Goal: Task Accomplishment & Management: Manage account settings

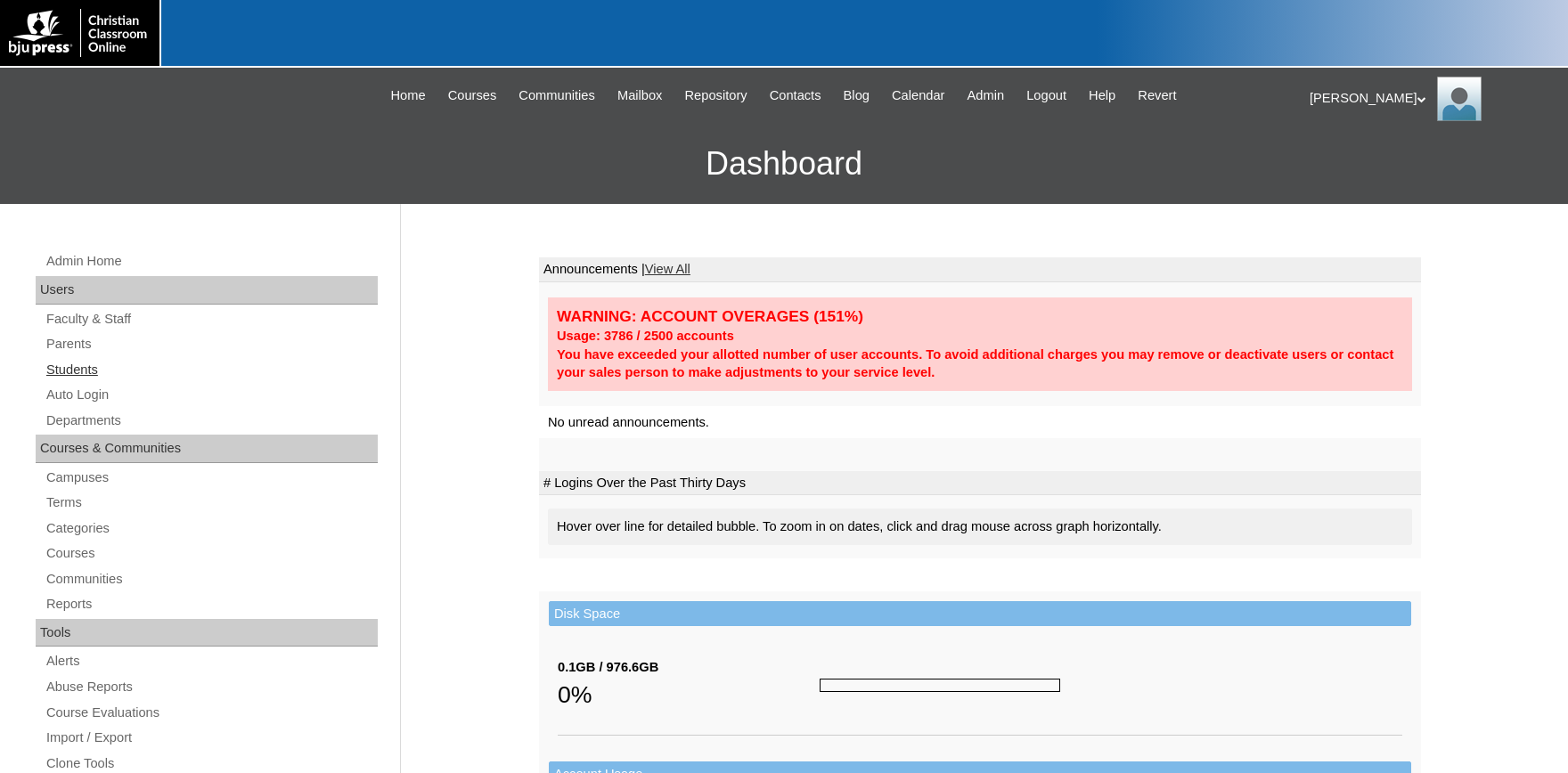
drag, startPoint x: 89, startPoint y: 368, endPoint x: 122, endPoint y: 378, distance: 34.5
click at [86, 368] on link "Students" at bounding box center [211, 370] width 333 height 22
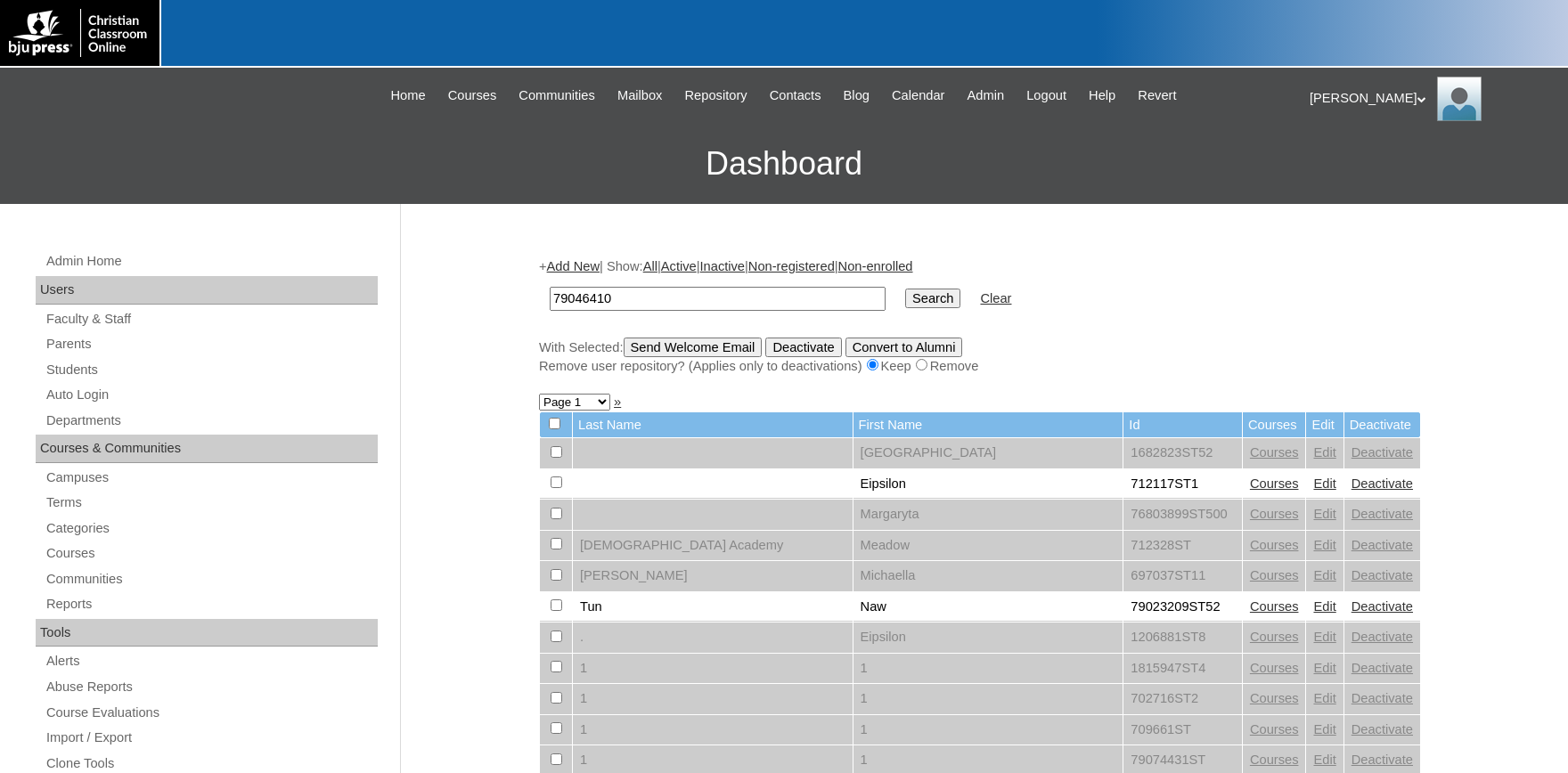
type input "79046410"
click at [905, 288] on input "Search" at bounding box center [932, 298] width 55 height 19
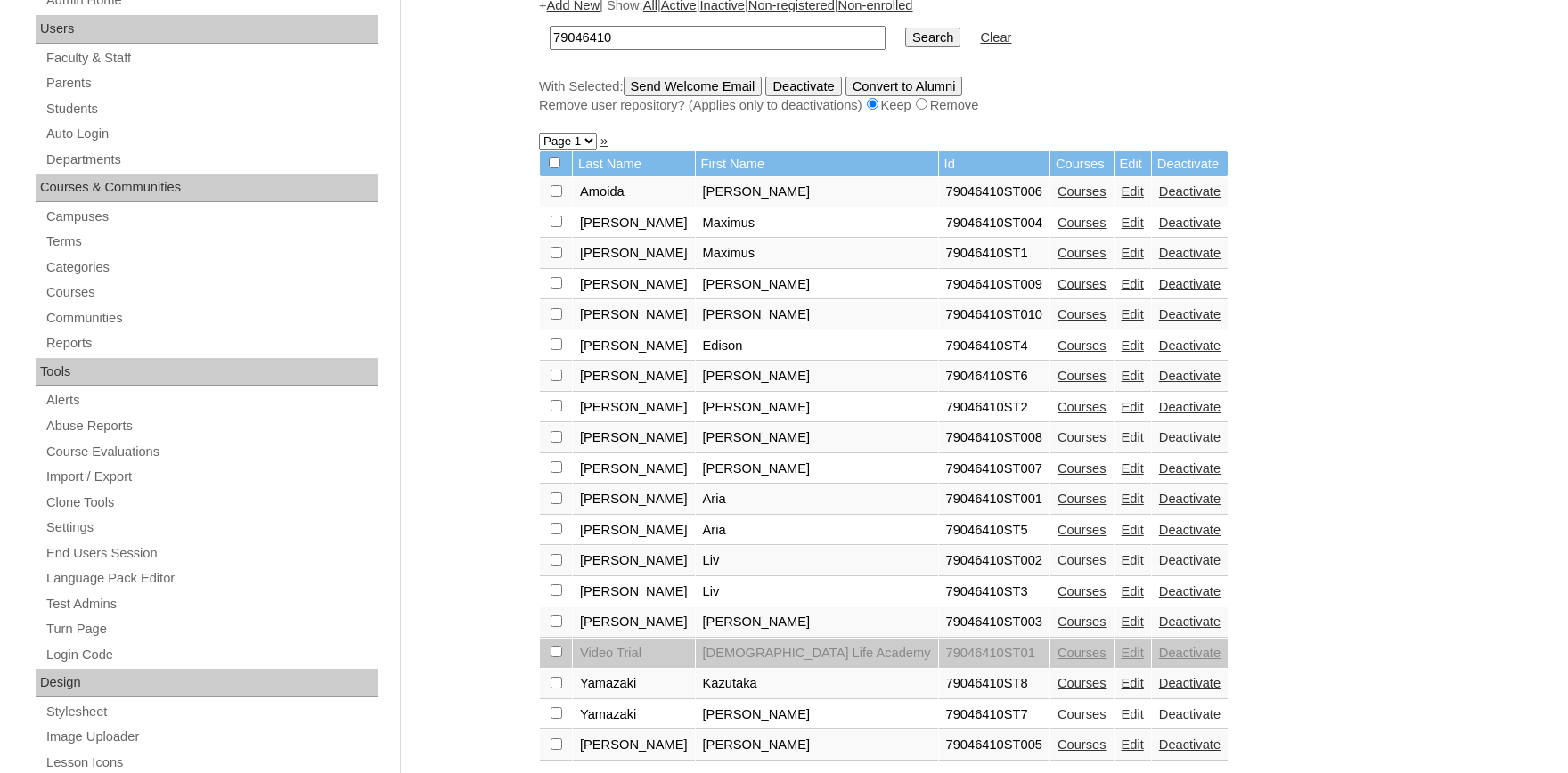
scroll to position [294, 0]
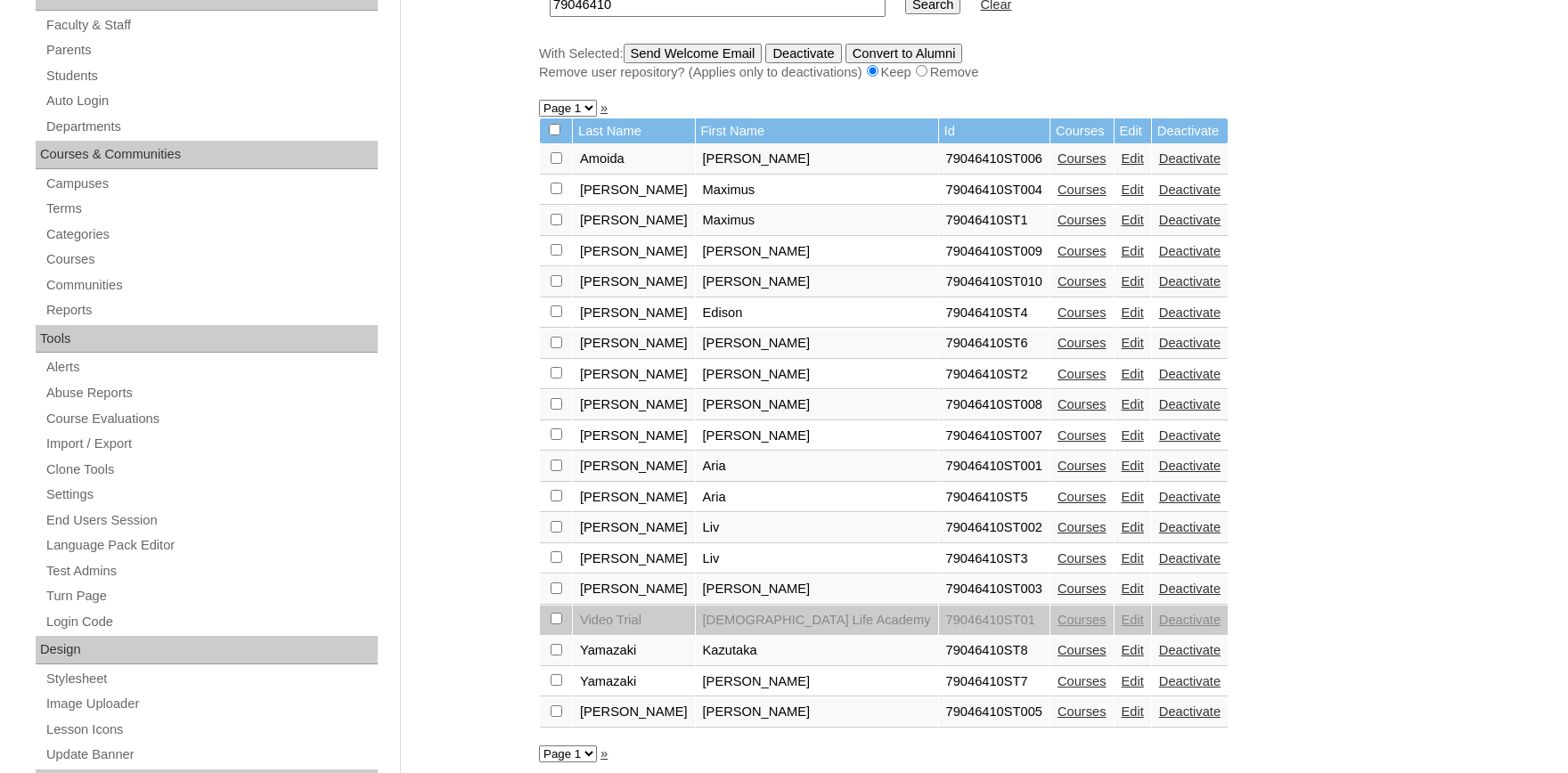
click at [1122, 472] on link "Edit" at bounding box center [1132, 466] width 22 height 15
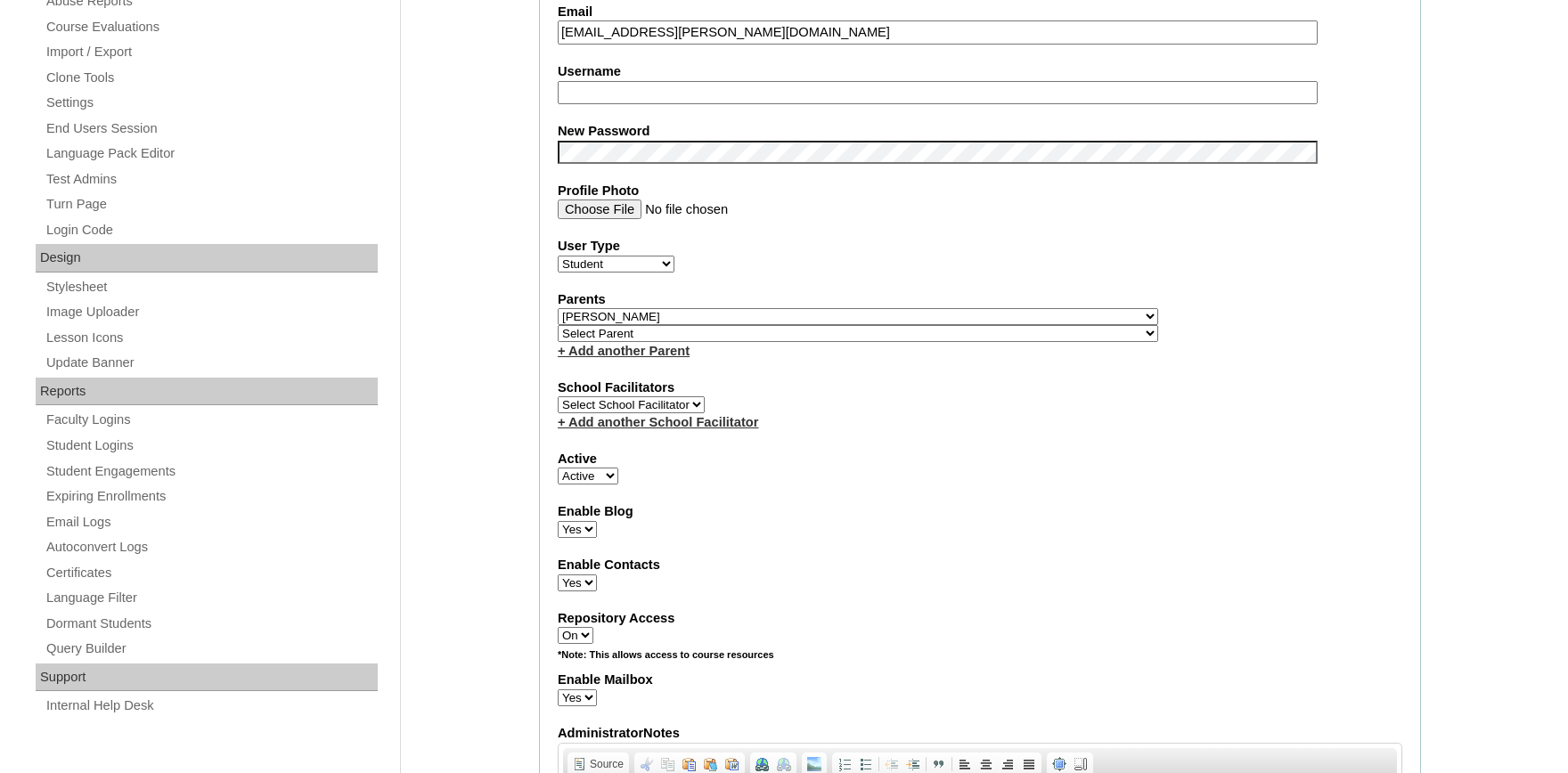
scroll to position [784, 0]
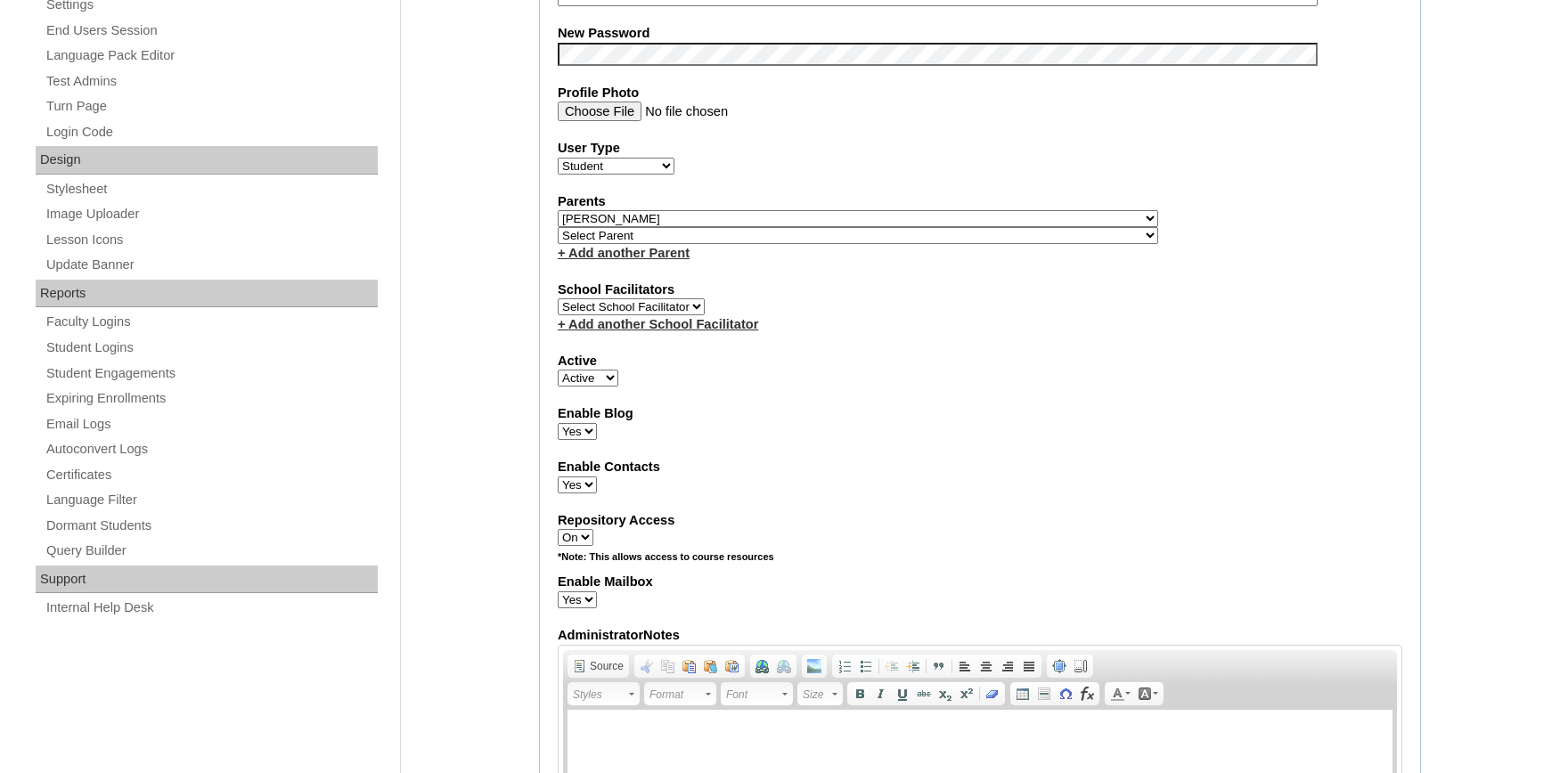
click at [558, 370] on select "Active Inactive" at bounding box center [588, 377] width 60 height 16
select select "0"
click option "Inactive" at bounding box center [0, 0] width 0 height 0
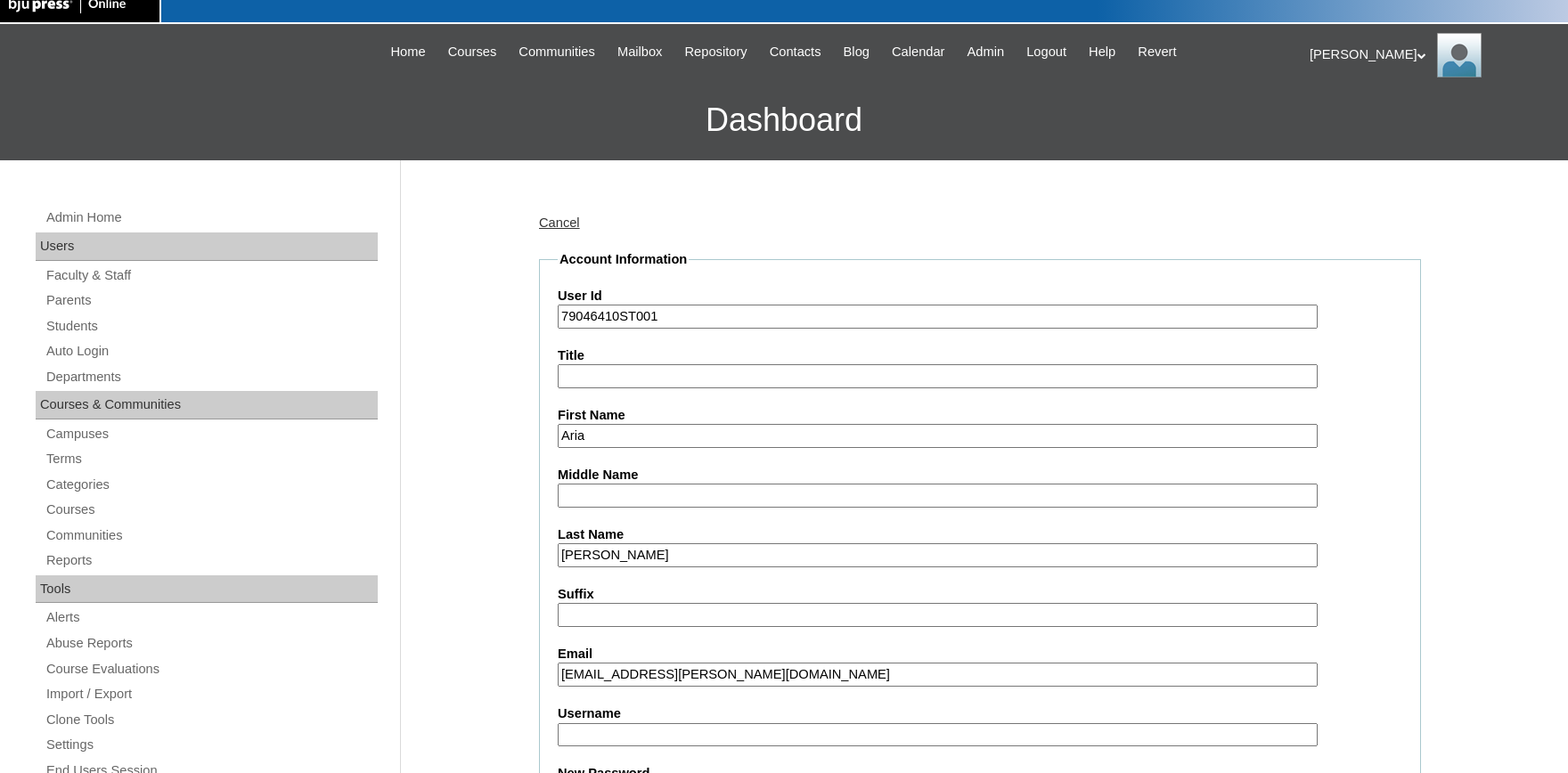
scroll to position [0, 0]
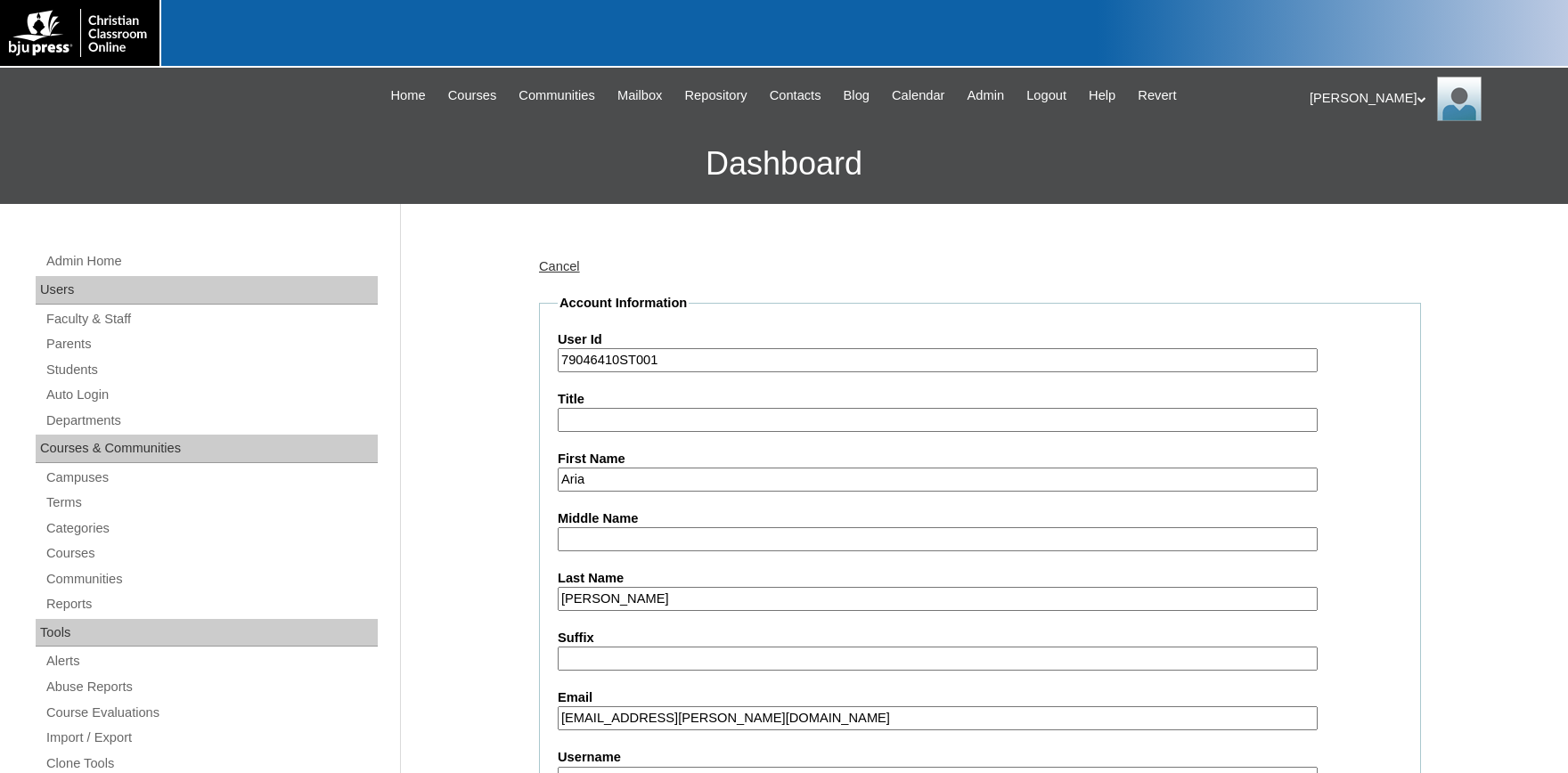
click at [657, 479] on input "Aria" at bounding box center [937, 479] width 760 height 24
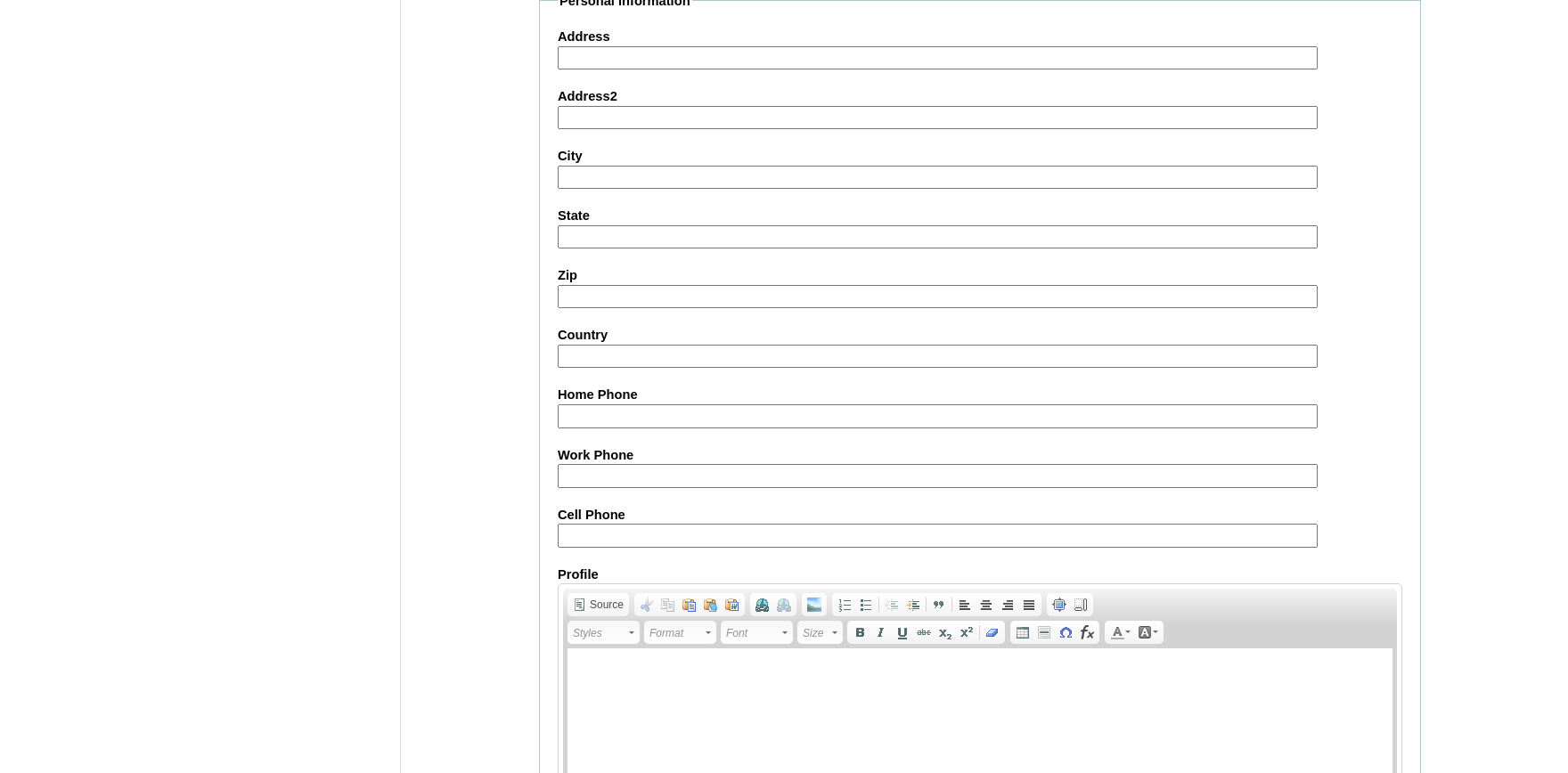
scroll to position [1962, 0]
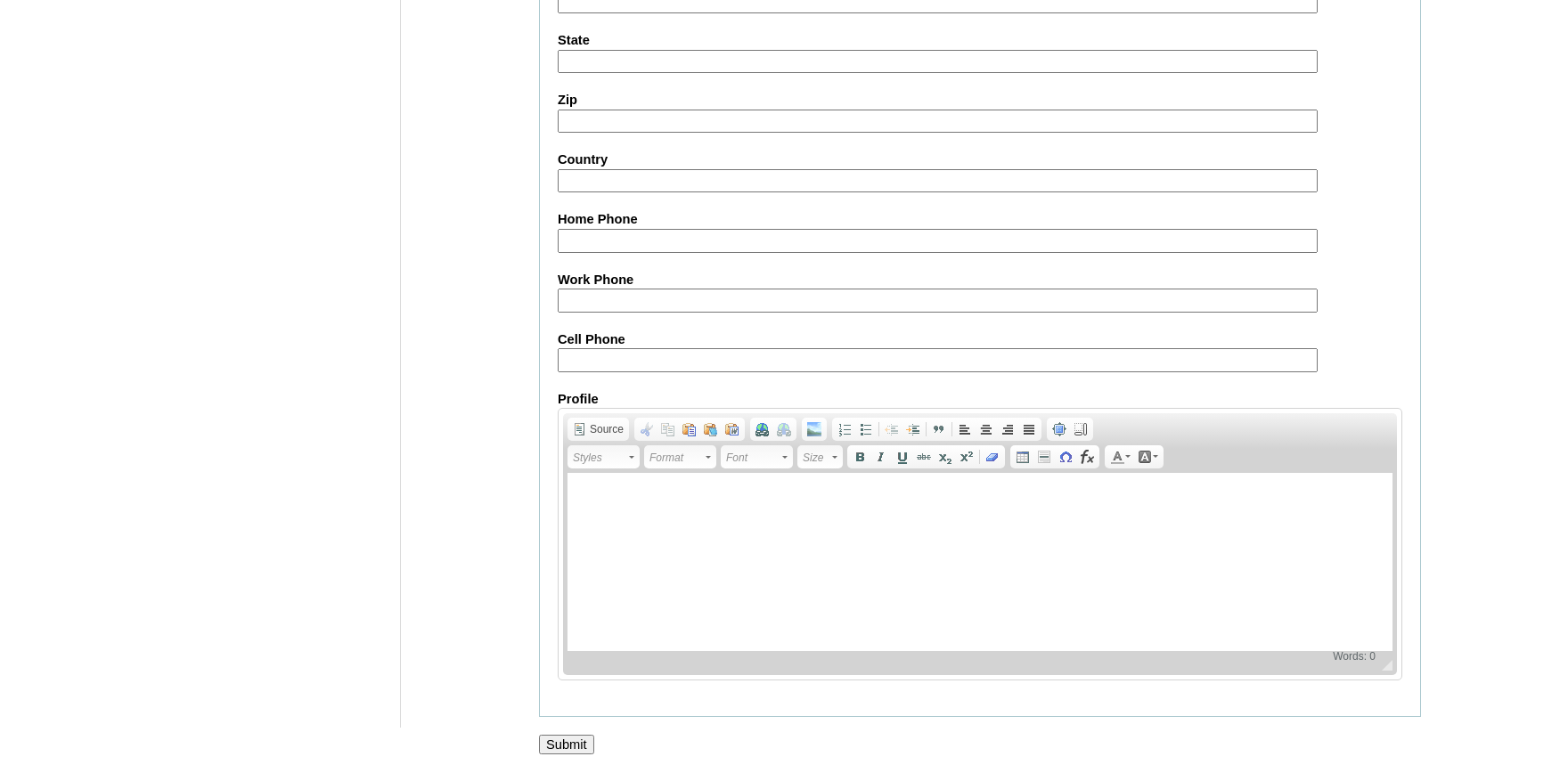
type input "Aria DUP"
click at [570, 742] on input "Submit" at bounding box center [566, 744] width 55 height 19
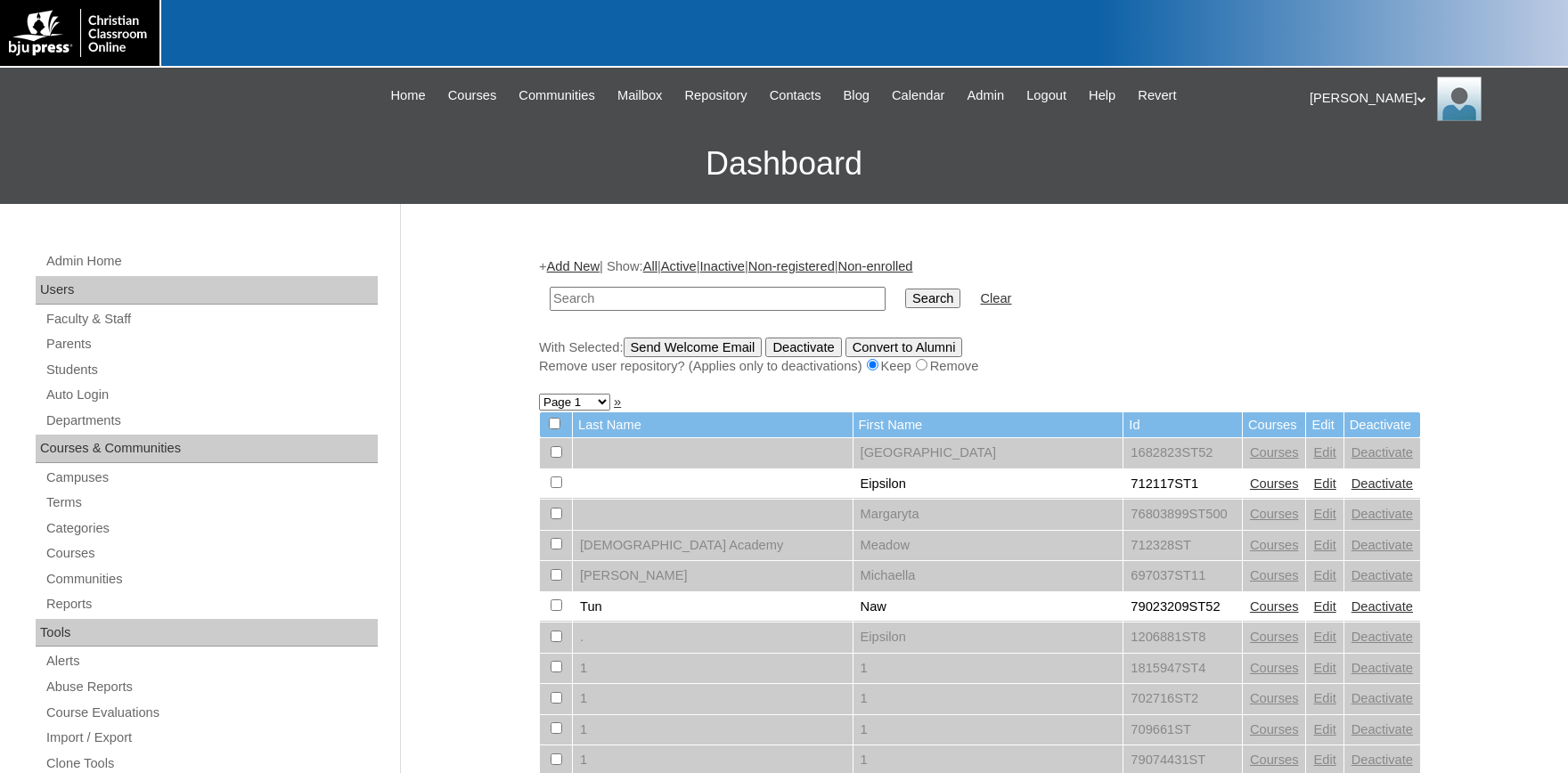
click at [681, 300] on input "text" at bounding box center [717, 299] width 336 height 24
type input "79046410"
click at [905, 288] on input "Search" at bounding box center [932, 298] width 55 height 19
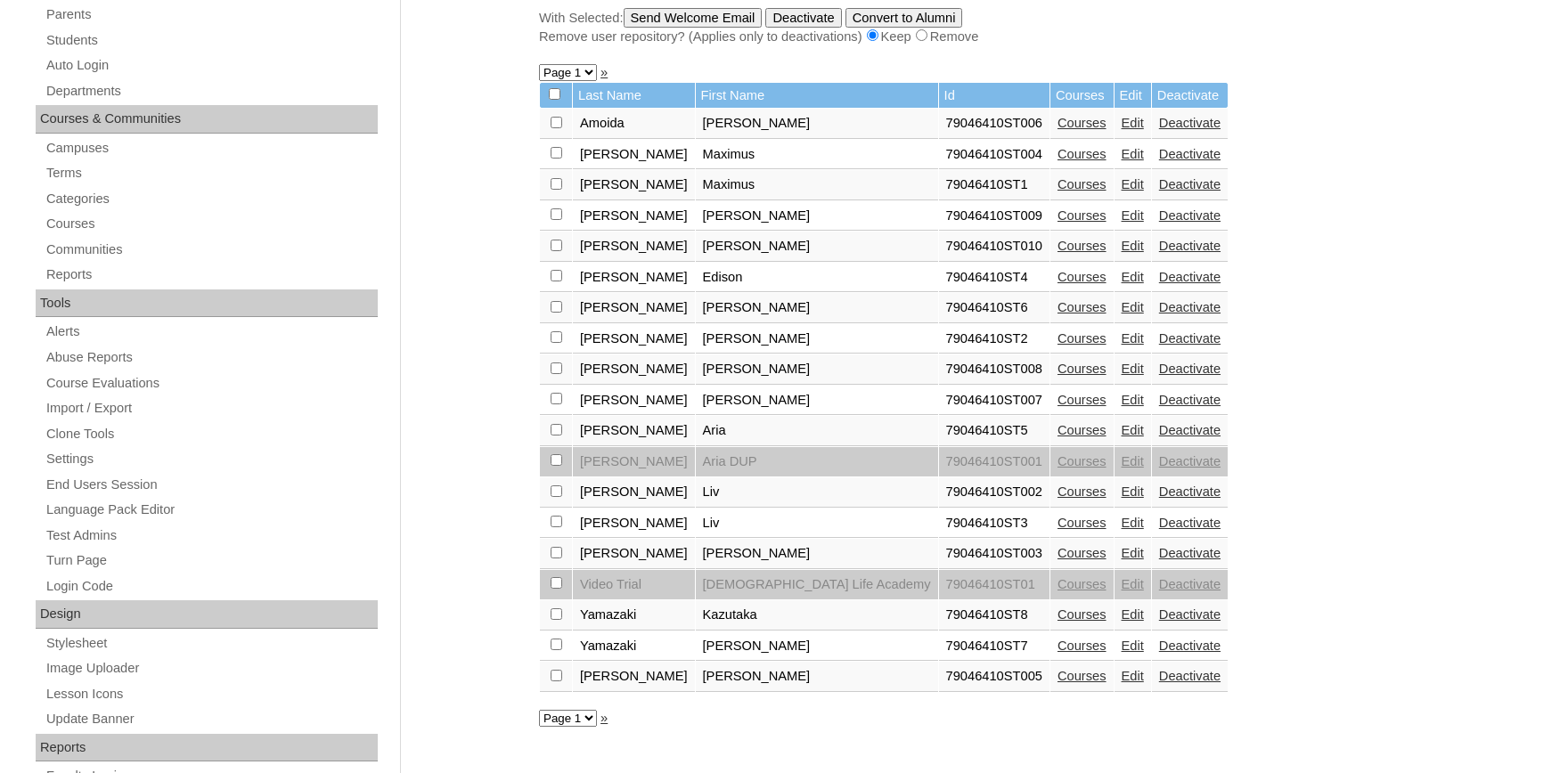
scroll to position [490, 0]
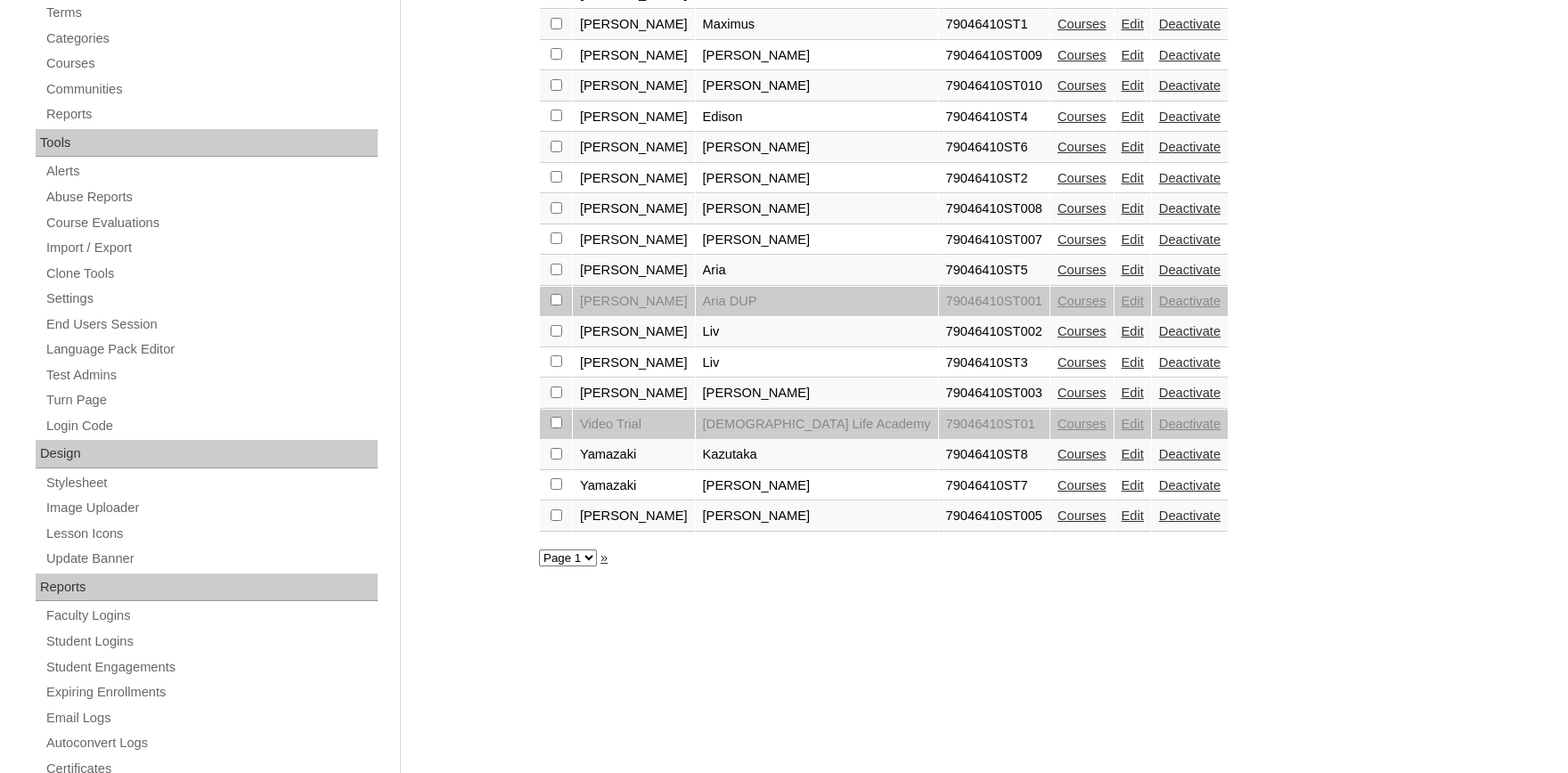
click at [1122, 338] on link "Edit" at bounding box center [1132, 331] width 22 height 15
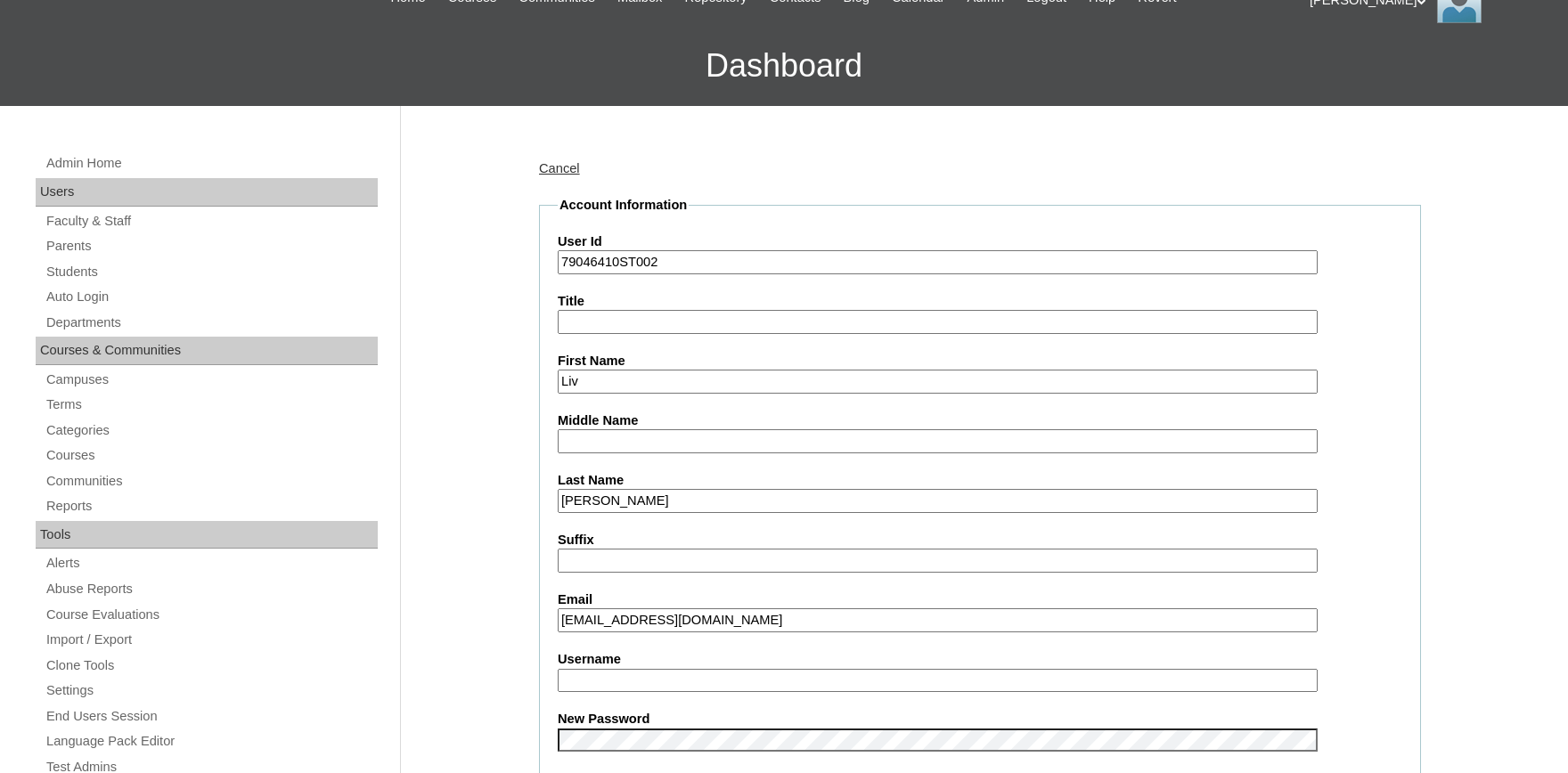
click at [668, 378] on input "Liv" at bounding box center [937, 381] width 760 height 24
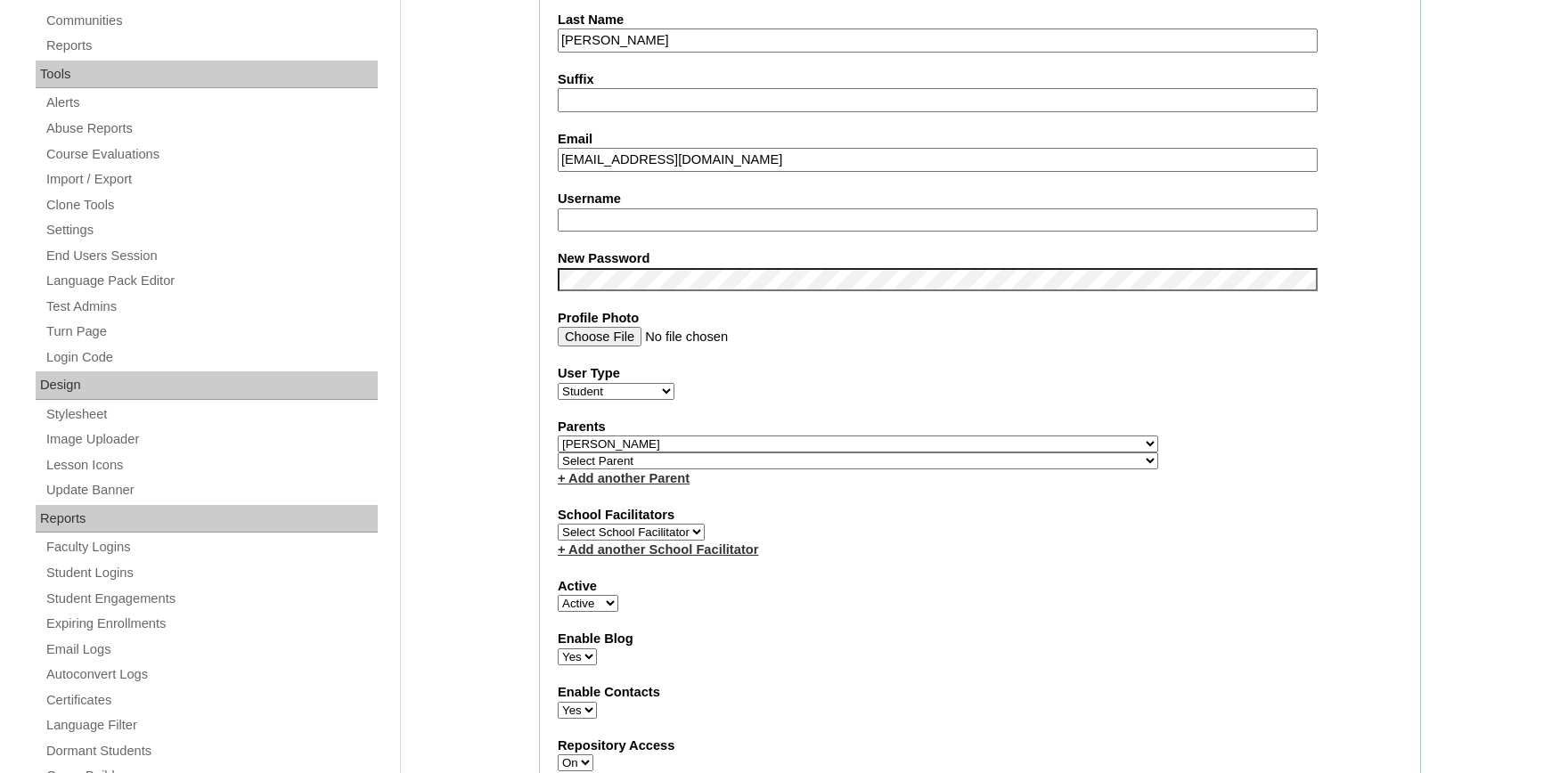
scroll to position [686, 0]
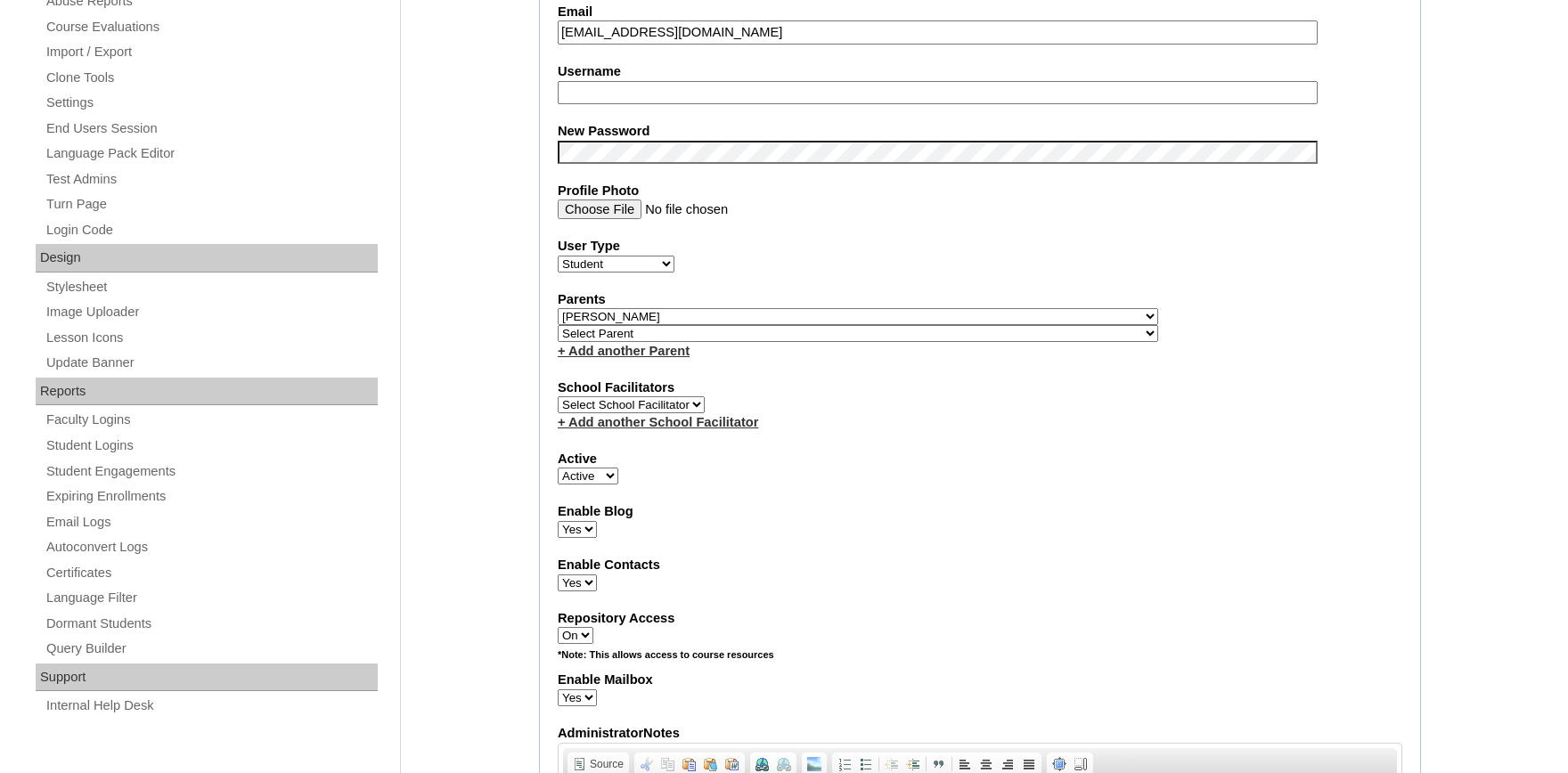
type input "Liv DUP"
click at [558, 467] on select "Active Inactive" at bounding box center [588, 475] width 60 height 16
select select "0"
click option "Inactive" at bounding box center [0, 0] width 0 height 0
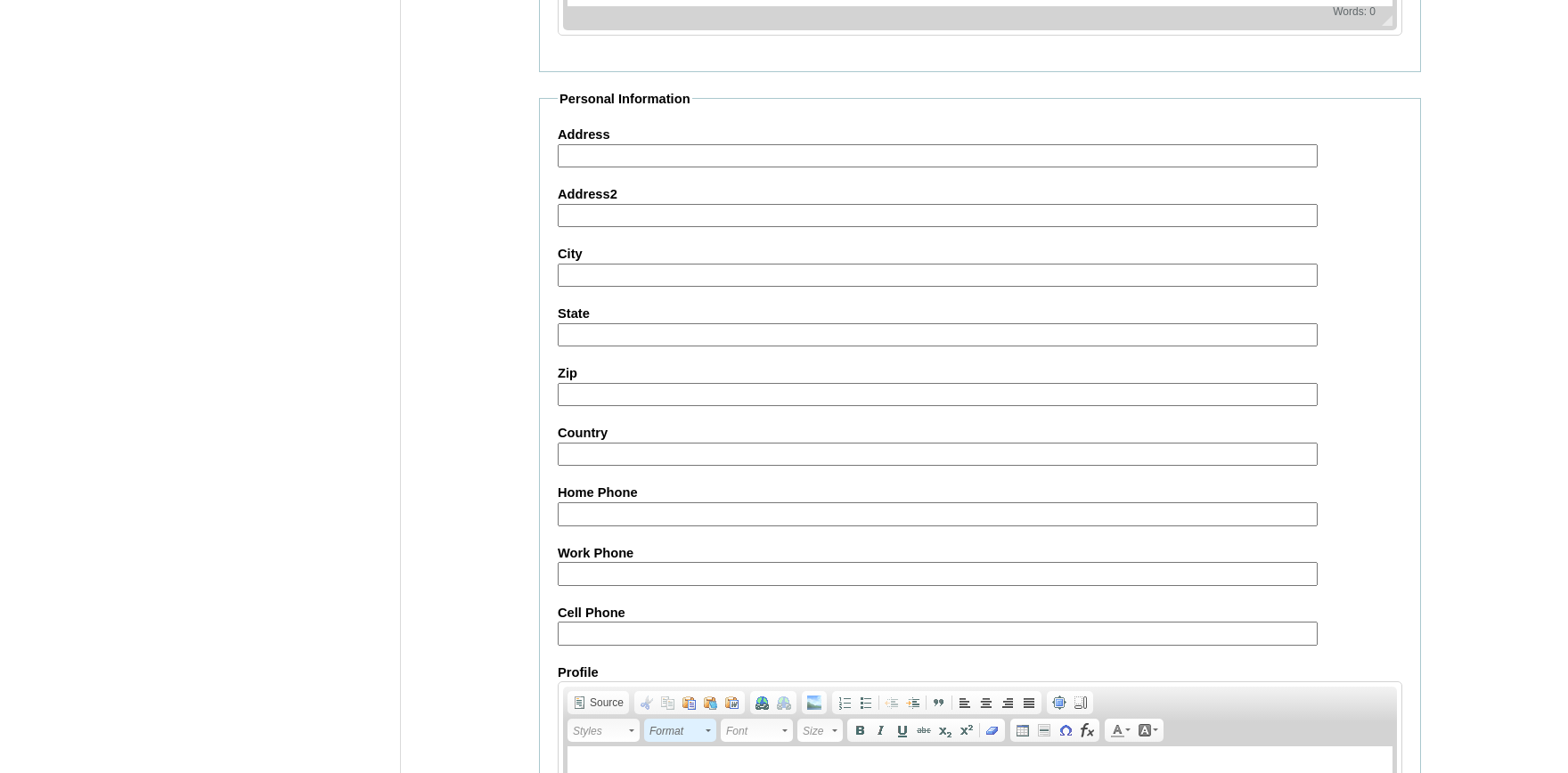
scroll to position [1962, 0]
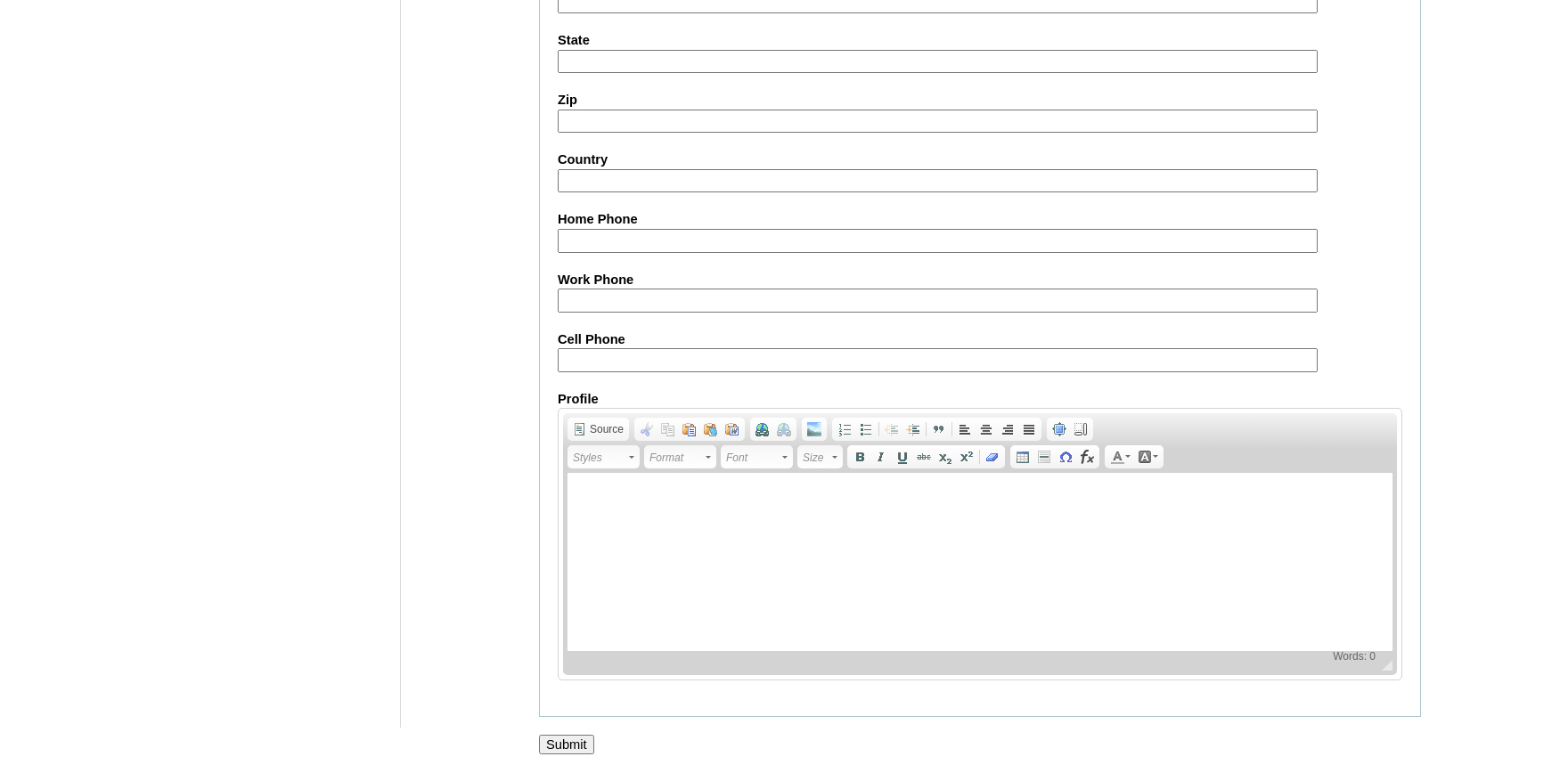
click at [572, 743] on input "Submit" at bounding box center [566, 744] width 55 height 19
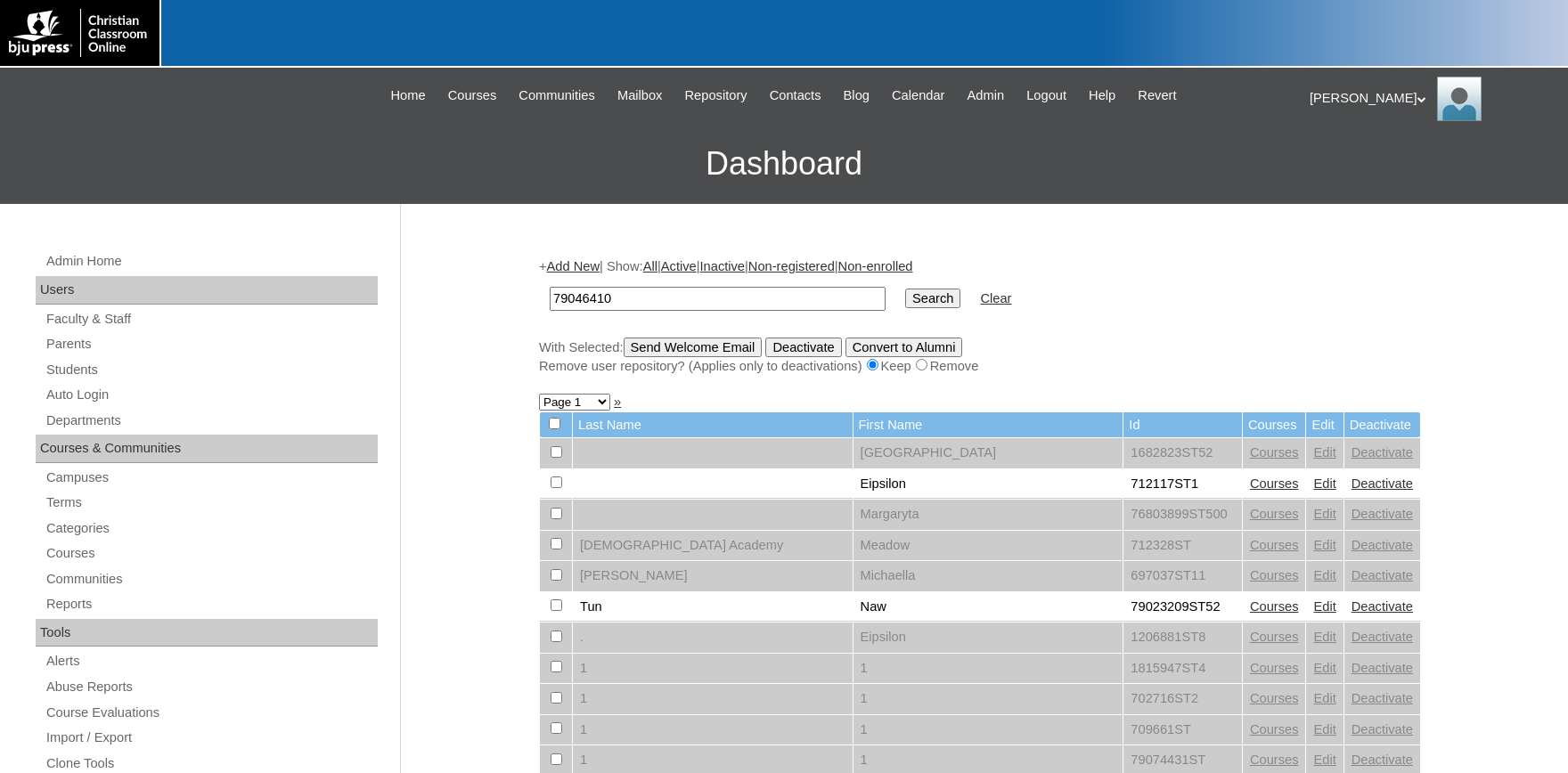
type input "79046410"
click at [905, 288] on input "Search" at bounding box center [932, 298] width 55 height 19
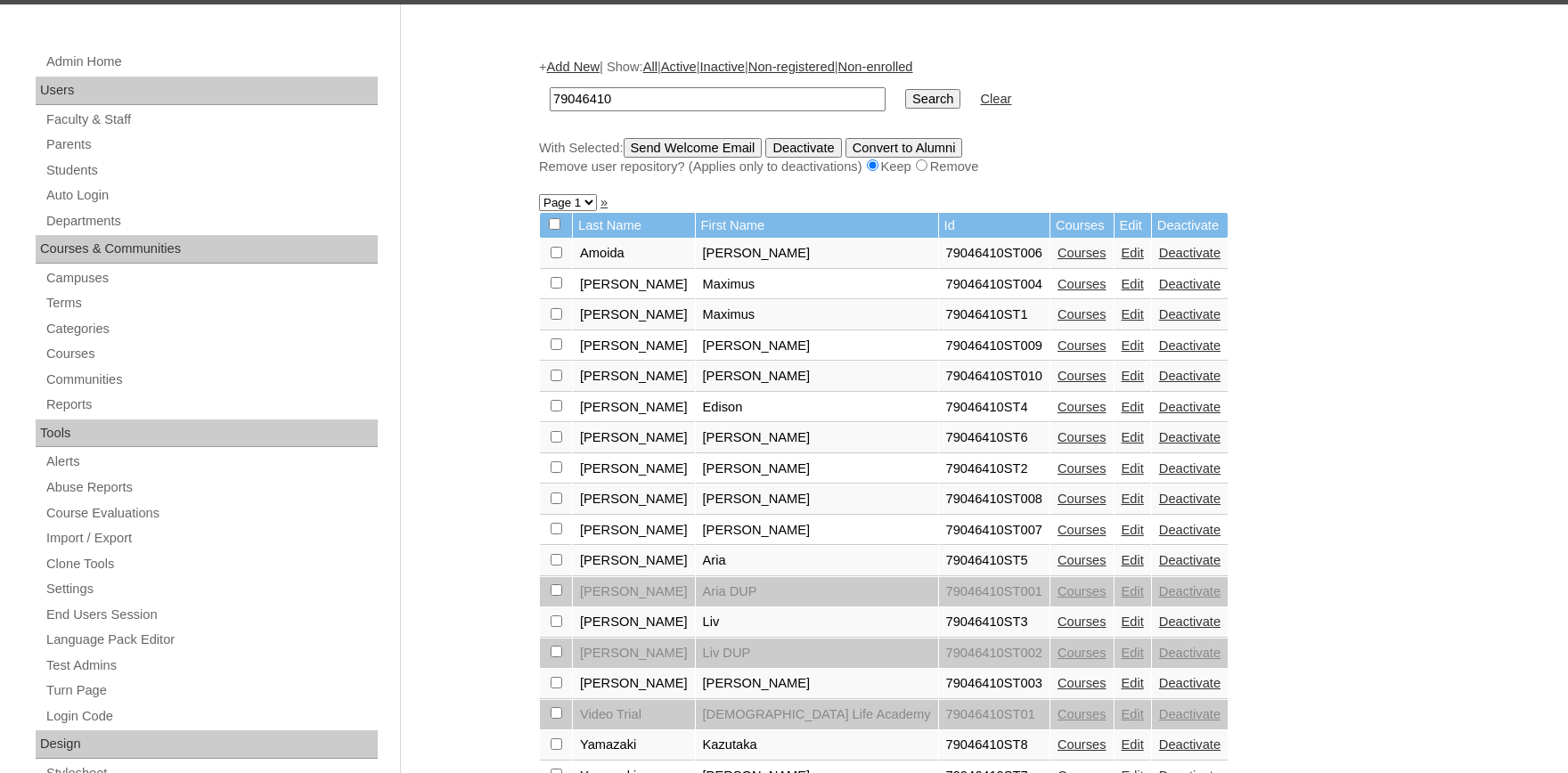
scroll to position [196, 0]
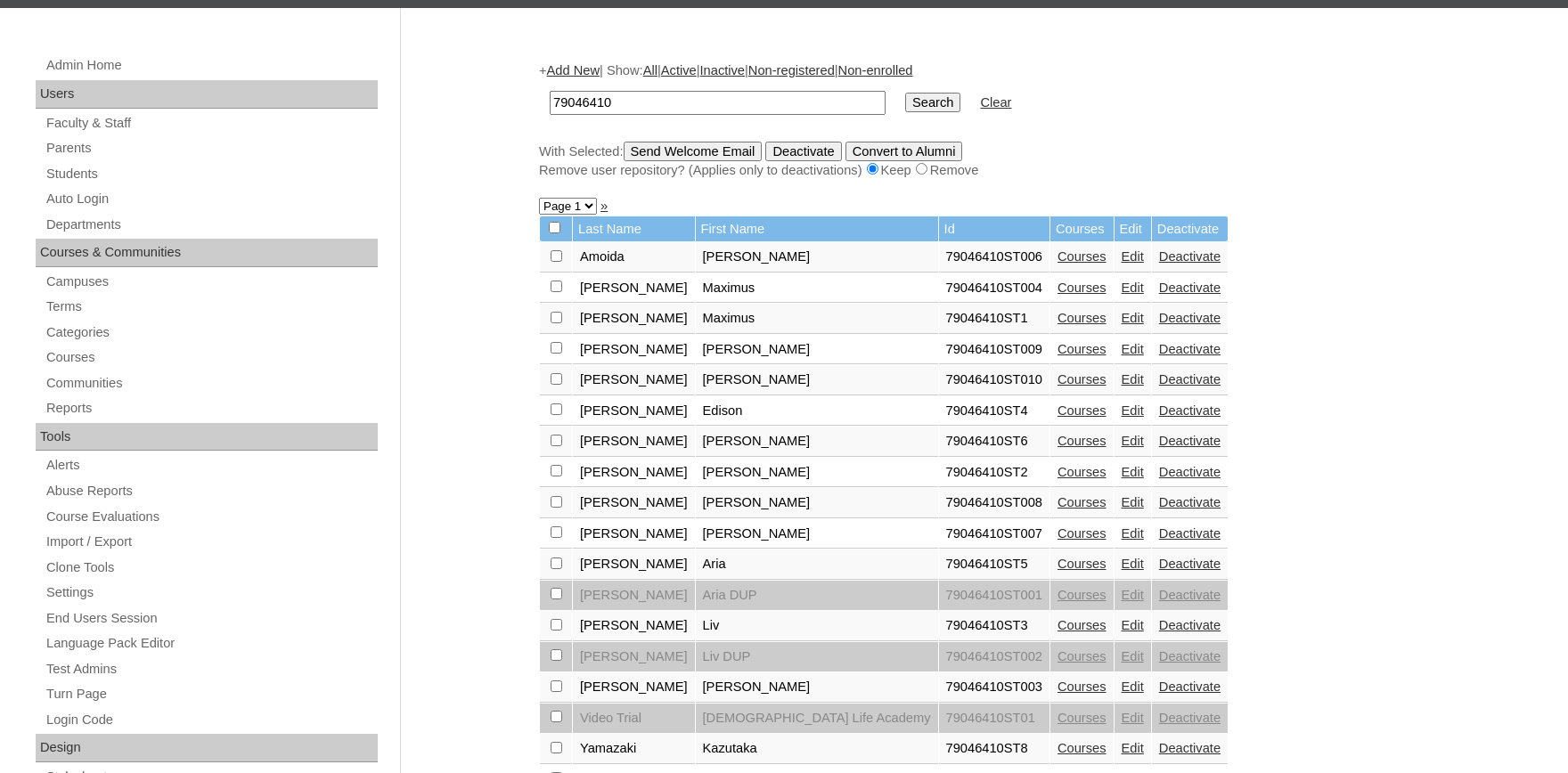
click at [1122, 289] on link "Edit" at bounding box center [1132, 287] width 22 height 15
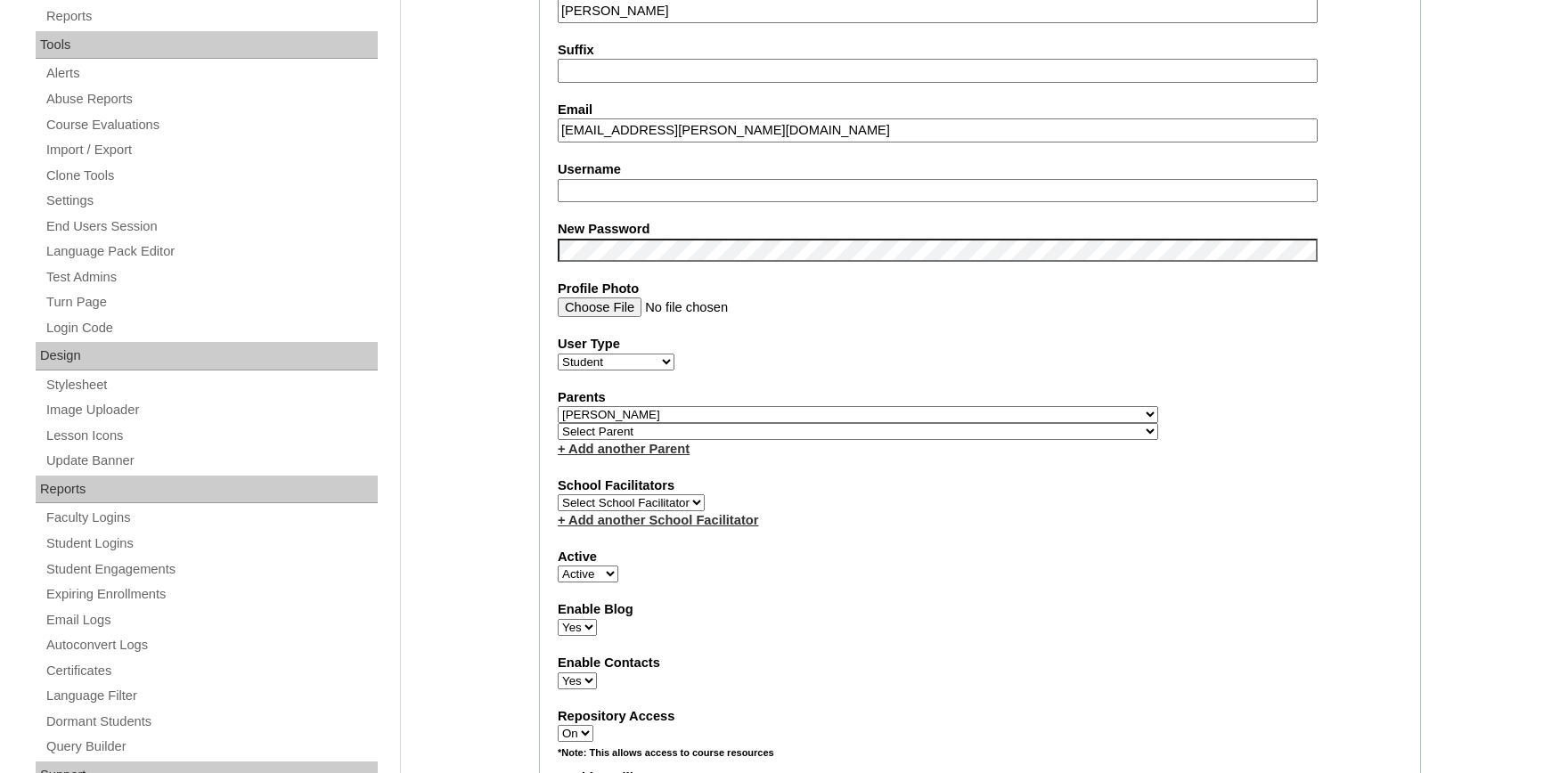
click at [558, 565] on select "Active Inactive" at bounding box center [588, 573] width 60 height 16
select select "0"
click option "Inactive" at bounding box center [0, 0] width 0 height 0
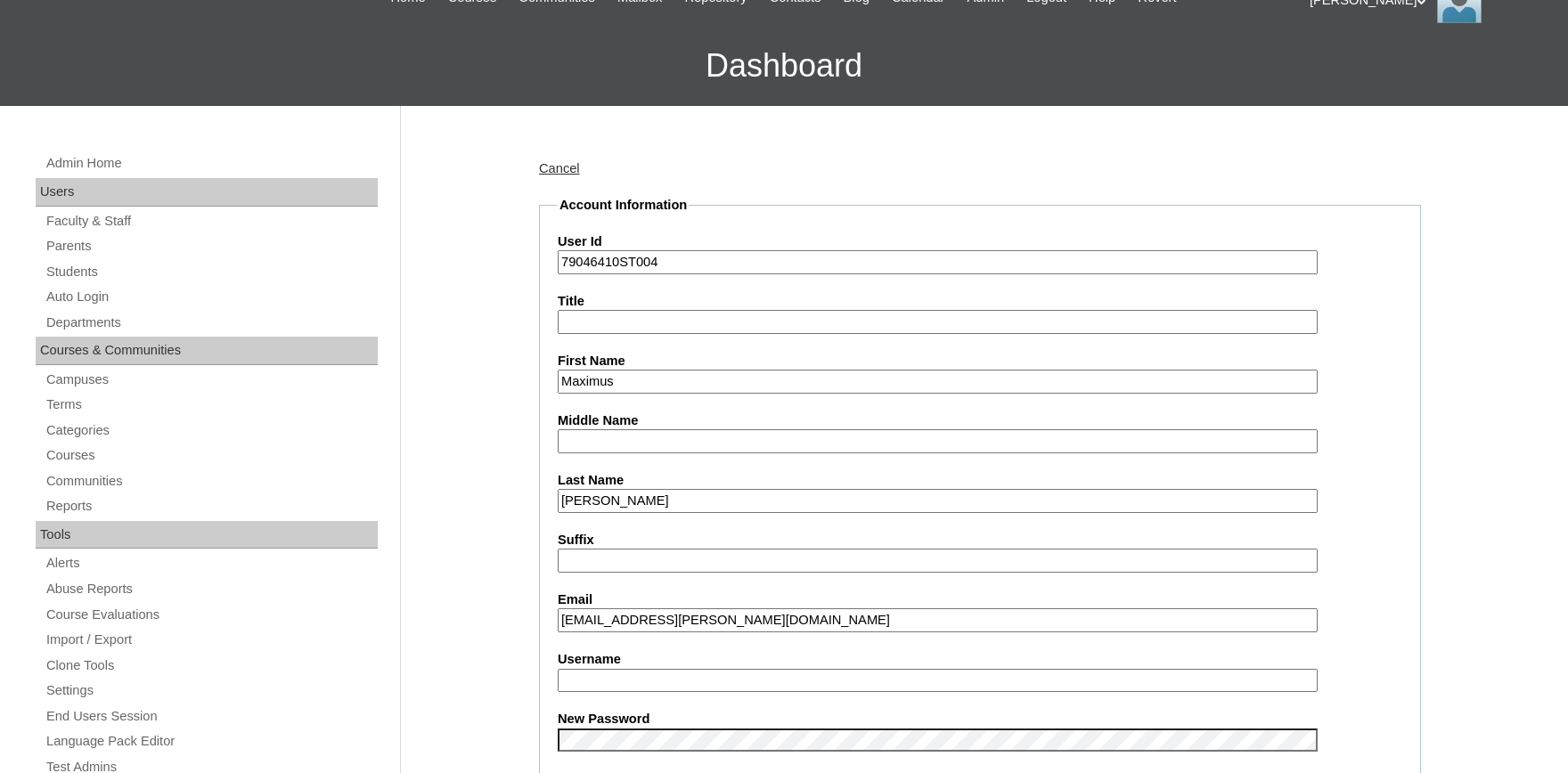
click at [684, 384] on input "Maximus" at bounding box center [937, 381] width 760 height 24
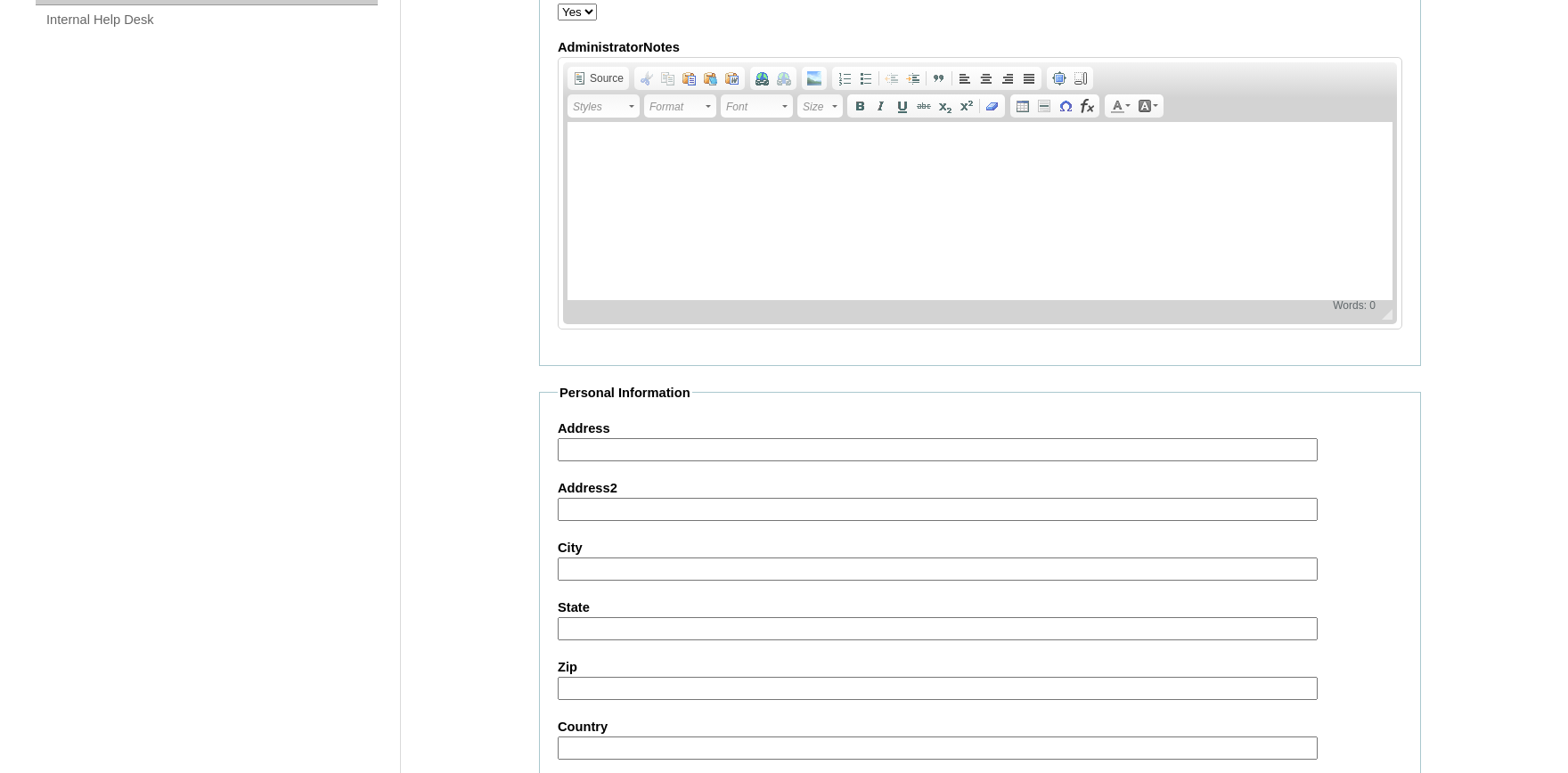
scroll to position [1958, 0]
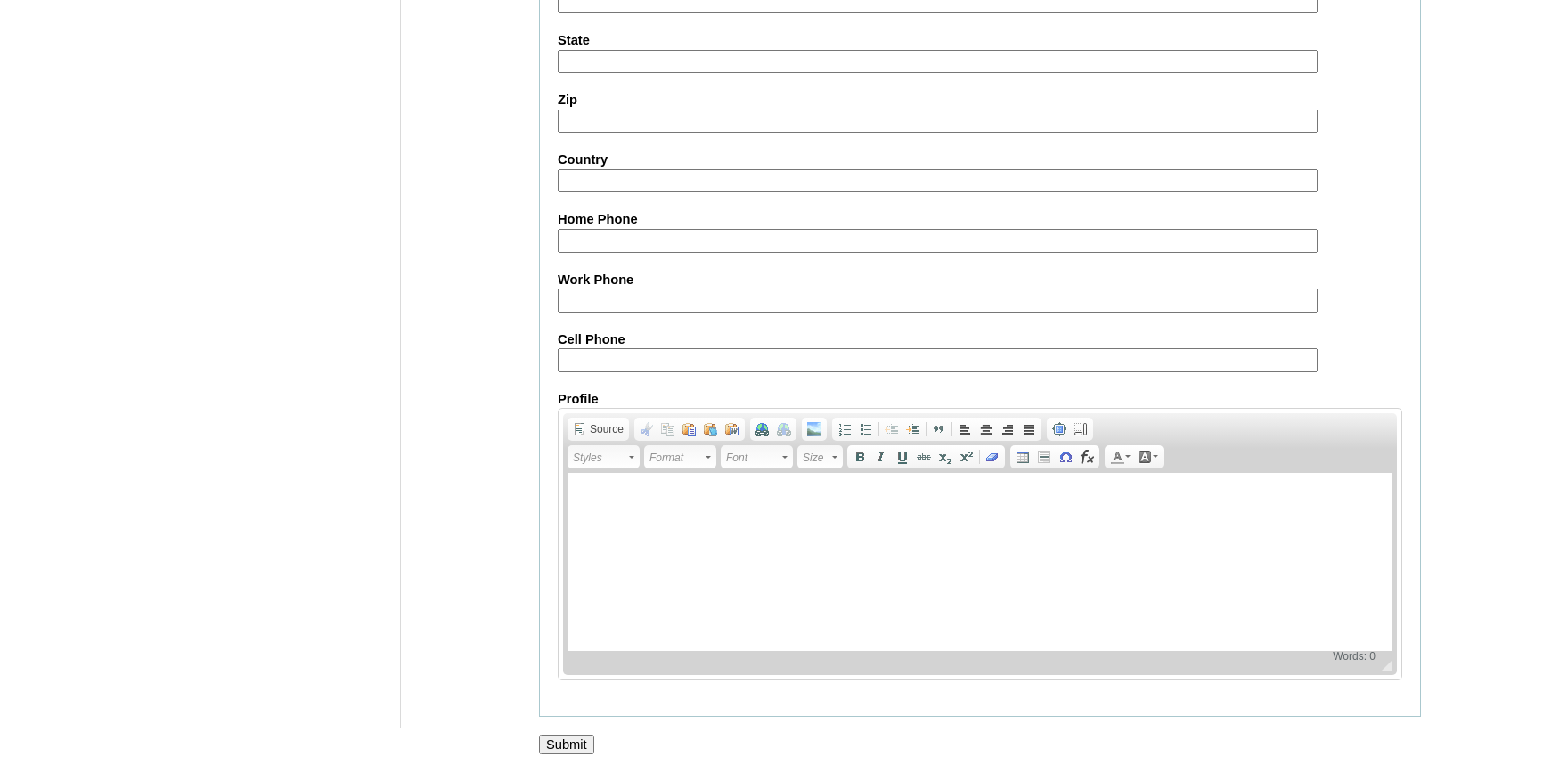
type input "Maximus DUP"
click at [565, 750] on input "Submit" at bounding box center [566, 744] width 55 height 19
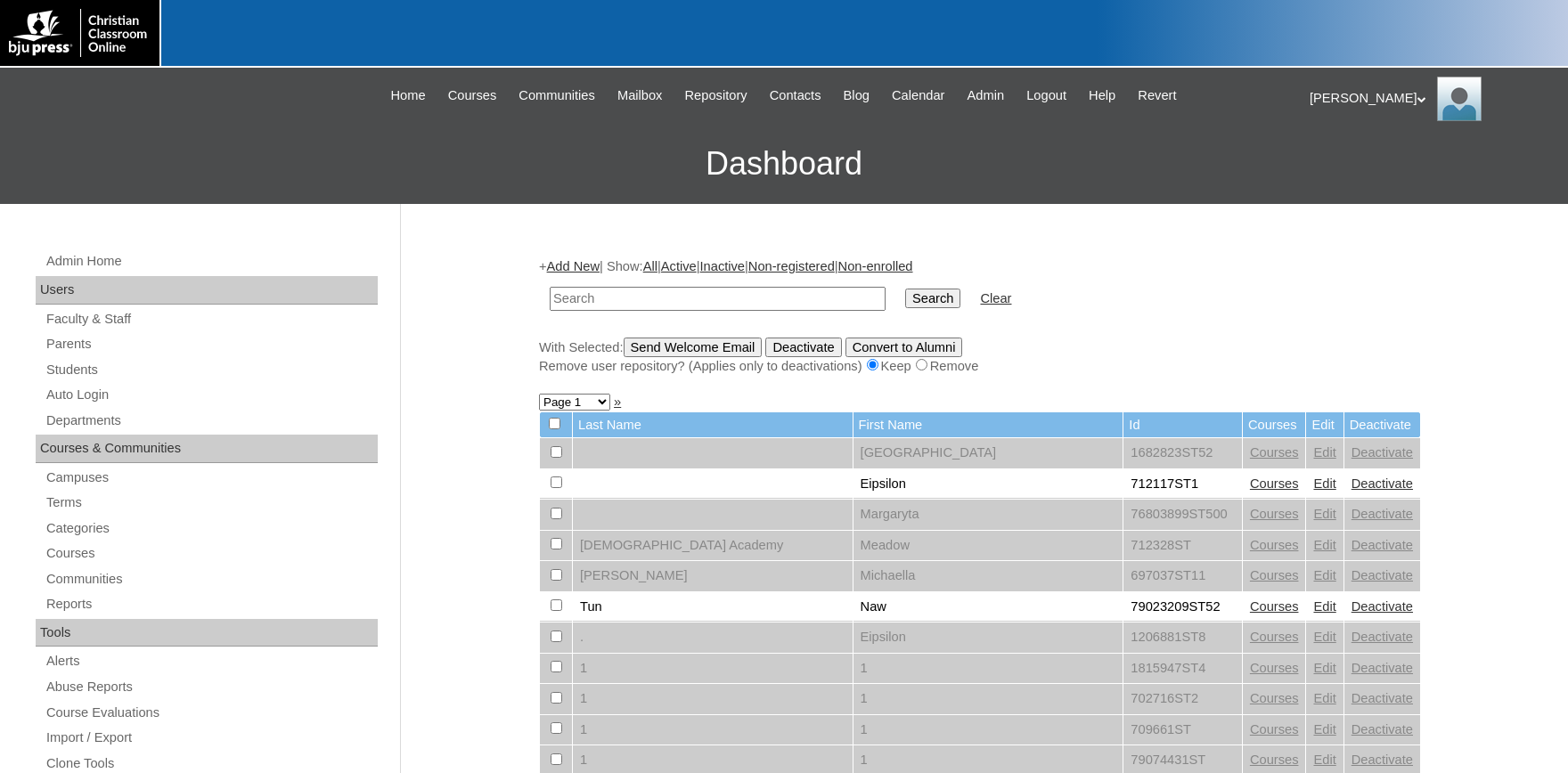
click at [713, 298] on input "text" at bounding box center [717, 299] width 336 height 24
type input "79046410"
click at [905, 291] on input "Search" at bounding box center [932, 298] width 55 height 19
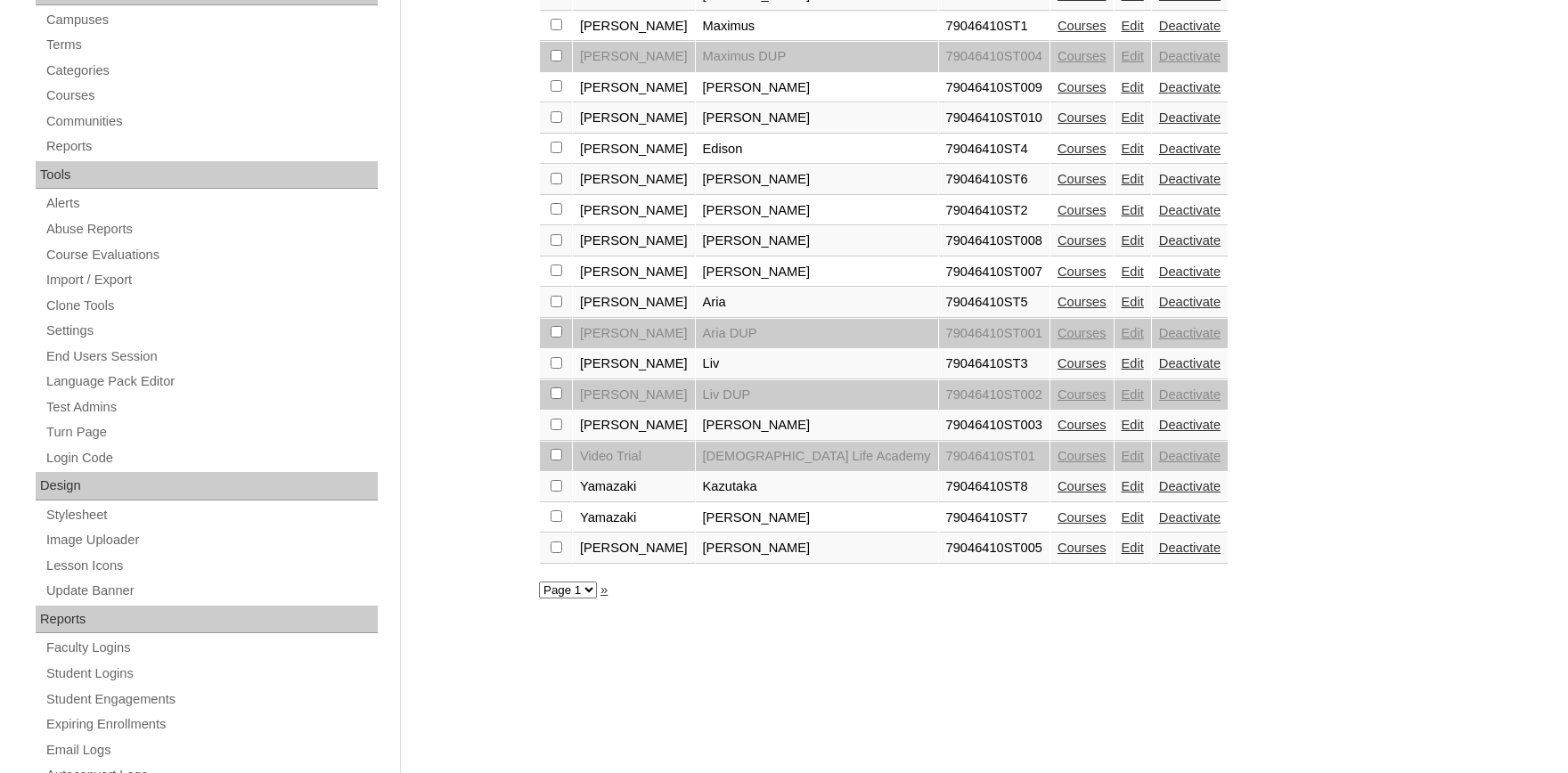
scroll to position [490, 0]
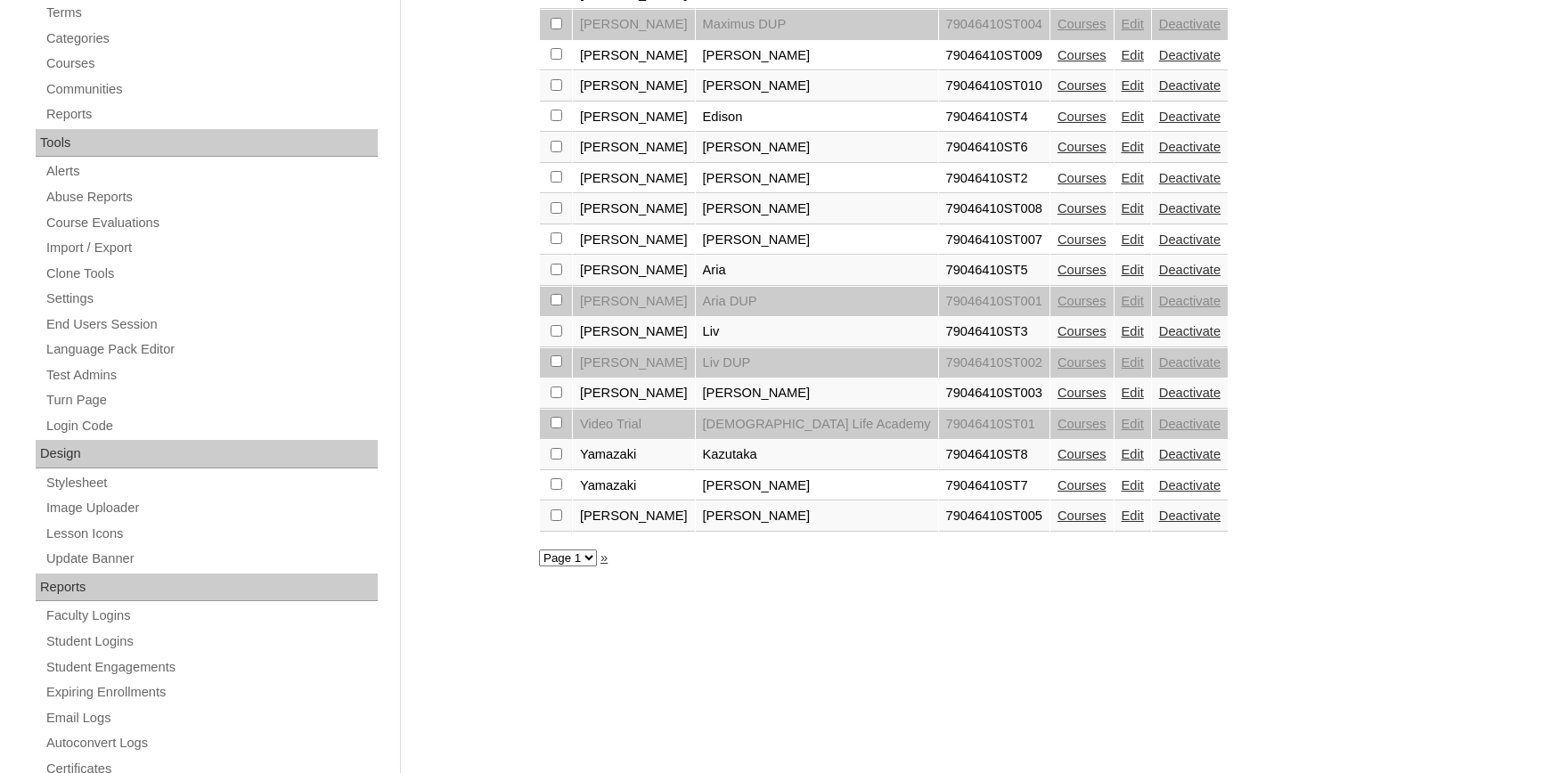
click at [1058, 276] on link "Courses" at bounding box center [1082, 270] width 49 height 15
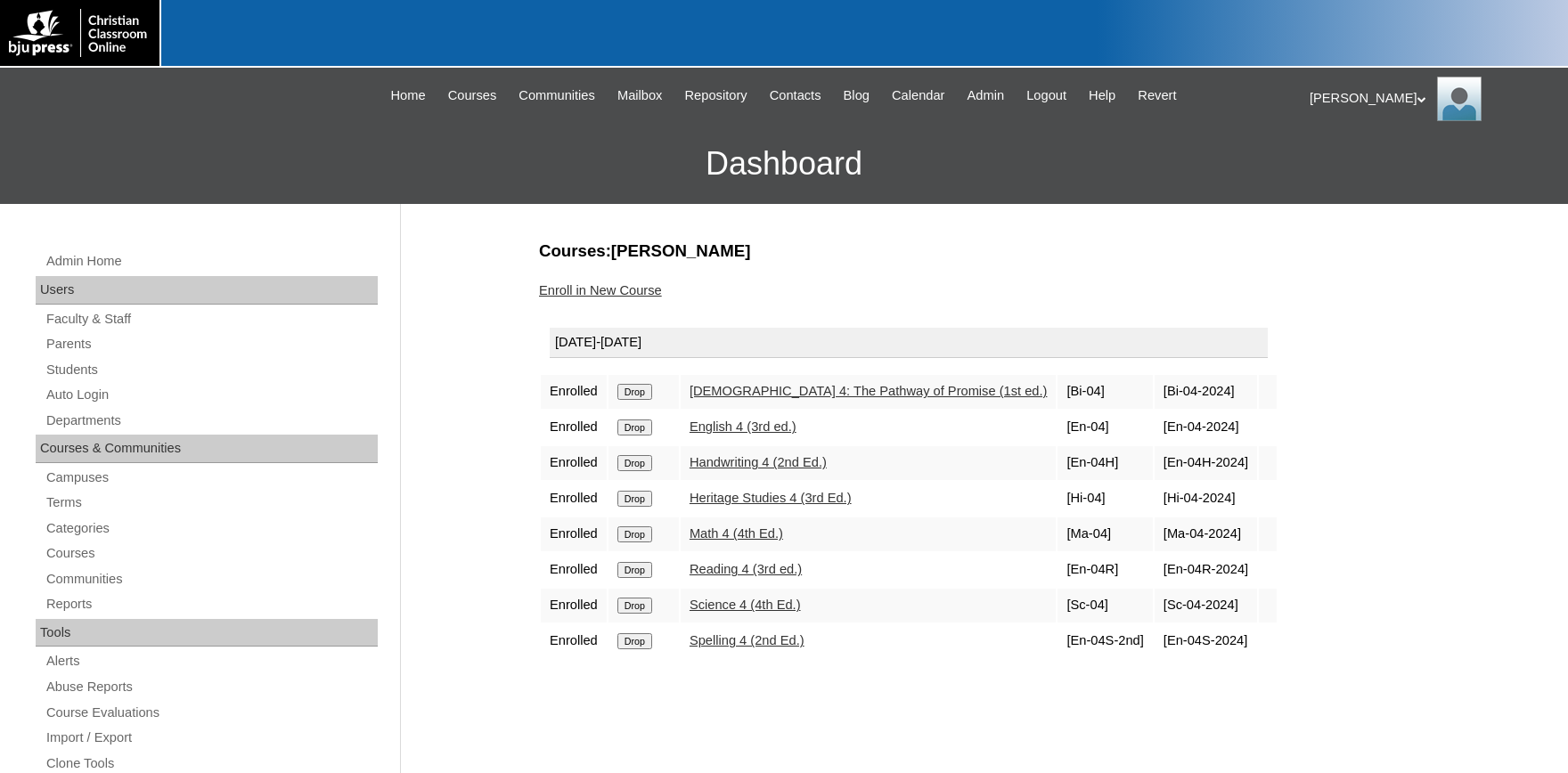
click at [635, 290] on link "Enroll in New Course" at bounding box center [600, 290] width 123 height 15
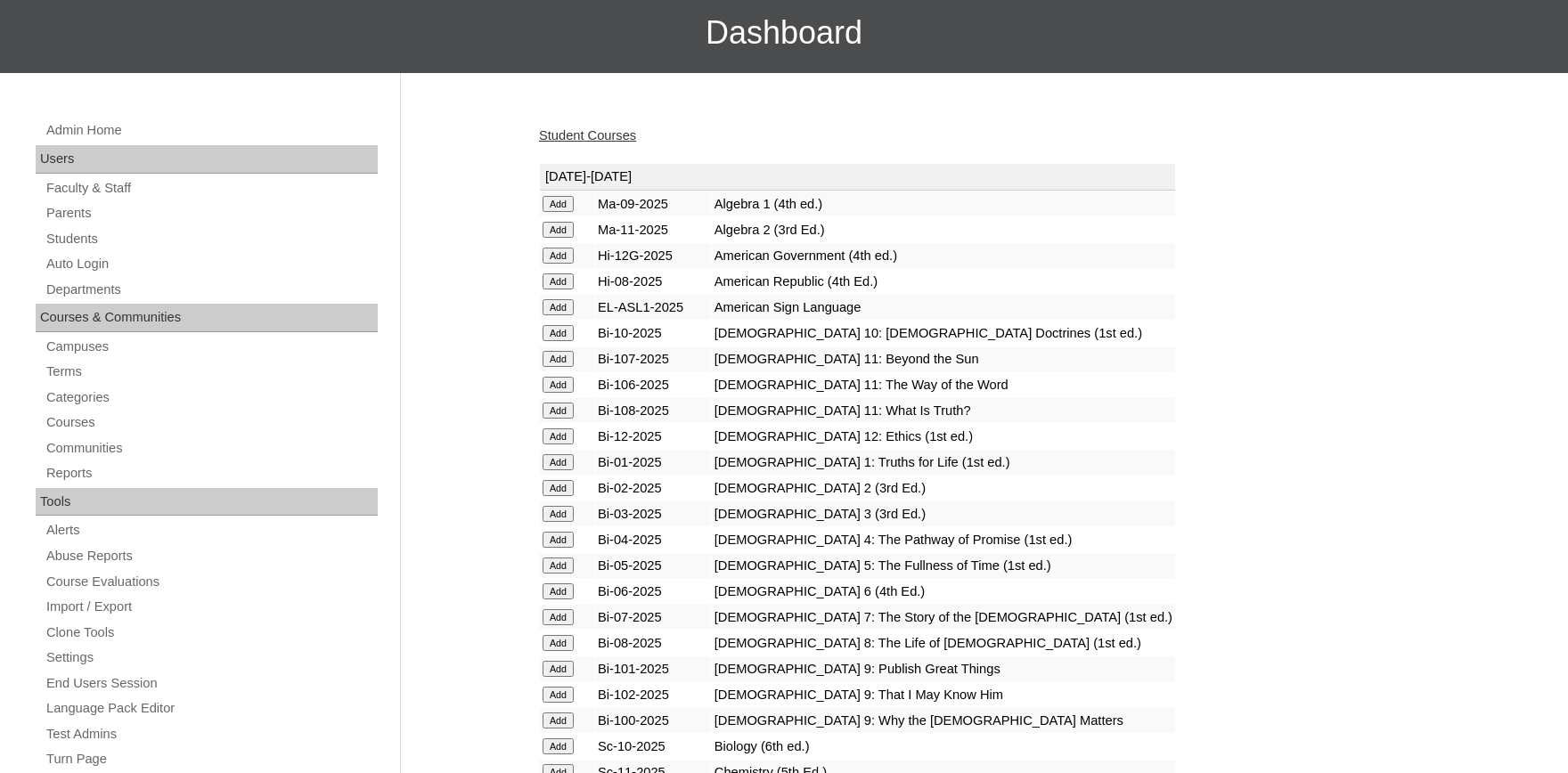
scroll to position [392, 0]
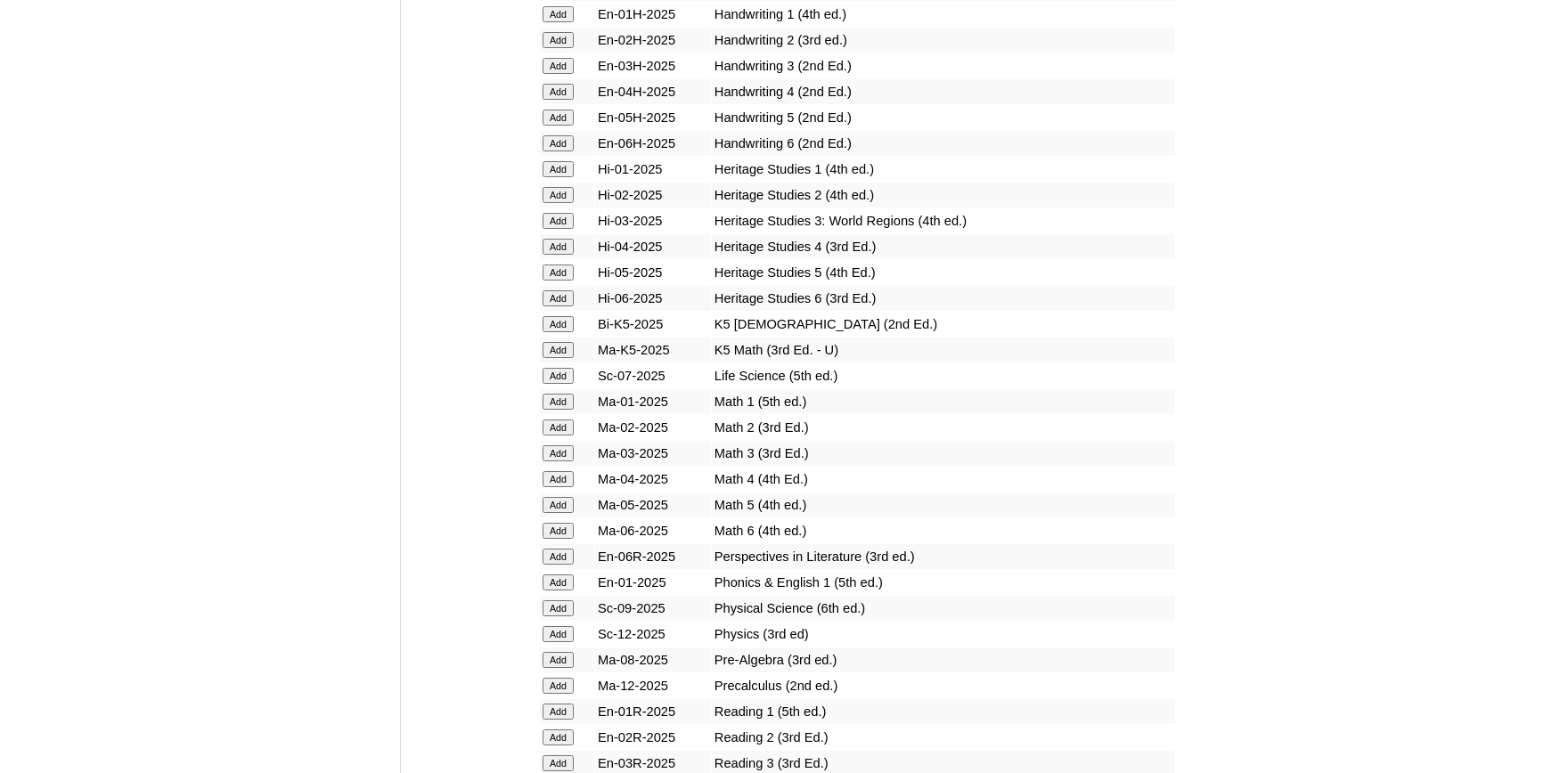
scroll to position [1567, 0]
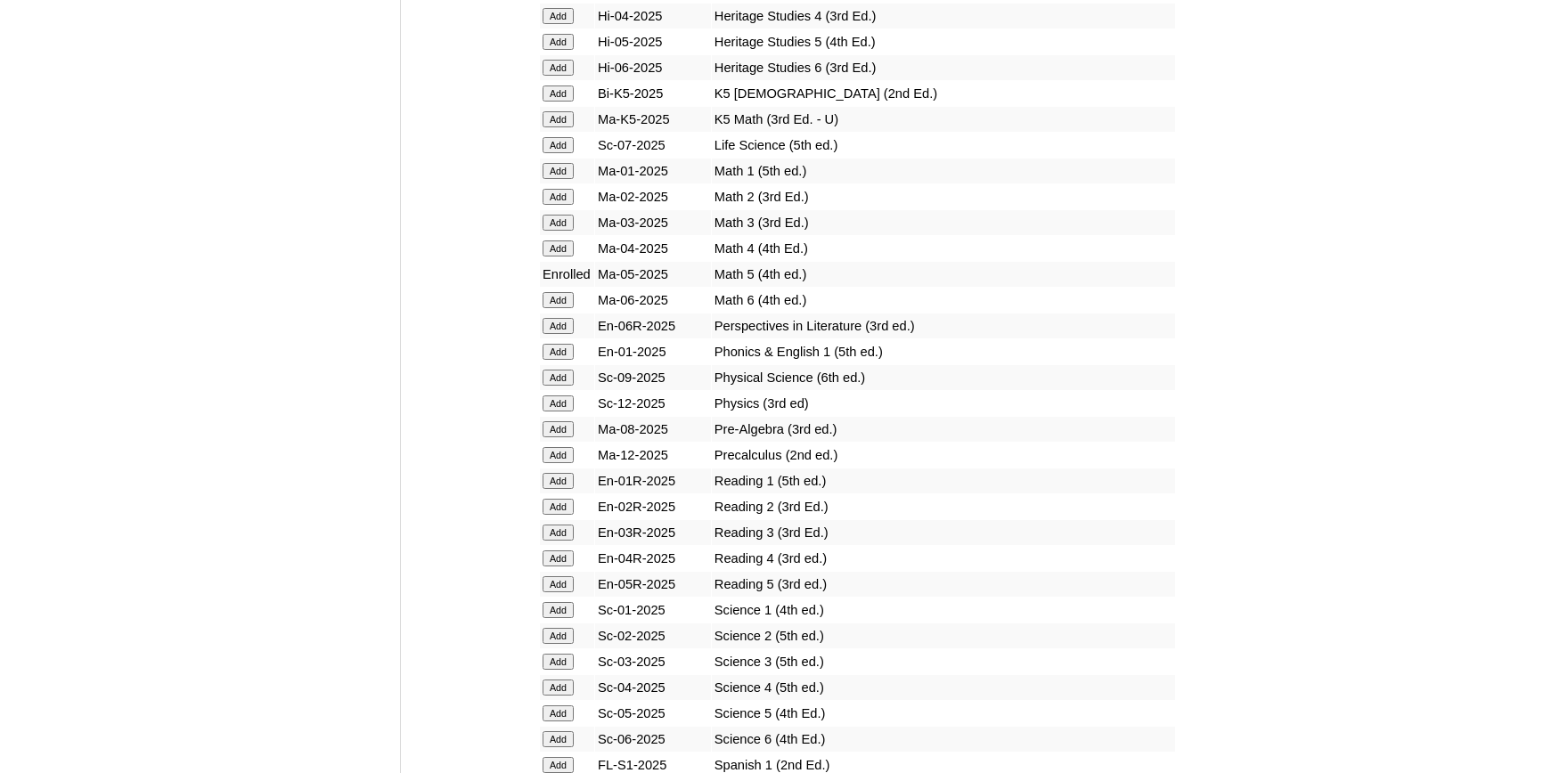
scroll to position [1762, 0]
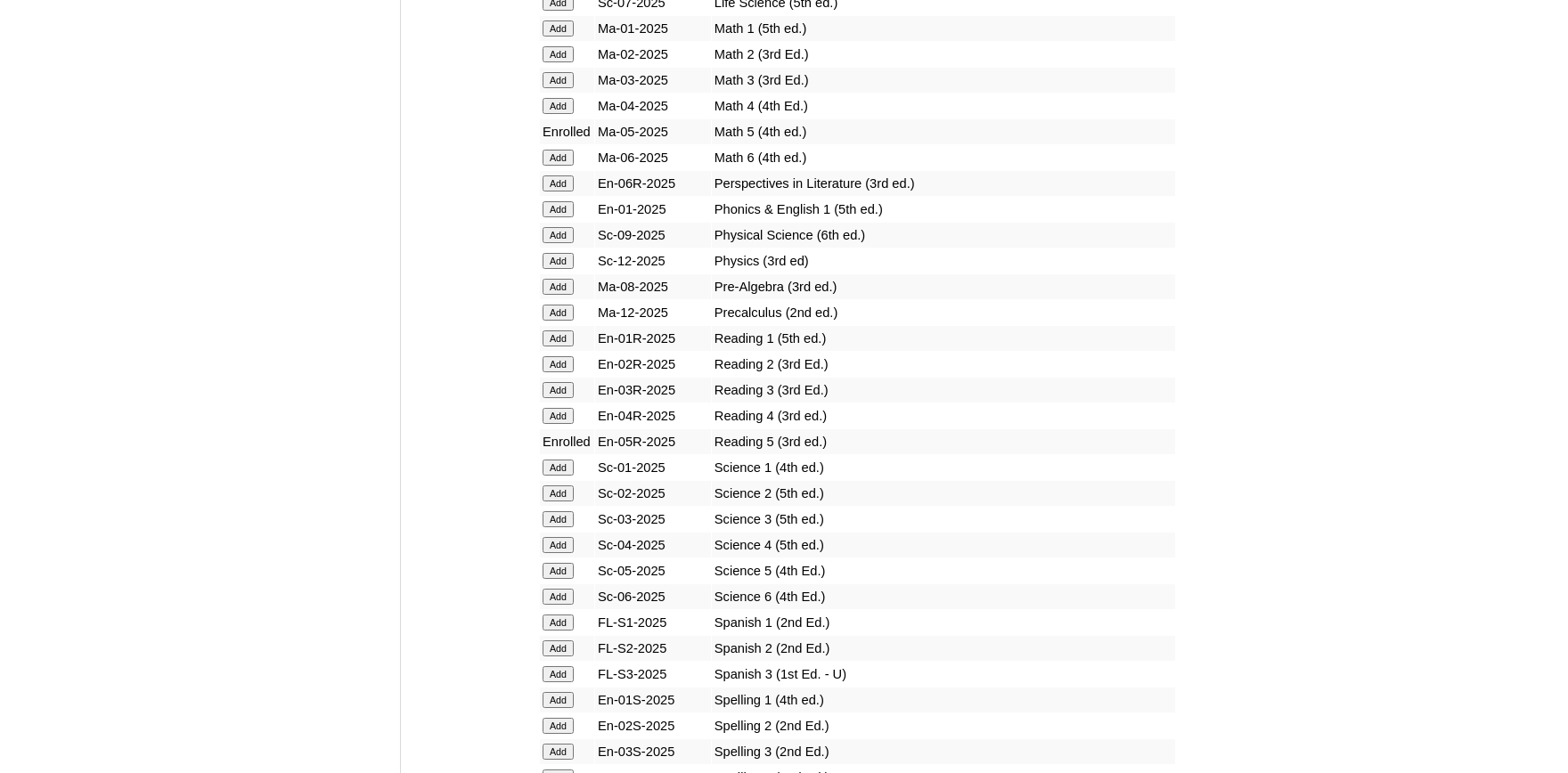
scroll to position [1860, 0]
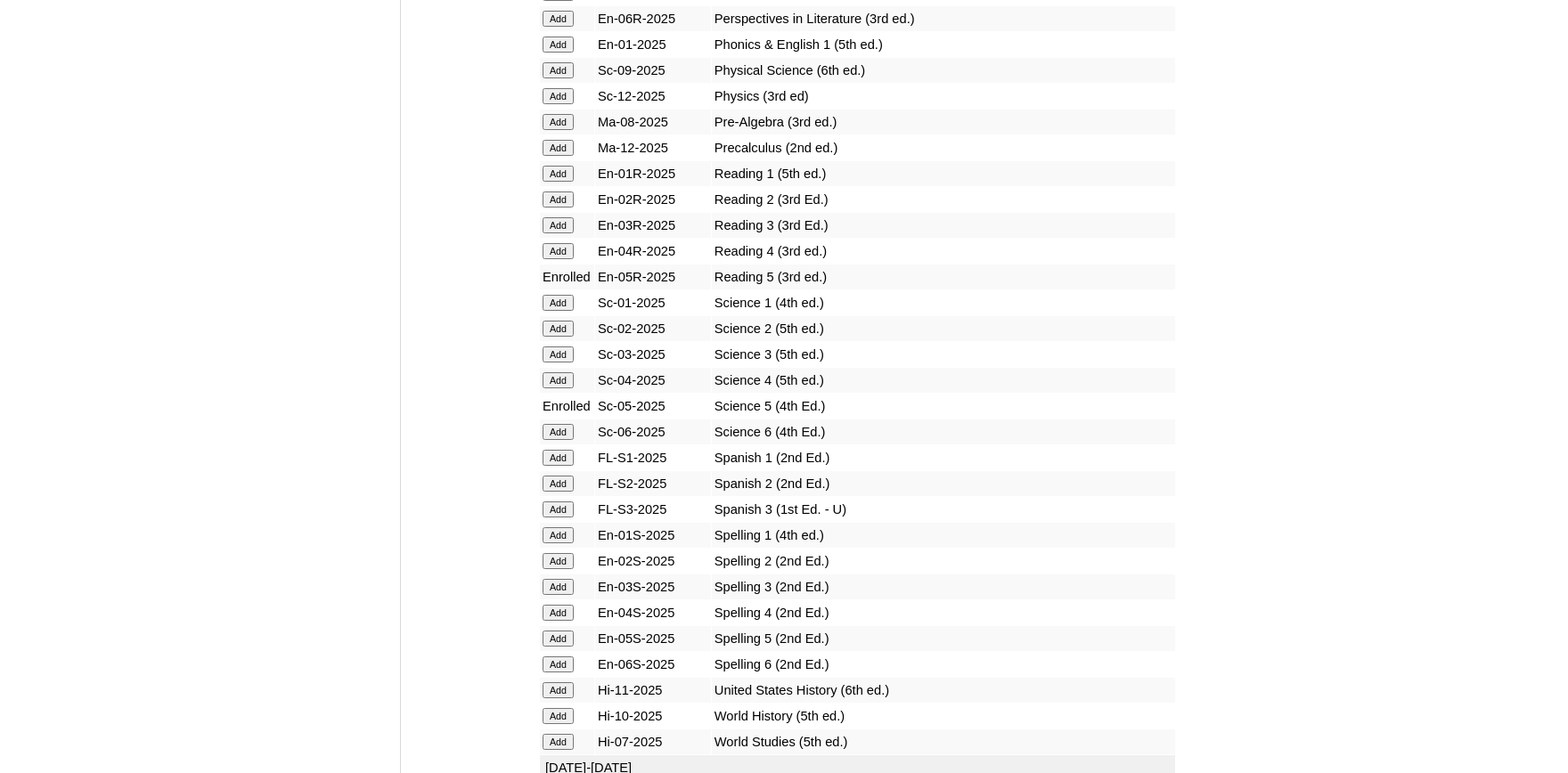
scroll to position [2056, 0]
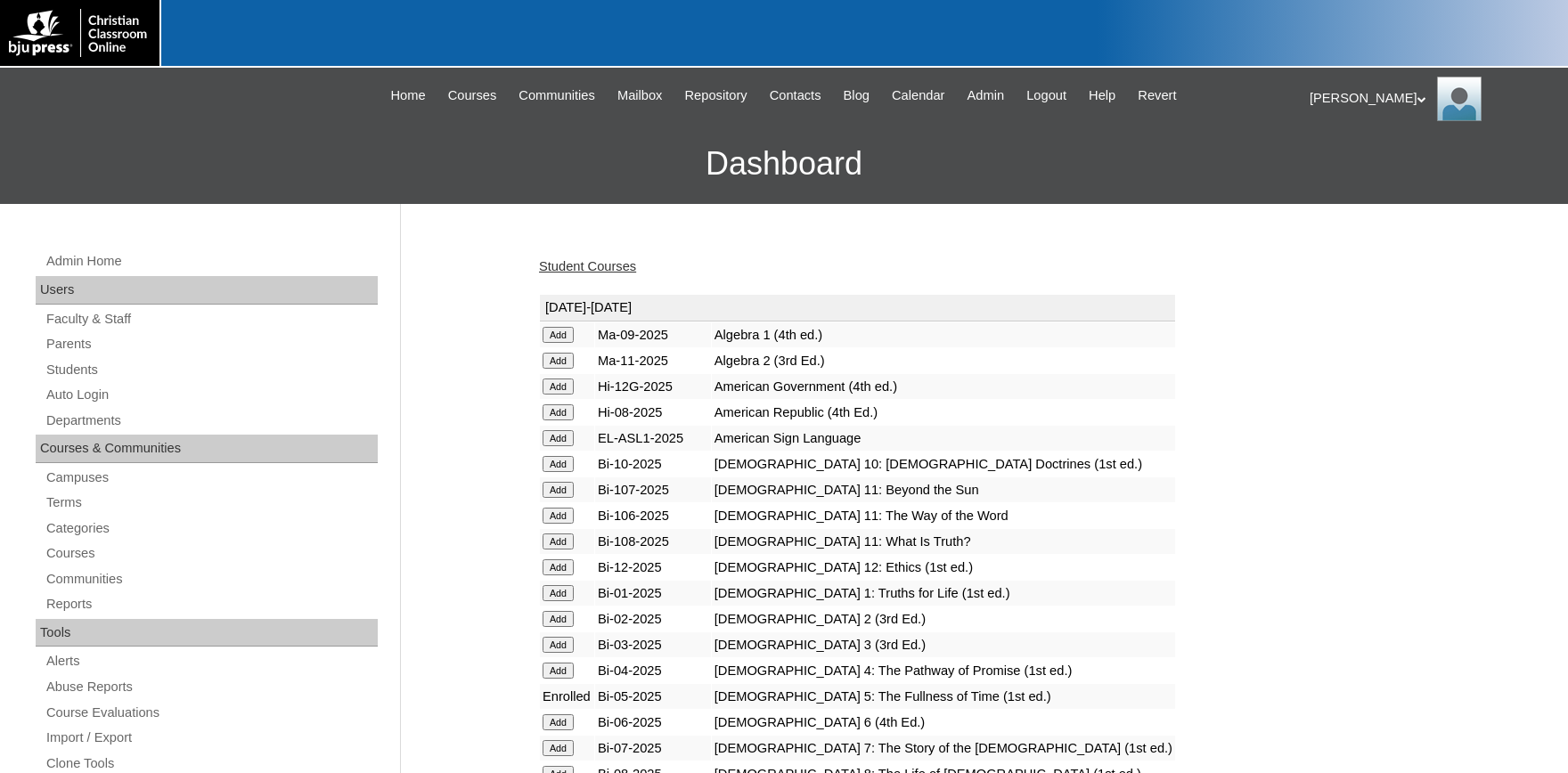
click at [635, 269] on link "Student Courses" at bounding box center [587, 266] width 97 height 15
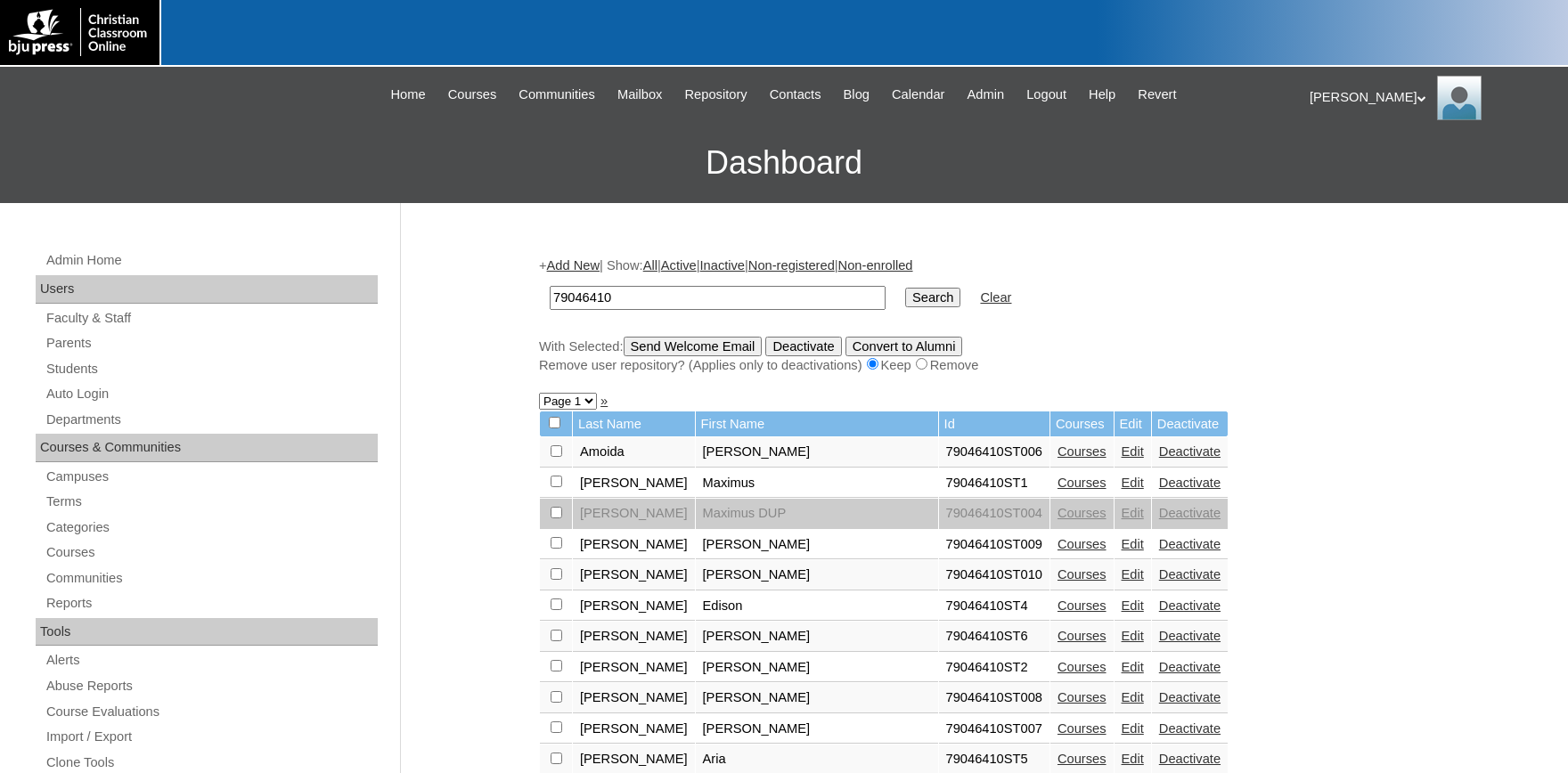
scroll to position [392, 0]
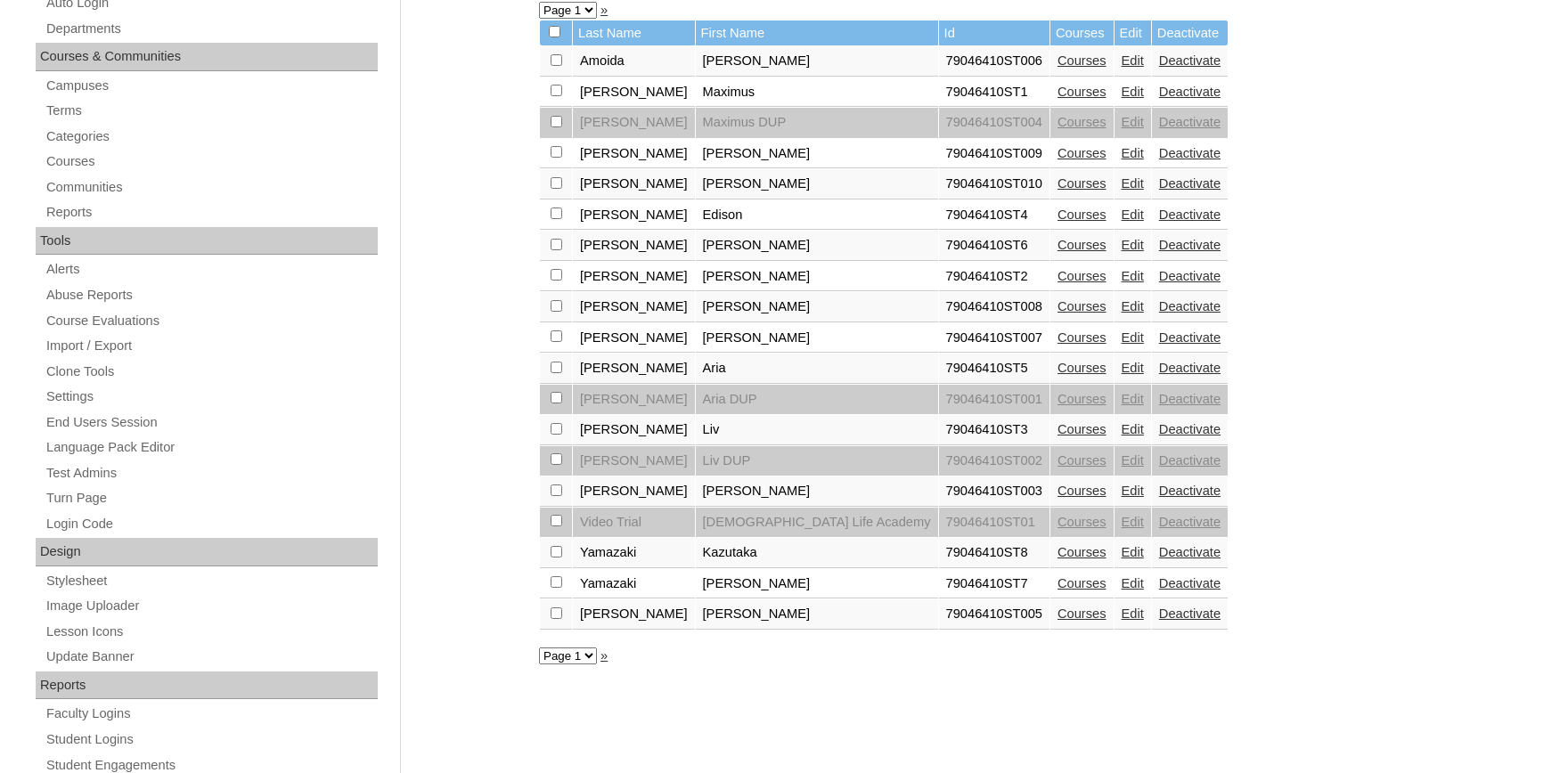
click at [1058, 436] on link "Courses" at bounding box center [1082, 429] width 49 height 15
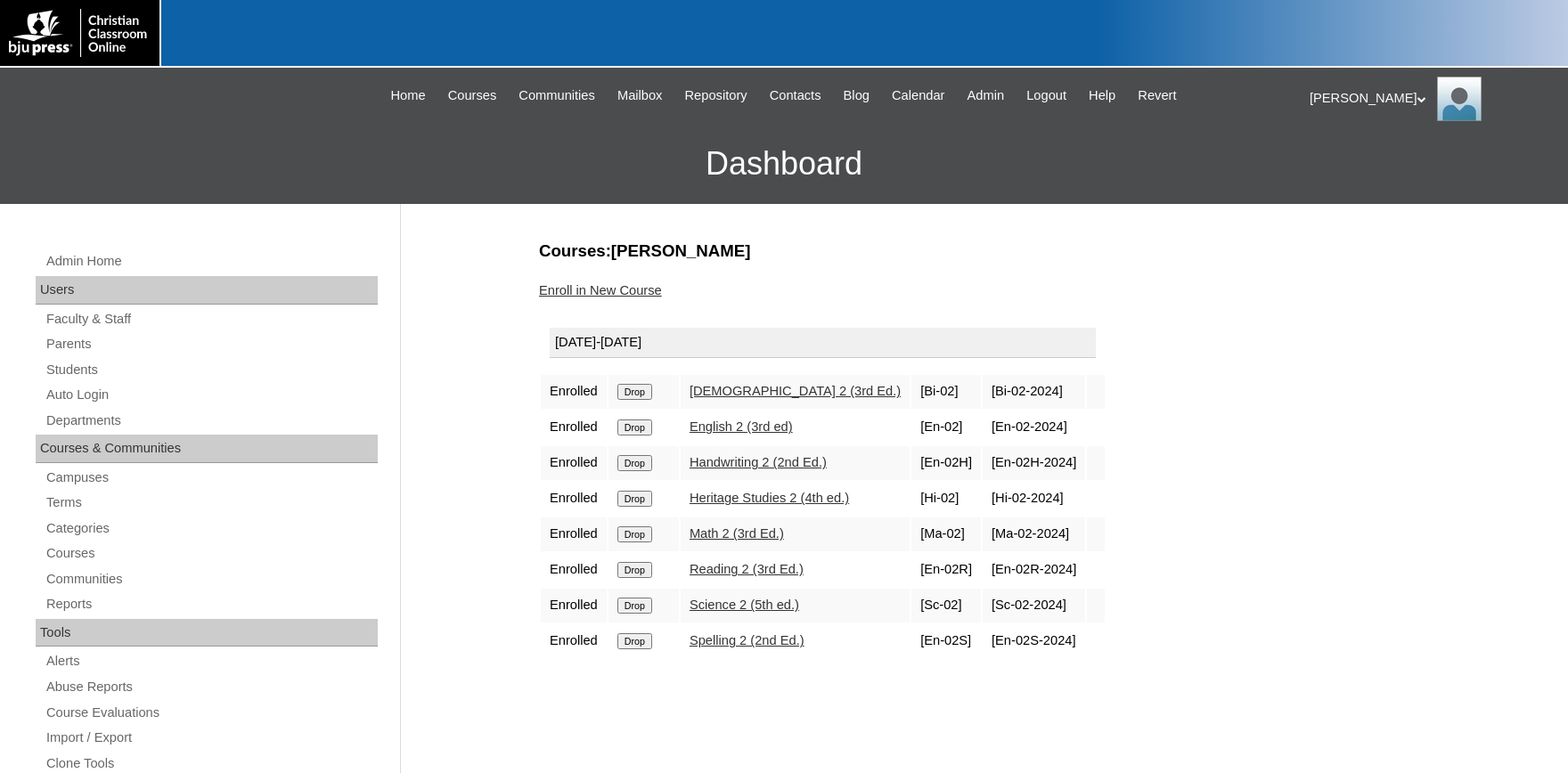
click at [624, 287] on link "Enroll in New Course" at bounding box center [600, 290] width 123 height 15
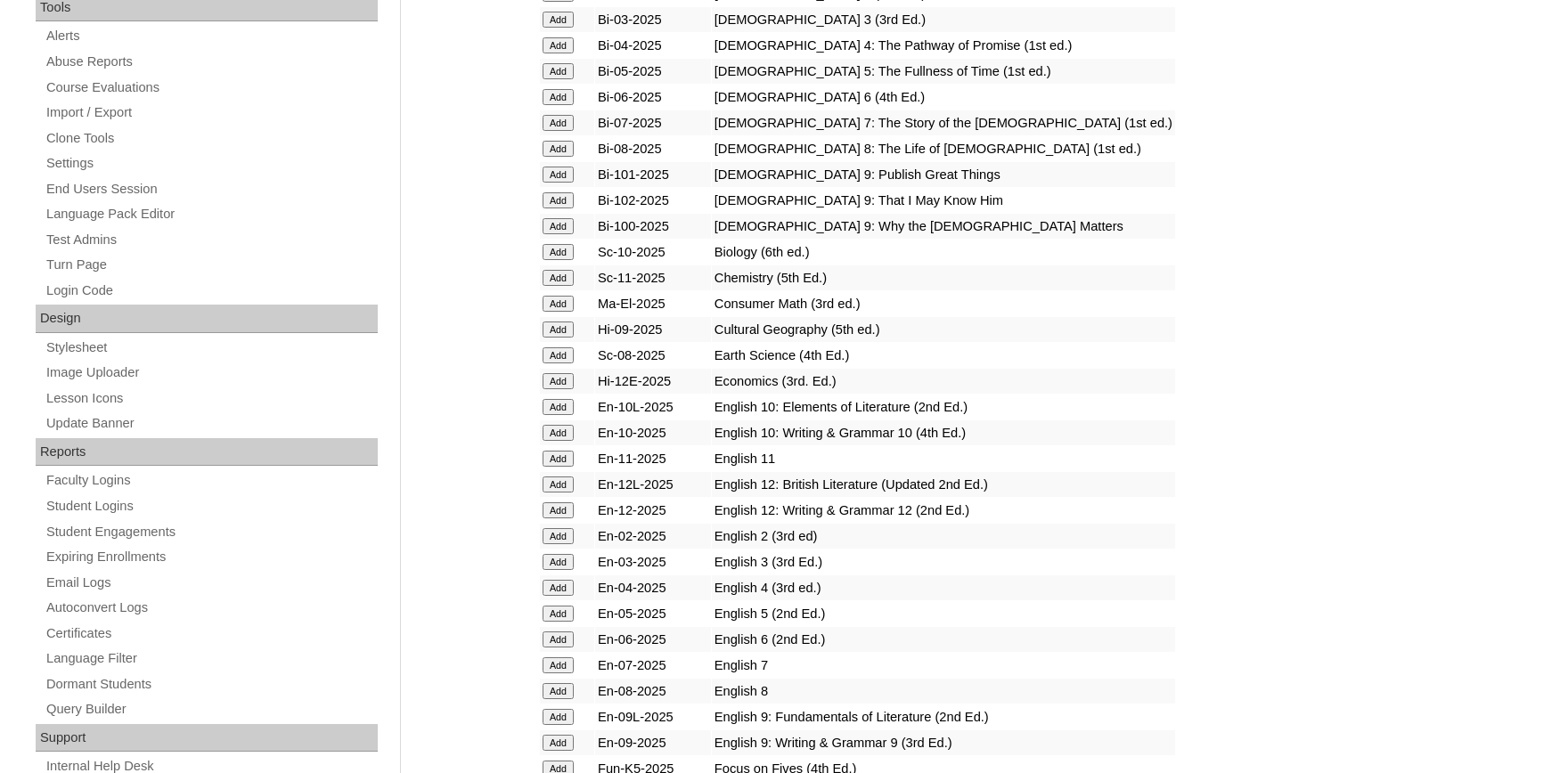
scroll to position [686, 0]
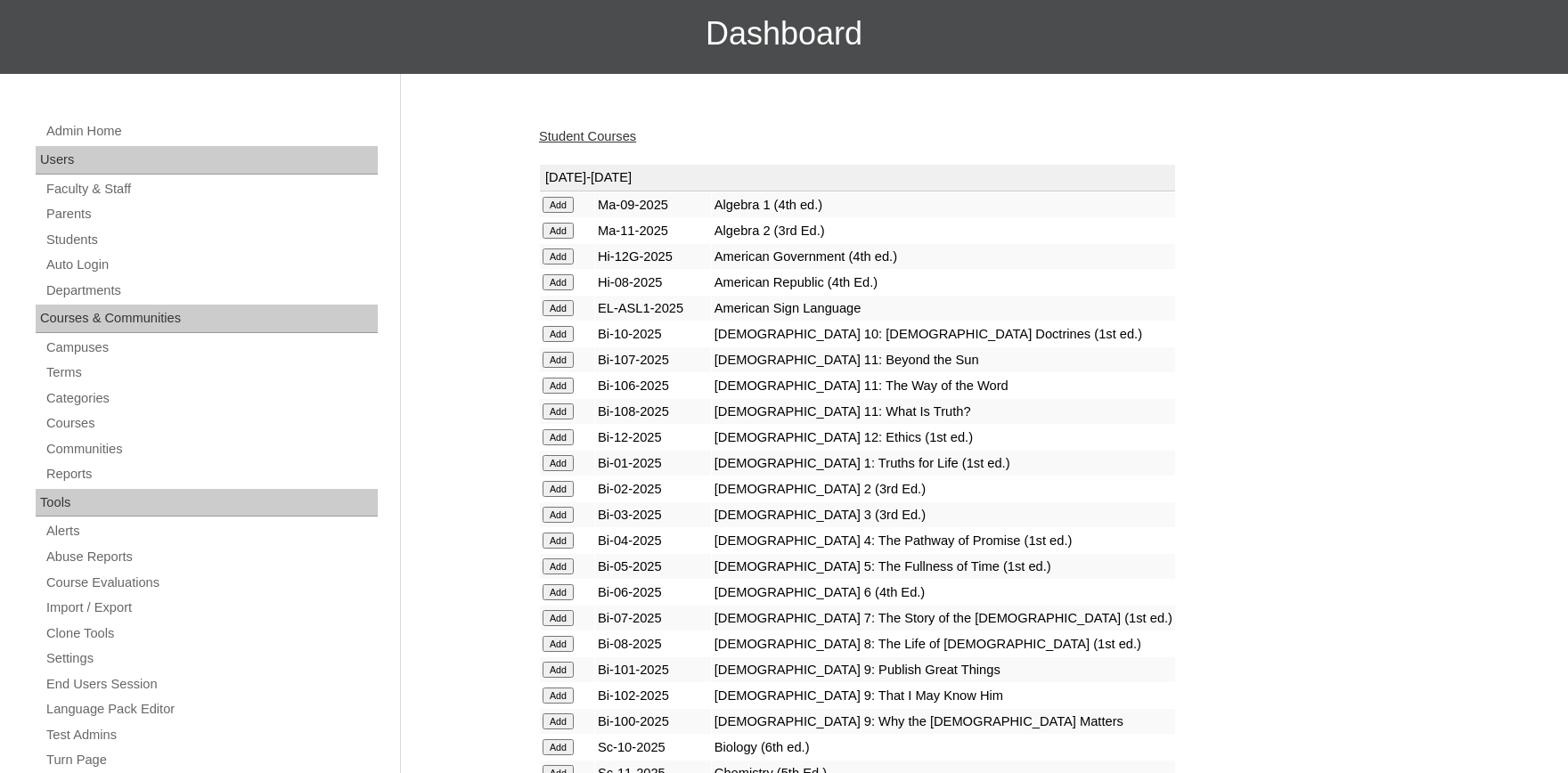
scroll to position [294, 0]
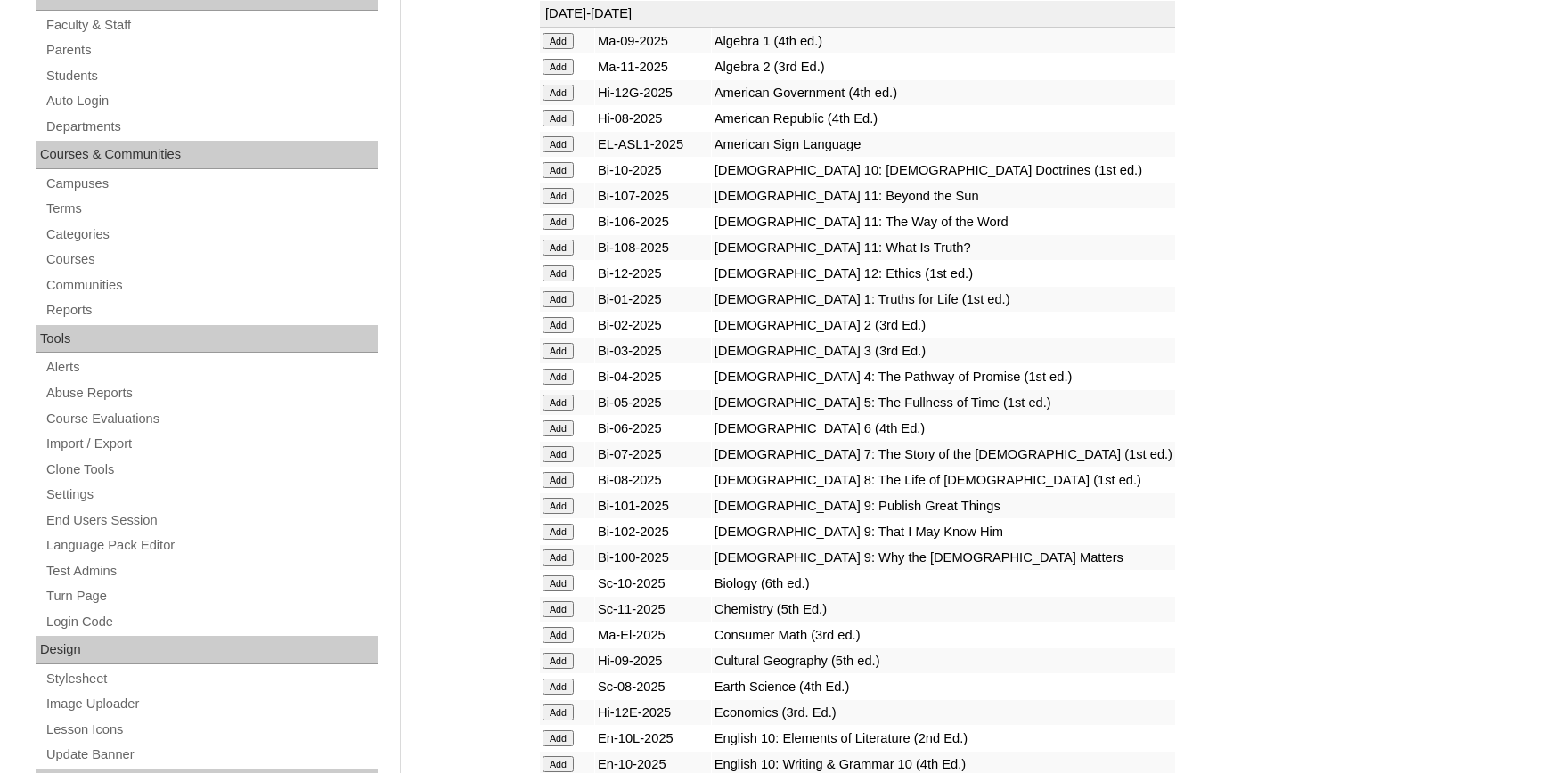
click at [564, 48] on input "Add" at bounding box center [558, 41] width 31 height 16
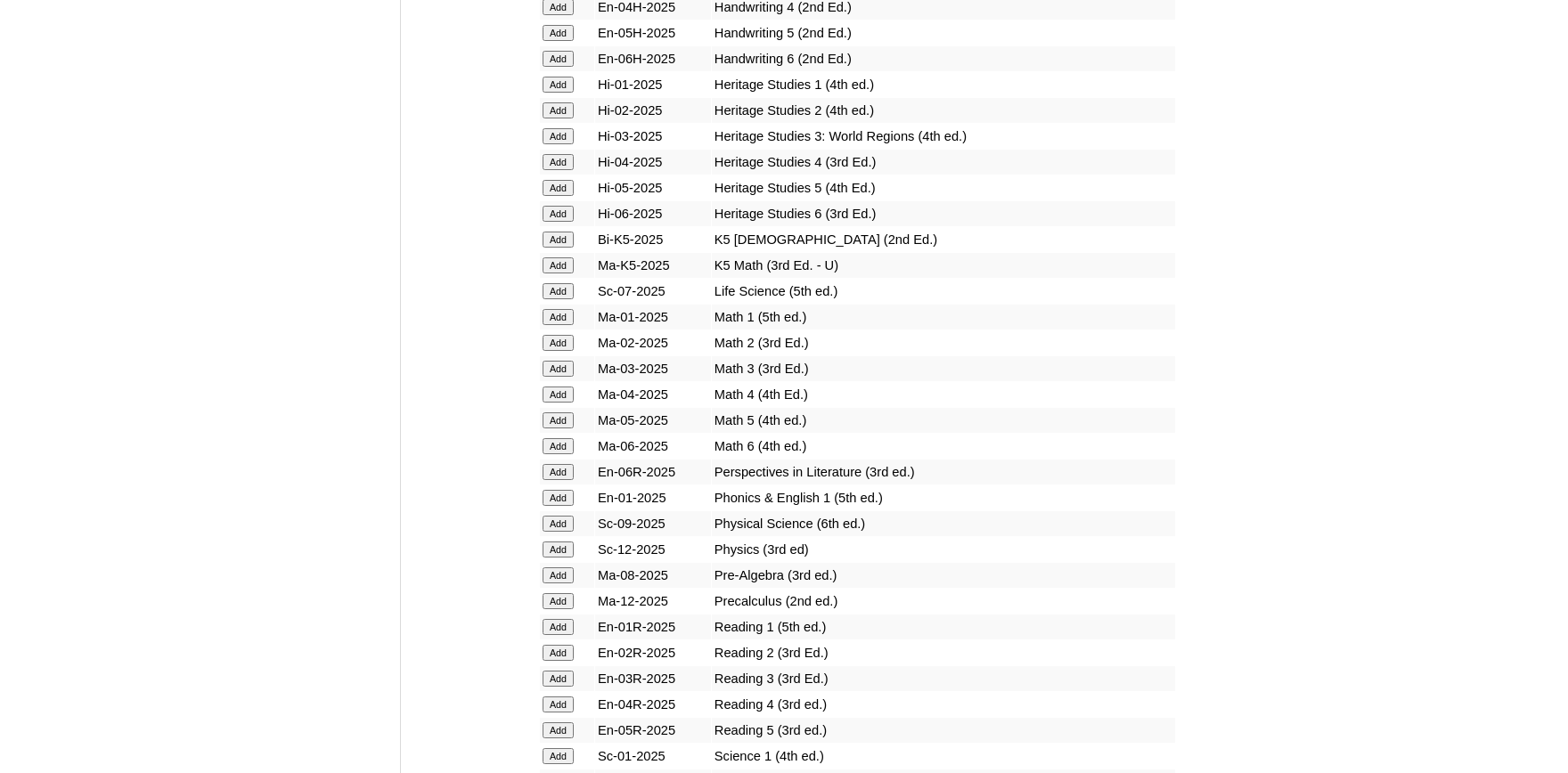
scroll to position [1762, 0]
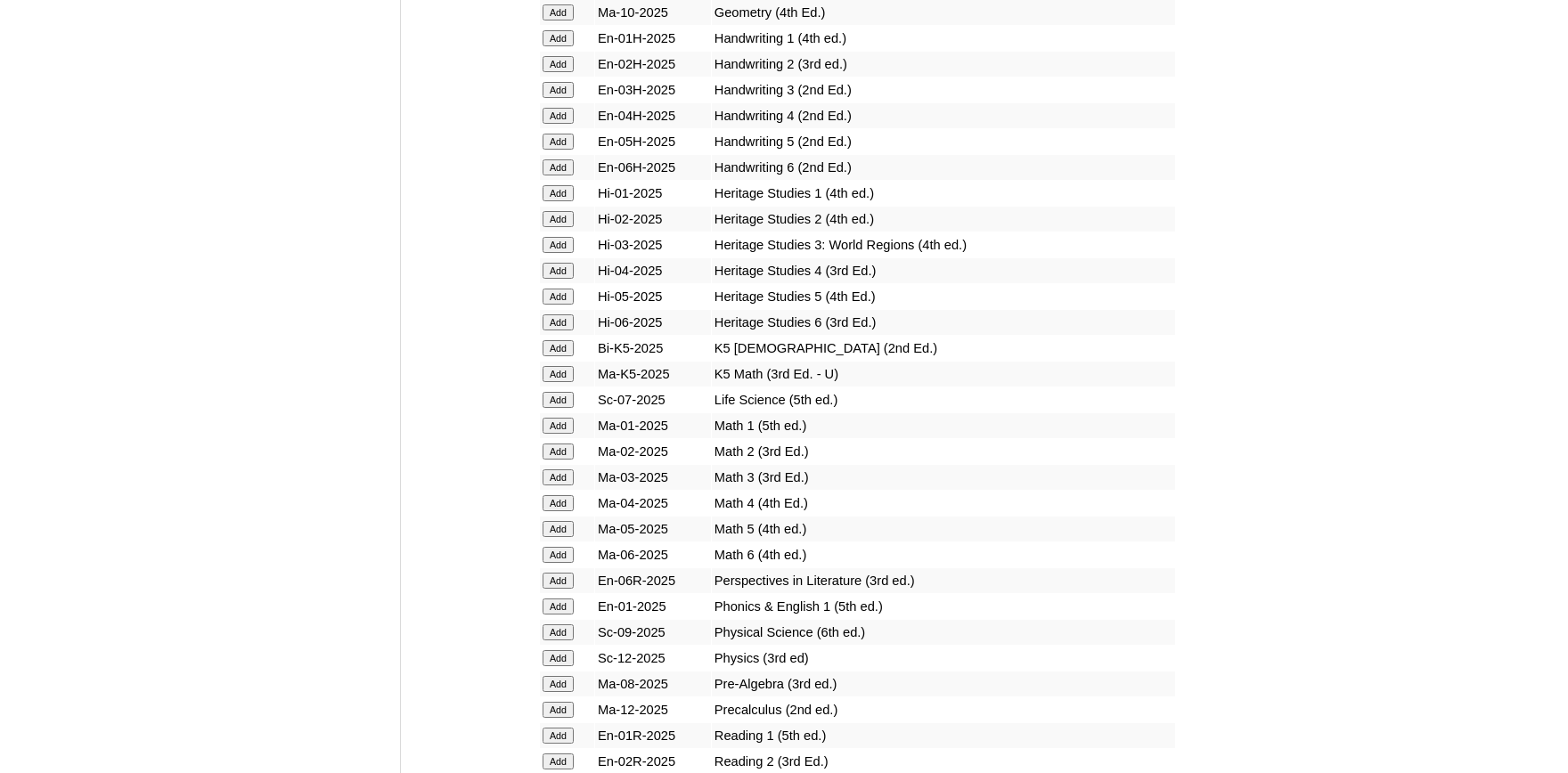
scroll to position [1469, 0]
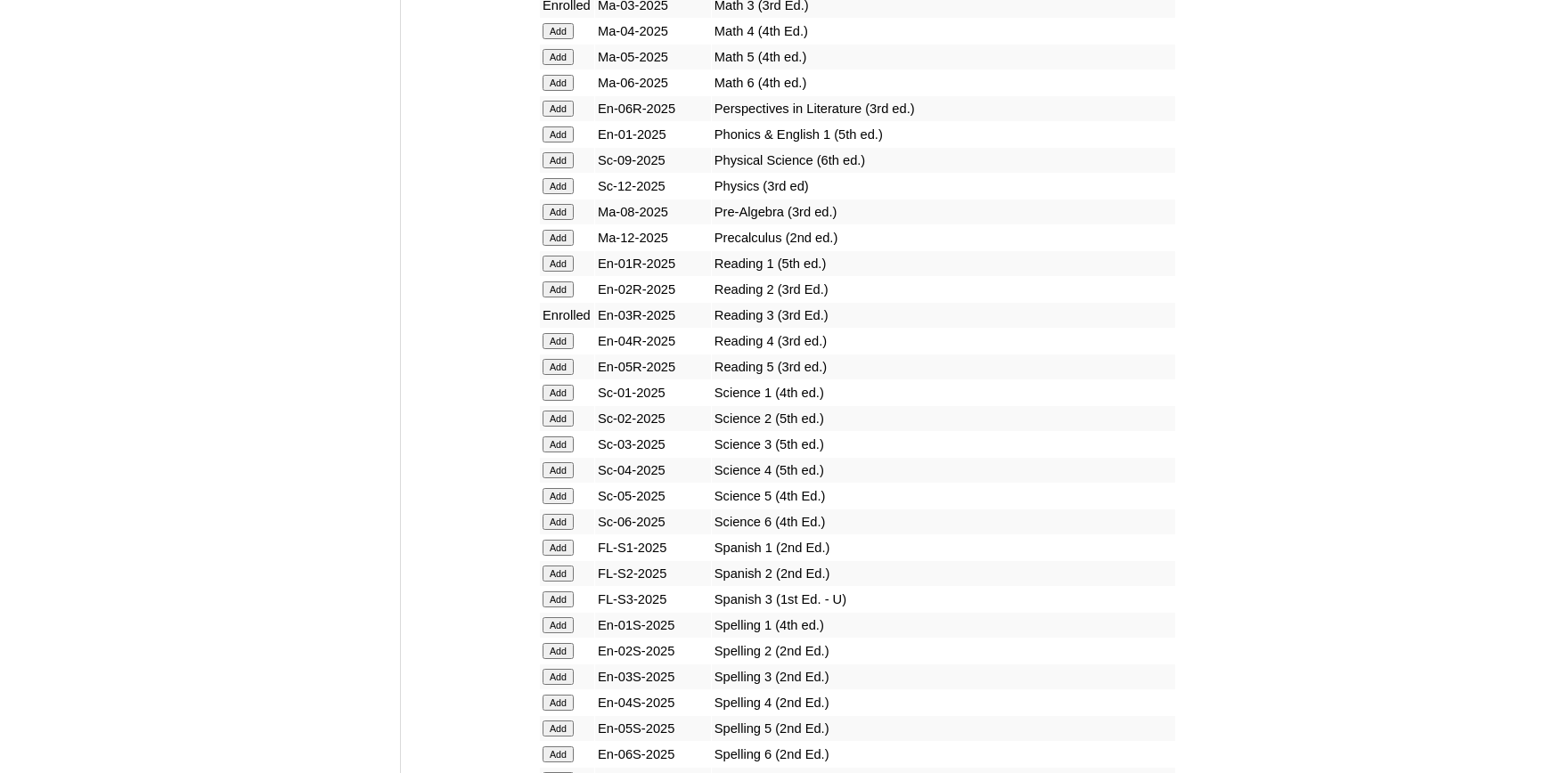
scroll to position [1958, 0]
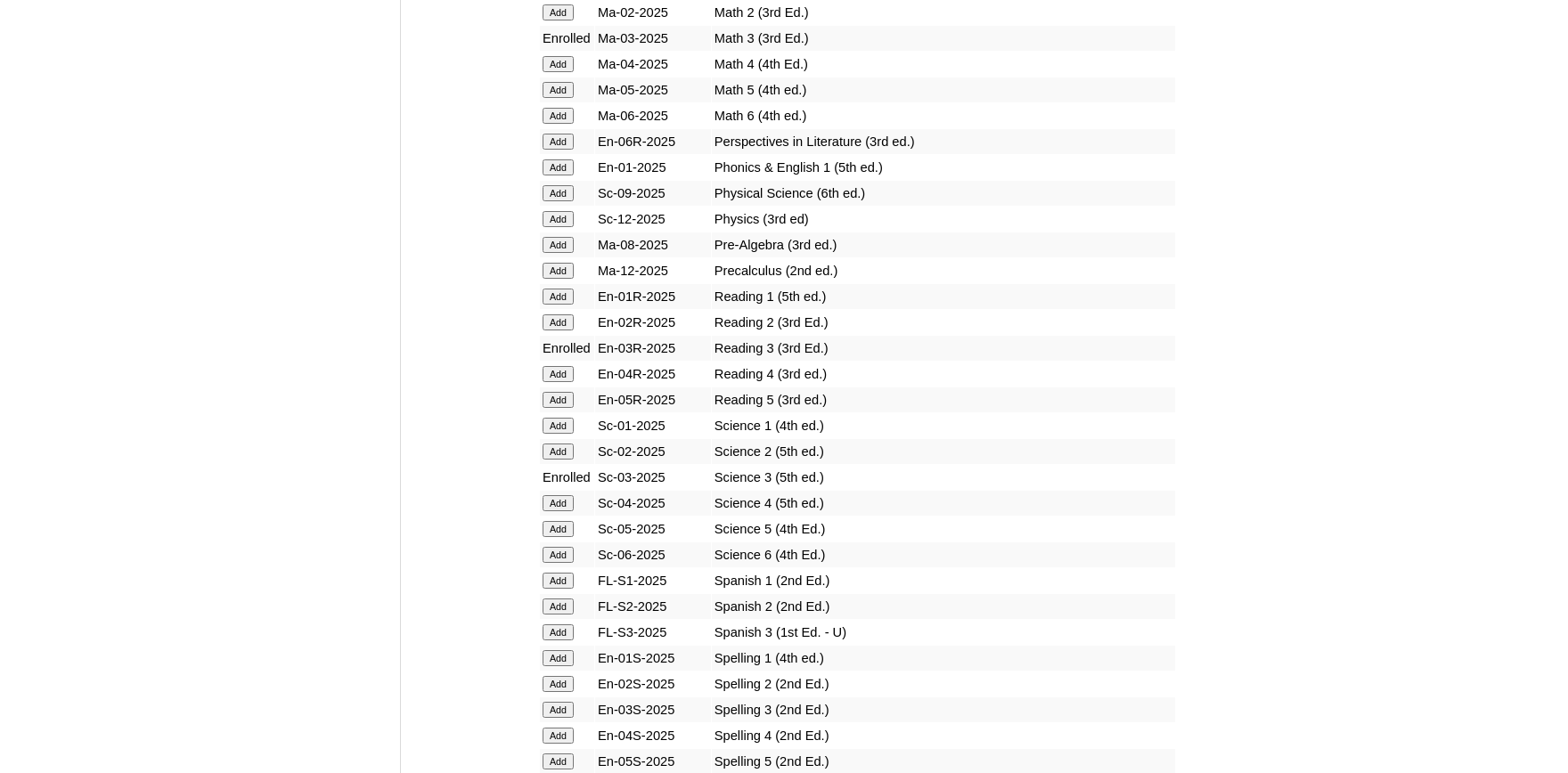
scroll to position [2056, 0]
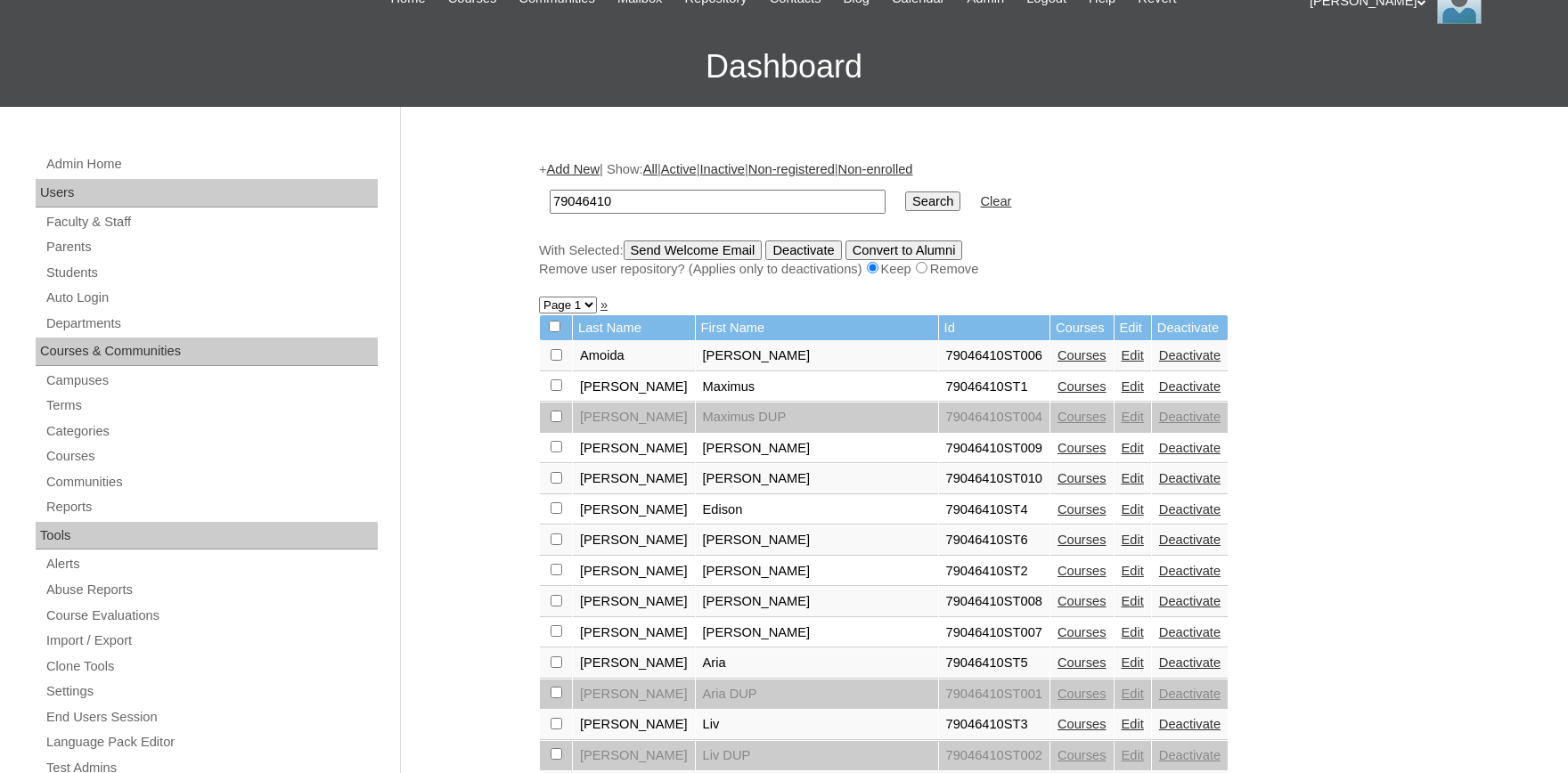
scroll to position [98, 0]
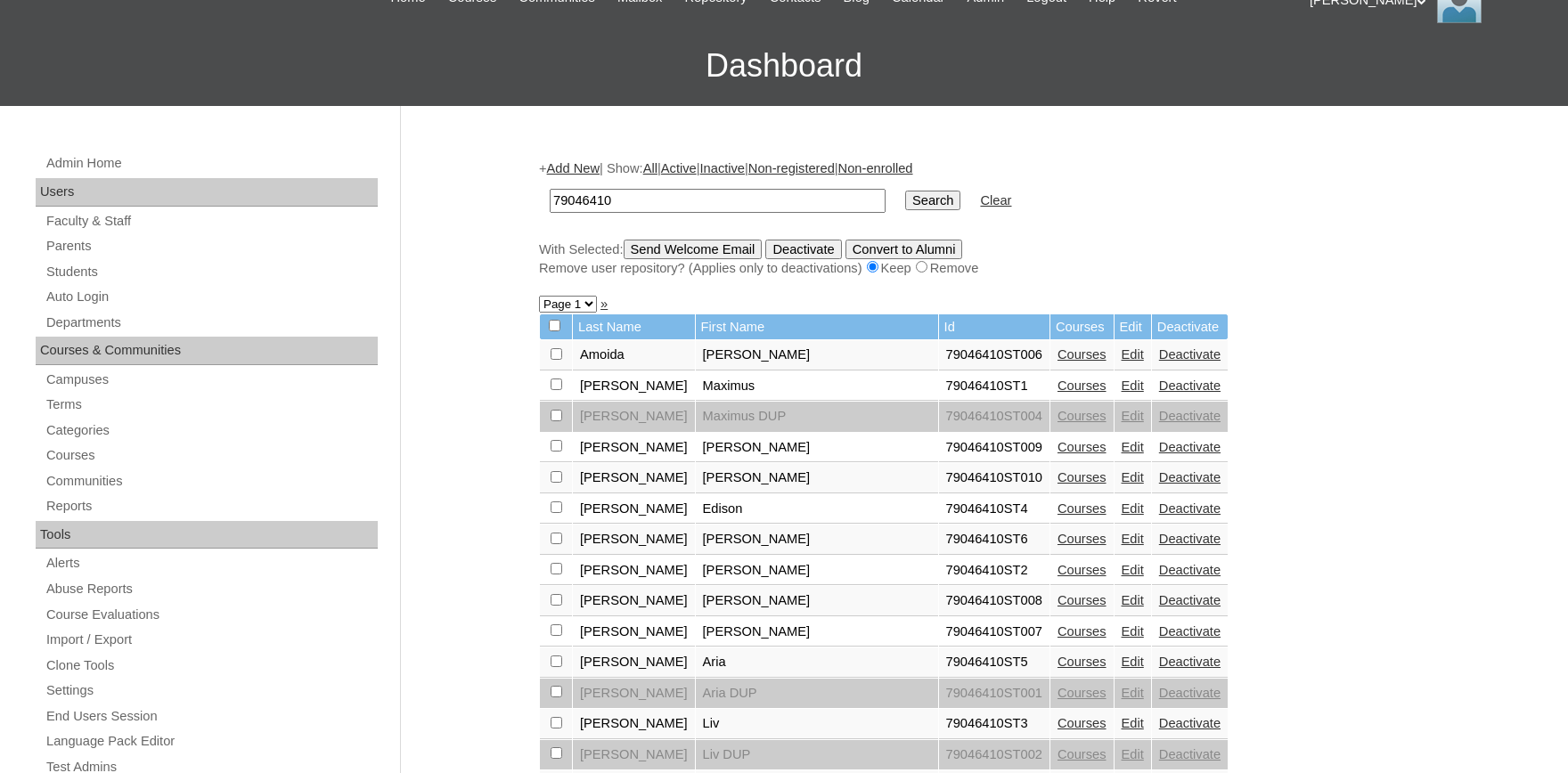
click at [1058, 392] on link "Courses" at bounding box center [1082, 385] width 49 height 15
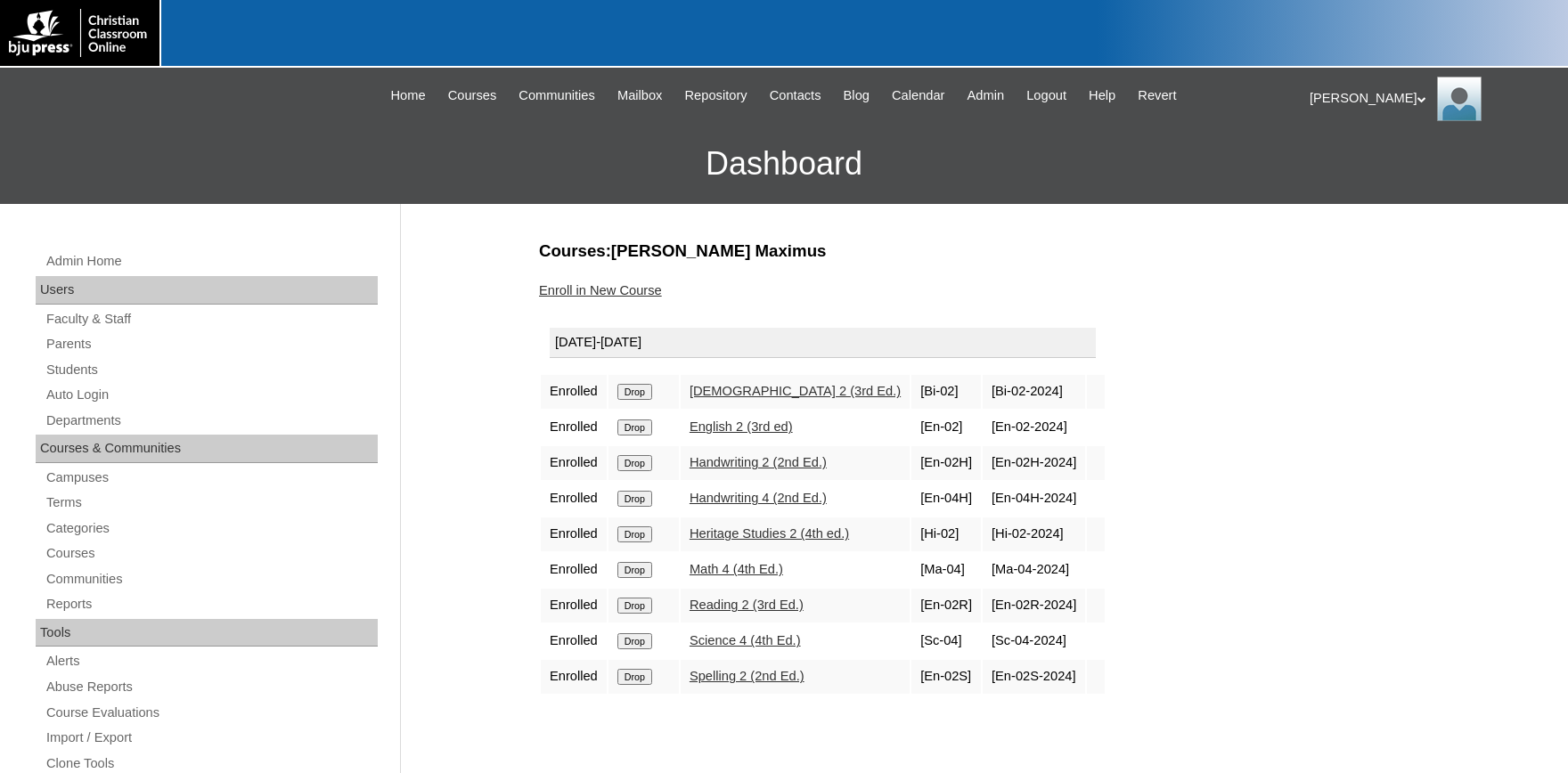
click at [576, 288] on link "Enroll in New Course" at bounding box center [600, 290] width 123 height 15
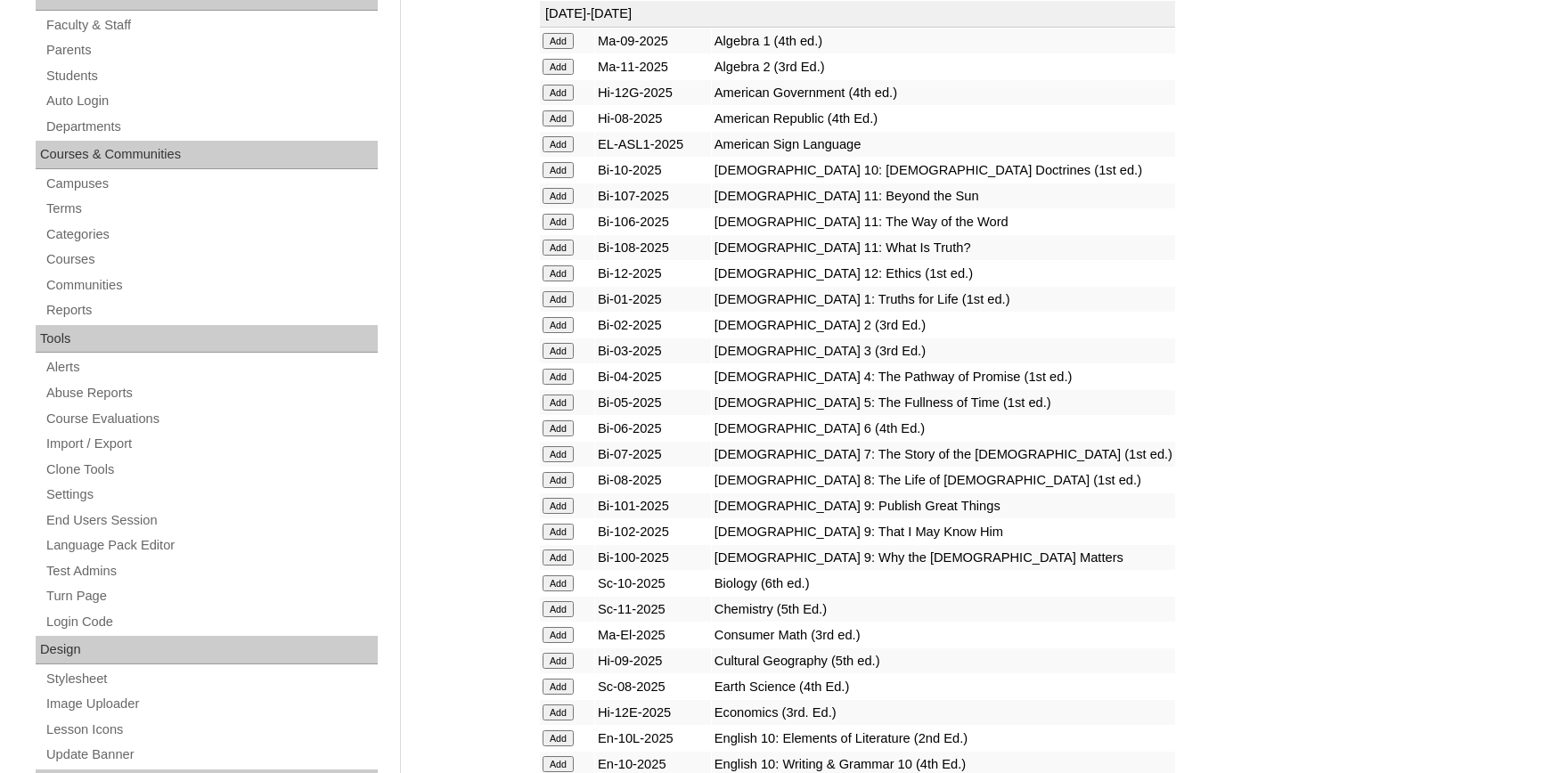
scroll to position [490, 0]
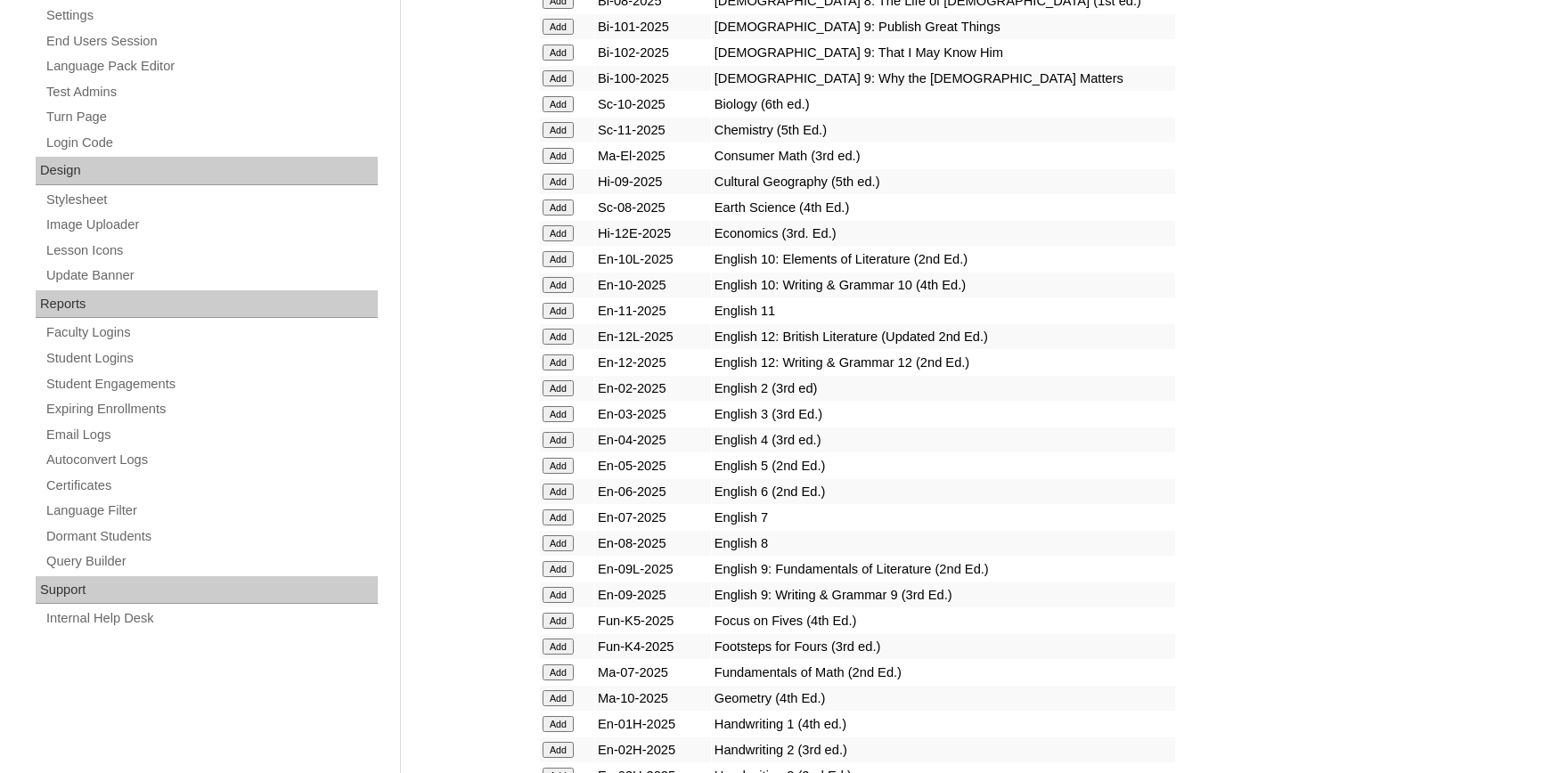
scroll to position [882, 0]
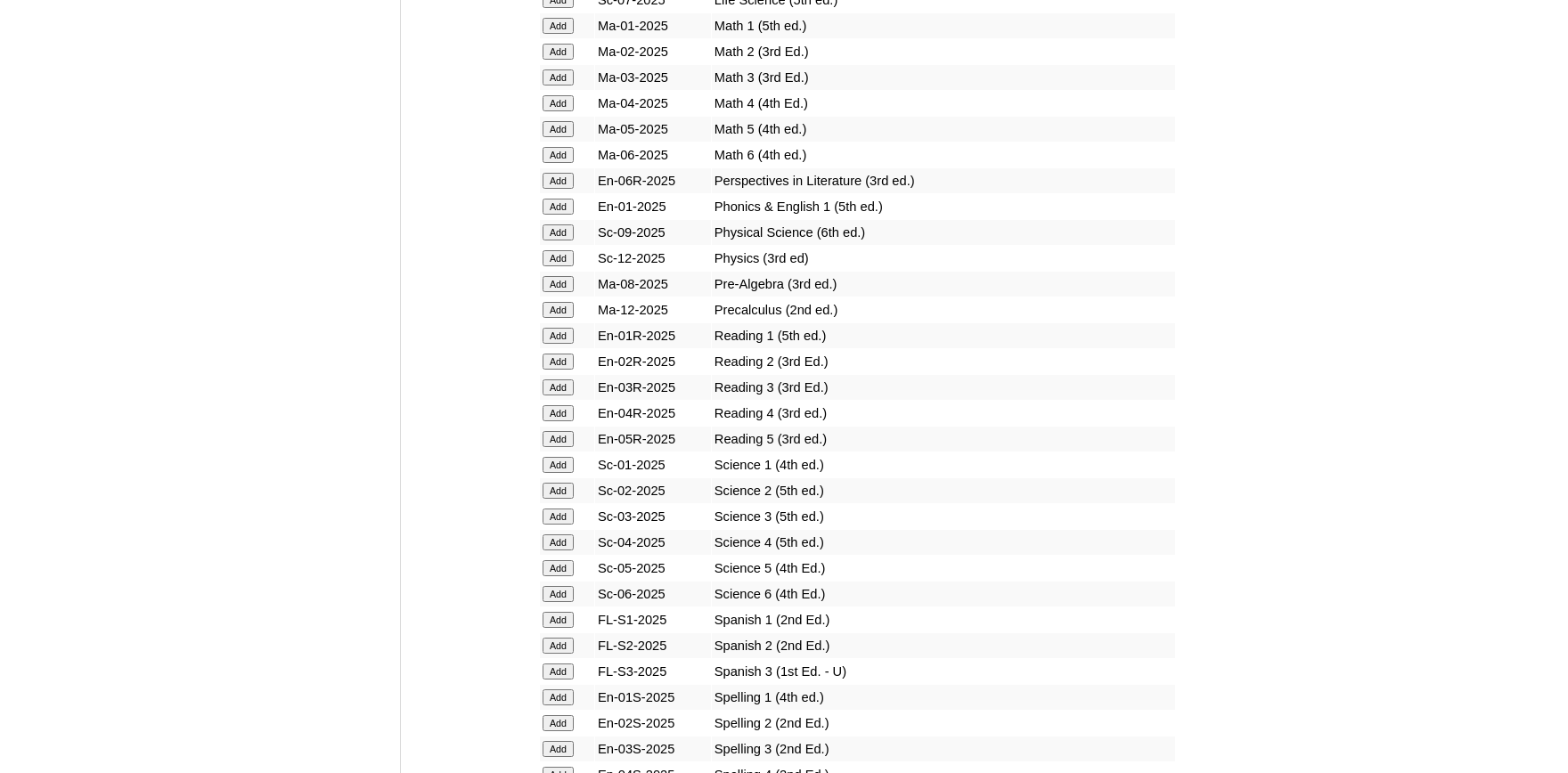
scroll to position [1860, 0]
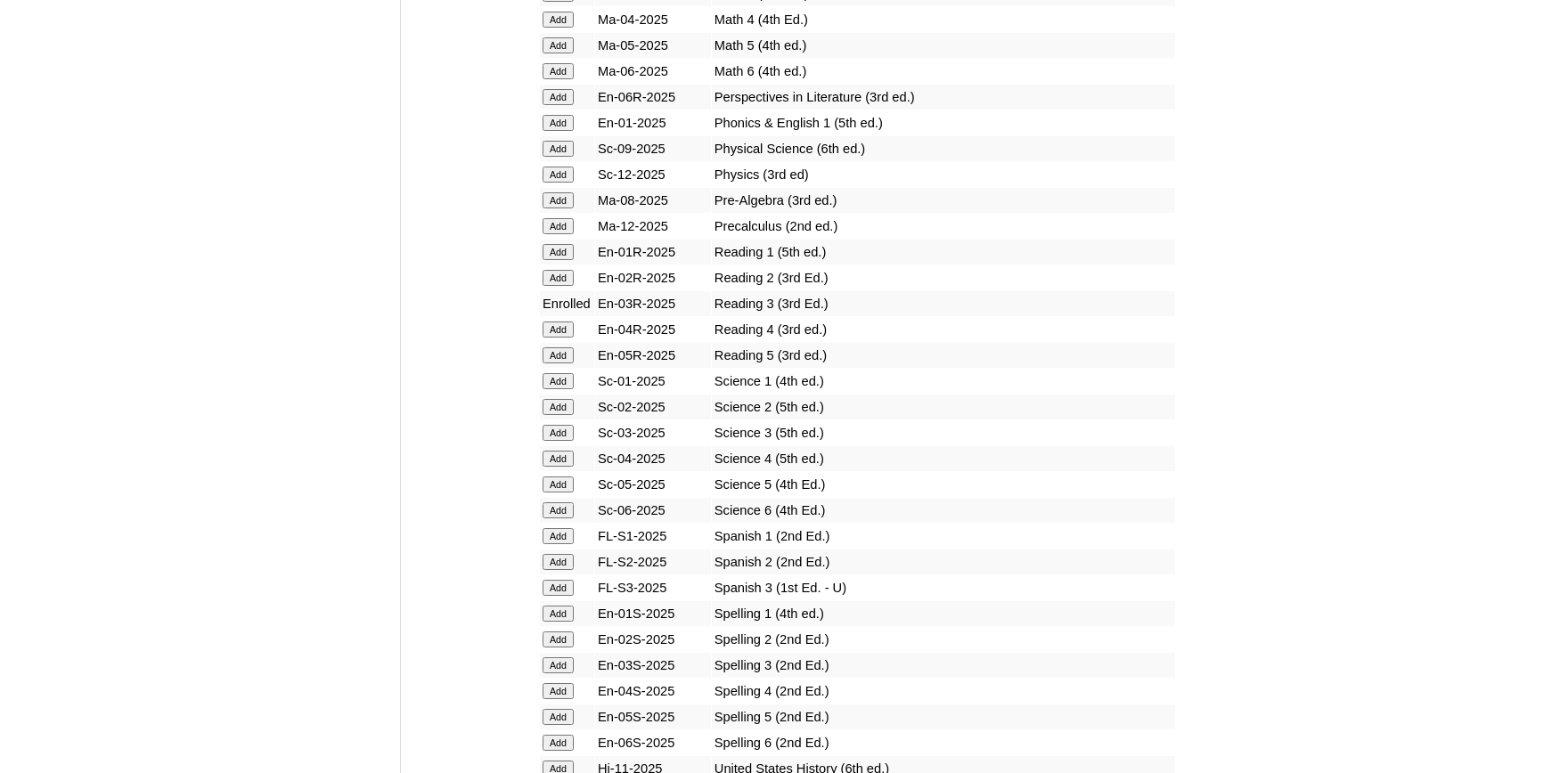
scroll to position [1958, 0]
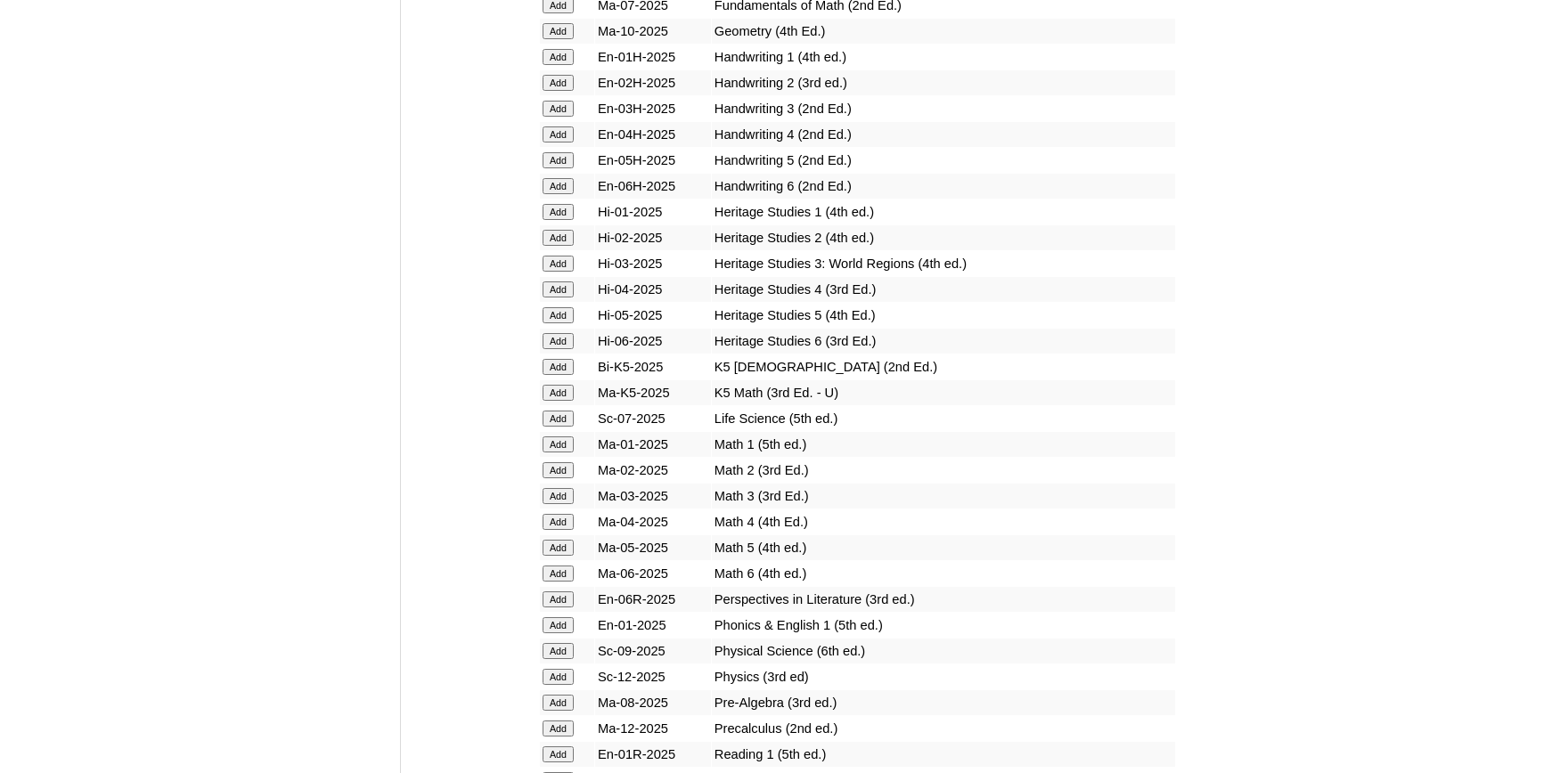
scroll to position [1469, 0]
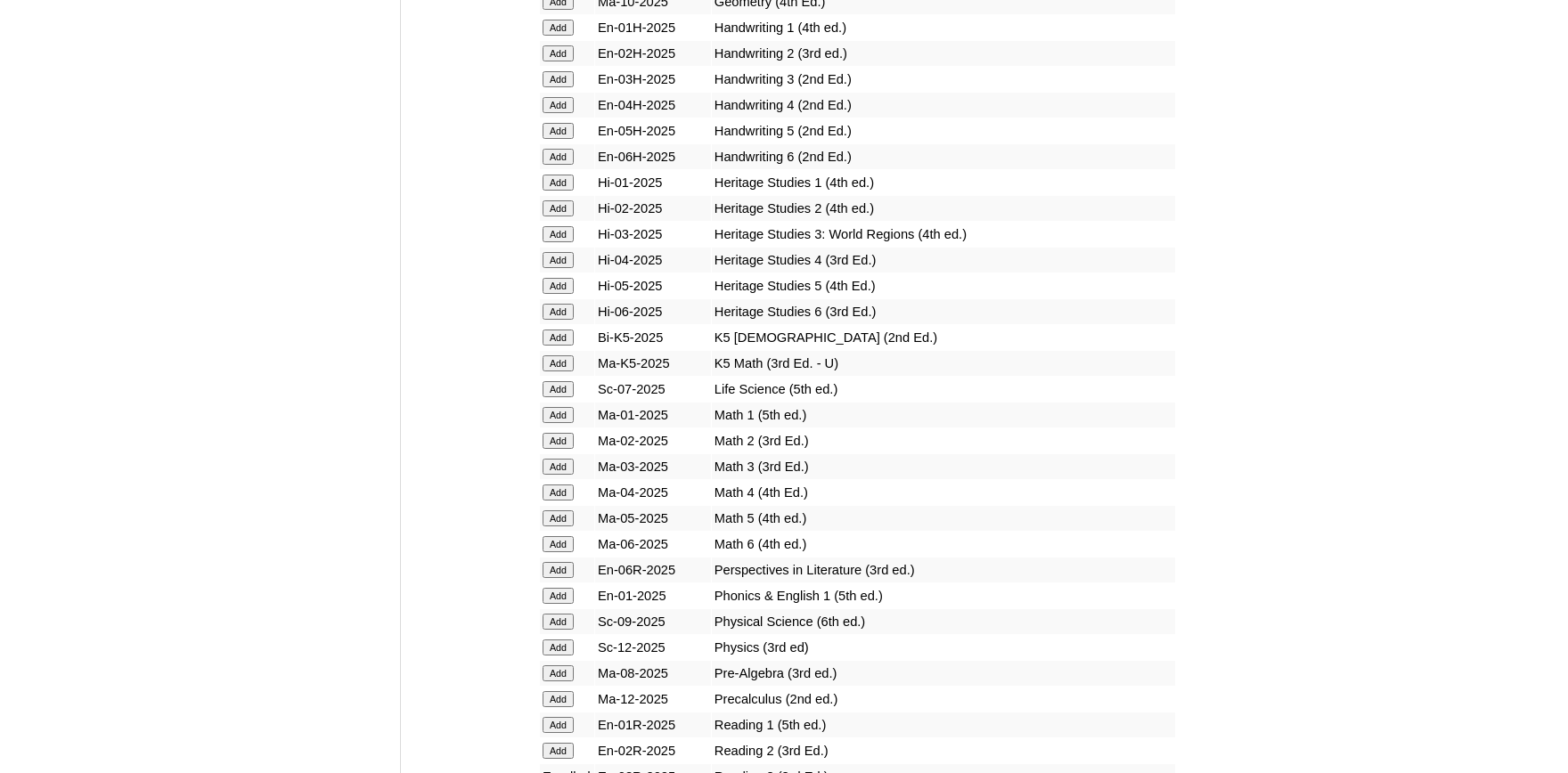
drag, startPoint x: 555, startPoint y: 576, endPoint x: 603, endPoint y: 591, distance: 50.3
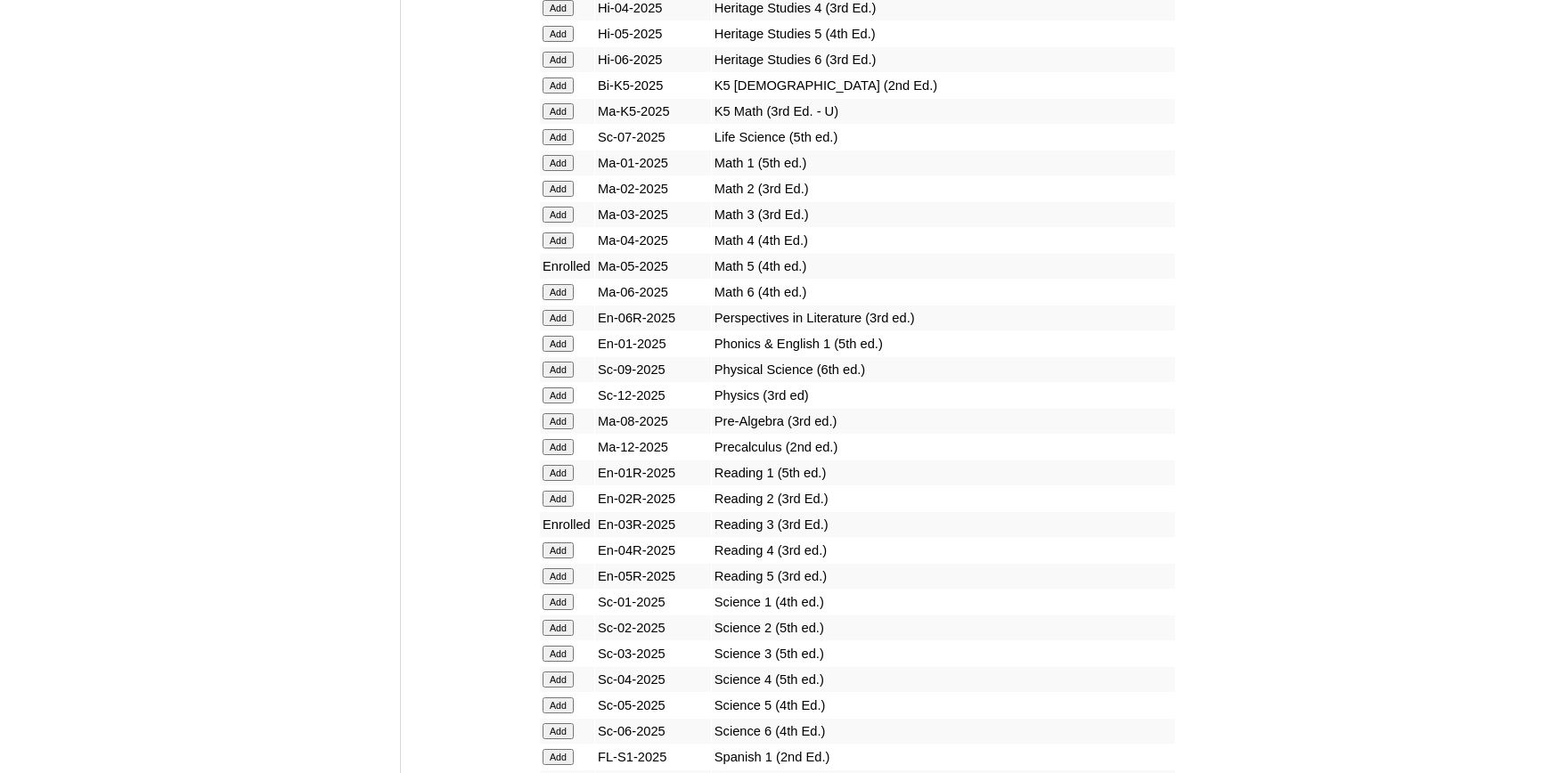
scroll to position [1860, 0]
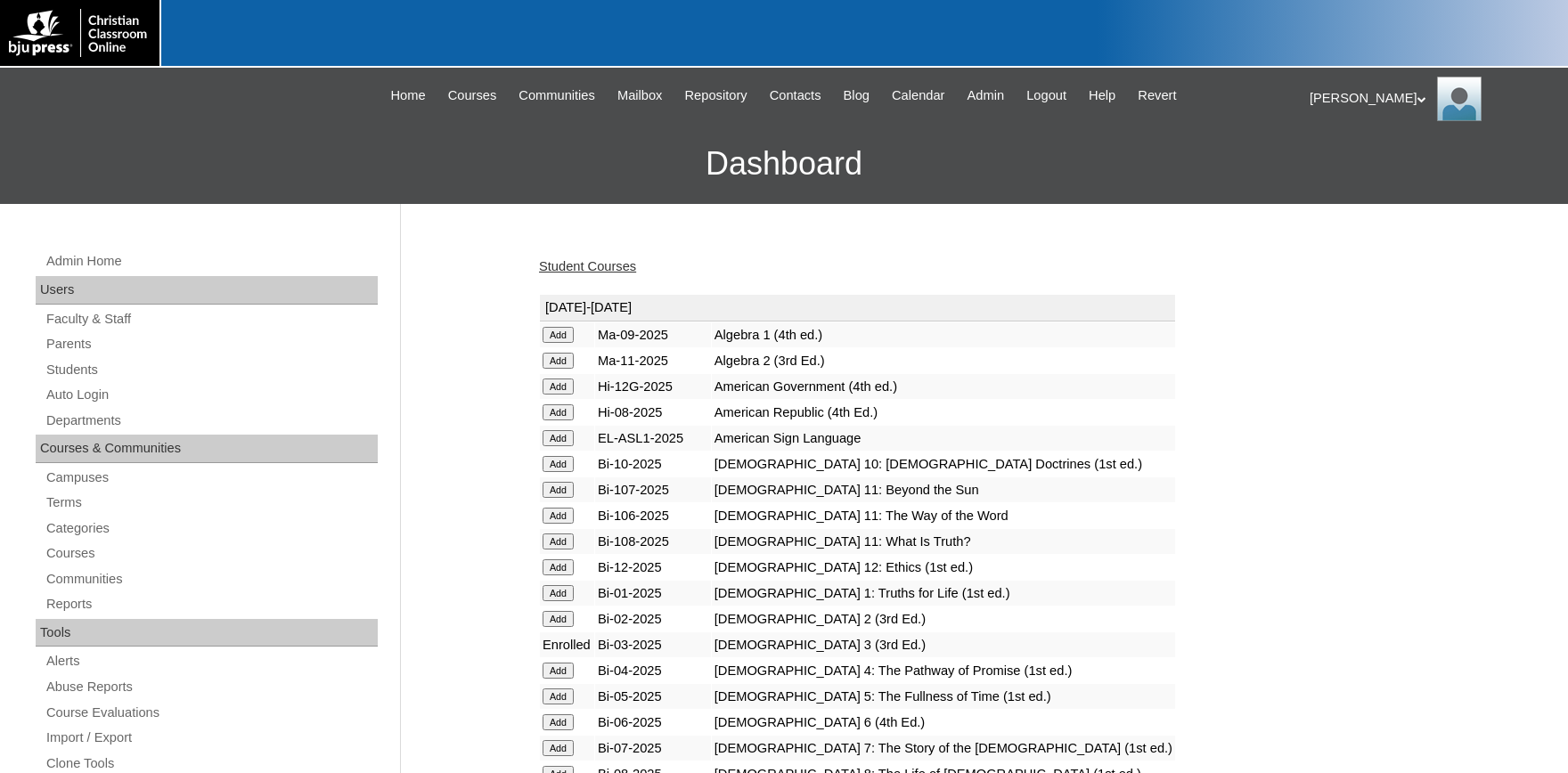
click at [569, 274] on link "Student Courses" at bounding box center [587, 266] width 97 height 15
click at [573, 270] on link "Student Courses" at bounding box center [587, 266] width 97 height 15
click at [597, 263] on link "Student Courses" at bounding box center [587, 266] width 97 height 15
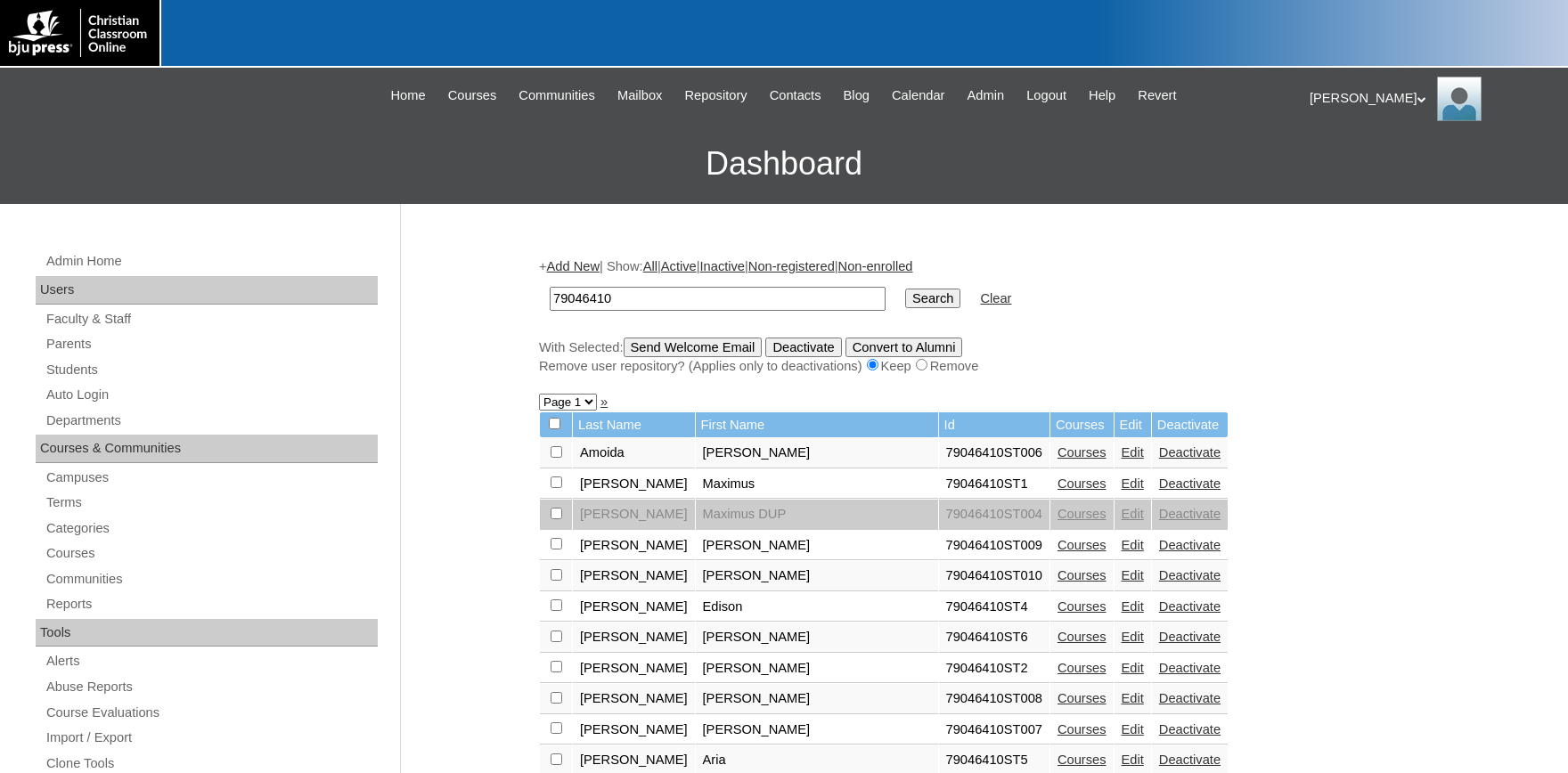
scroll to position [98, 0]
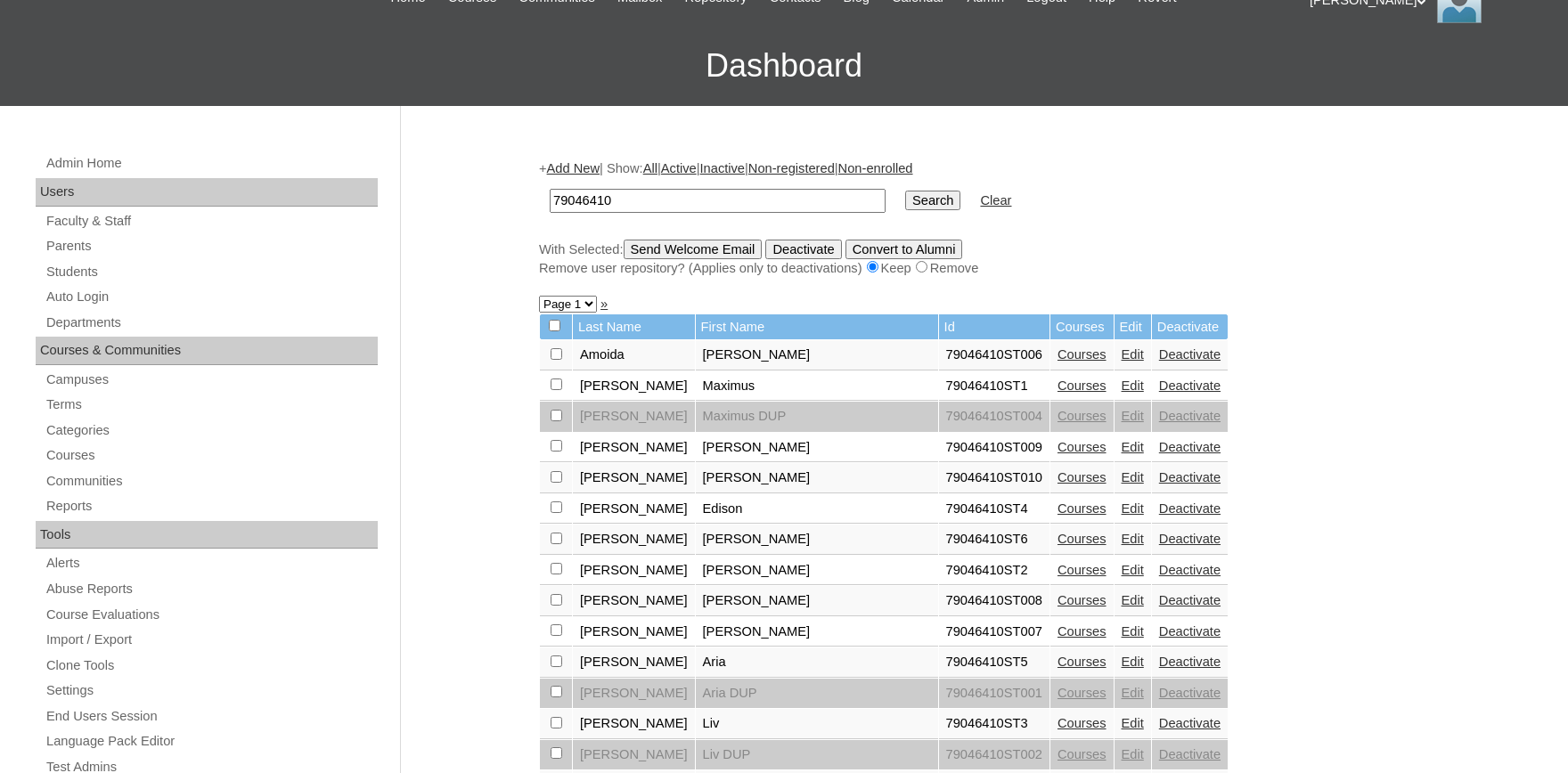
click at [1122, 391] on link "Edit" at bounding box center [1132, 385] width 22 height 15
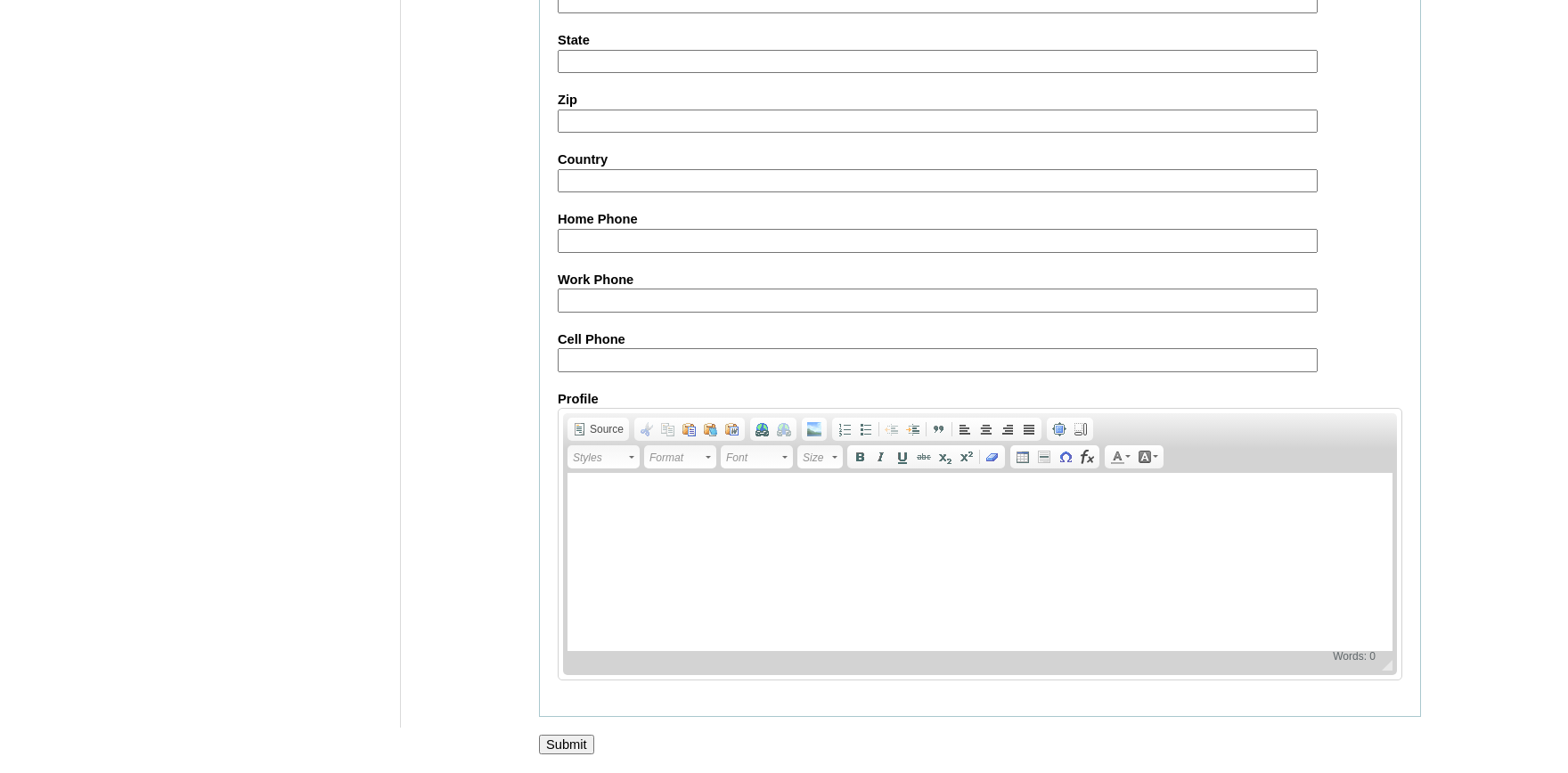
scroll to position [2041, 0]
click at [572, 737] on input "Submit" at bounding box center [566, 744] width 55 height 19
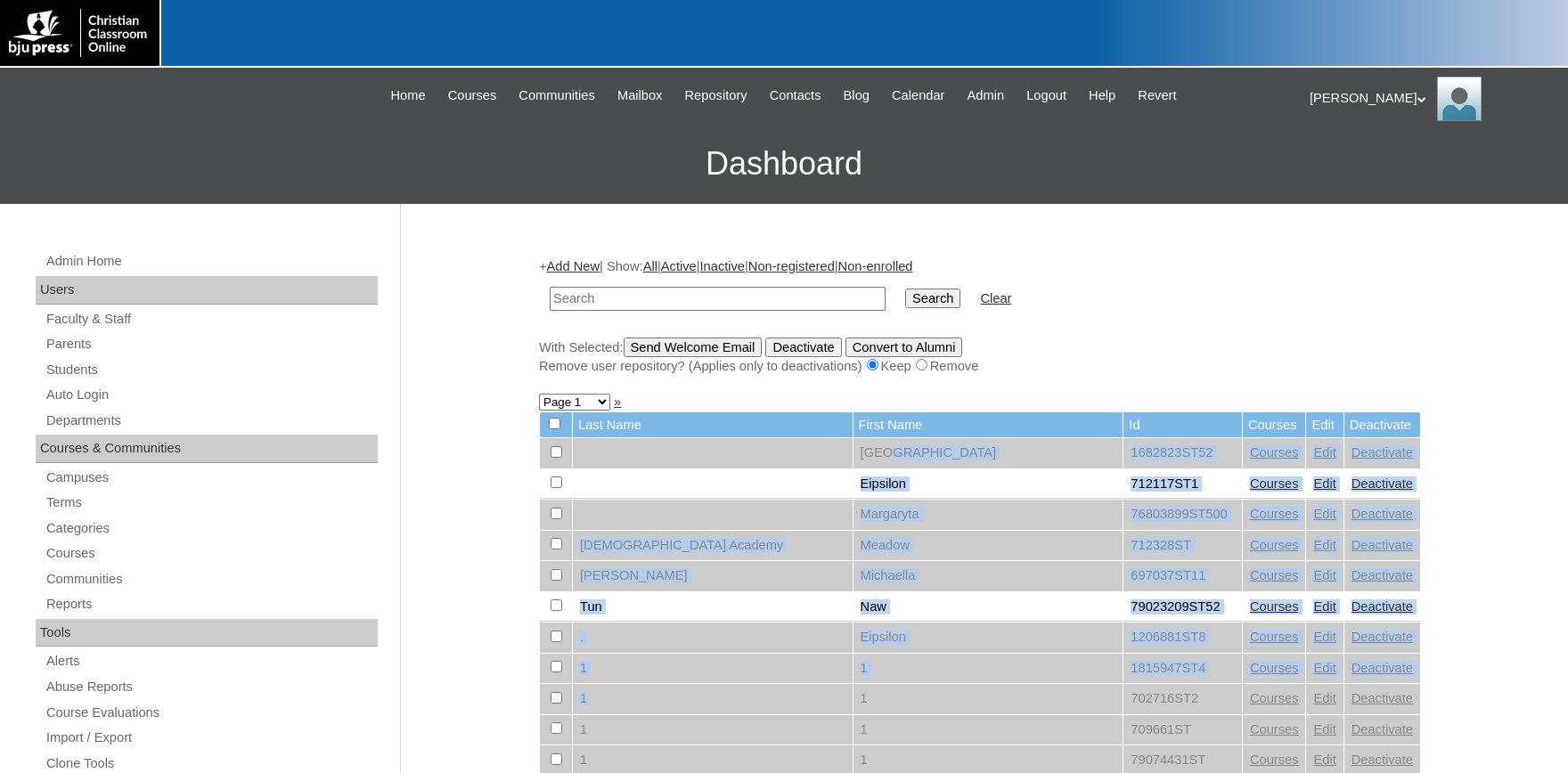
drag, startPoint x: 654, startPoint y: 666, endPoint x: 797, endPoint y: 469, distance: 243.4
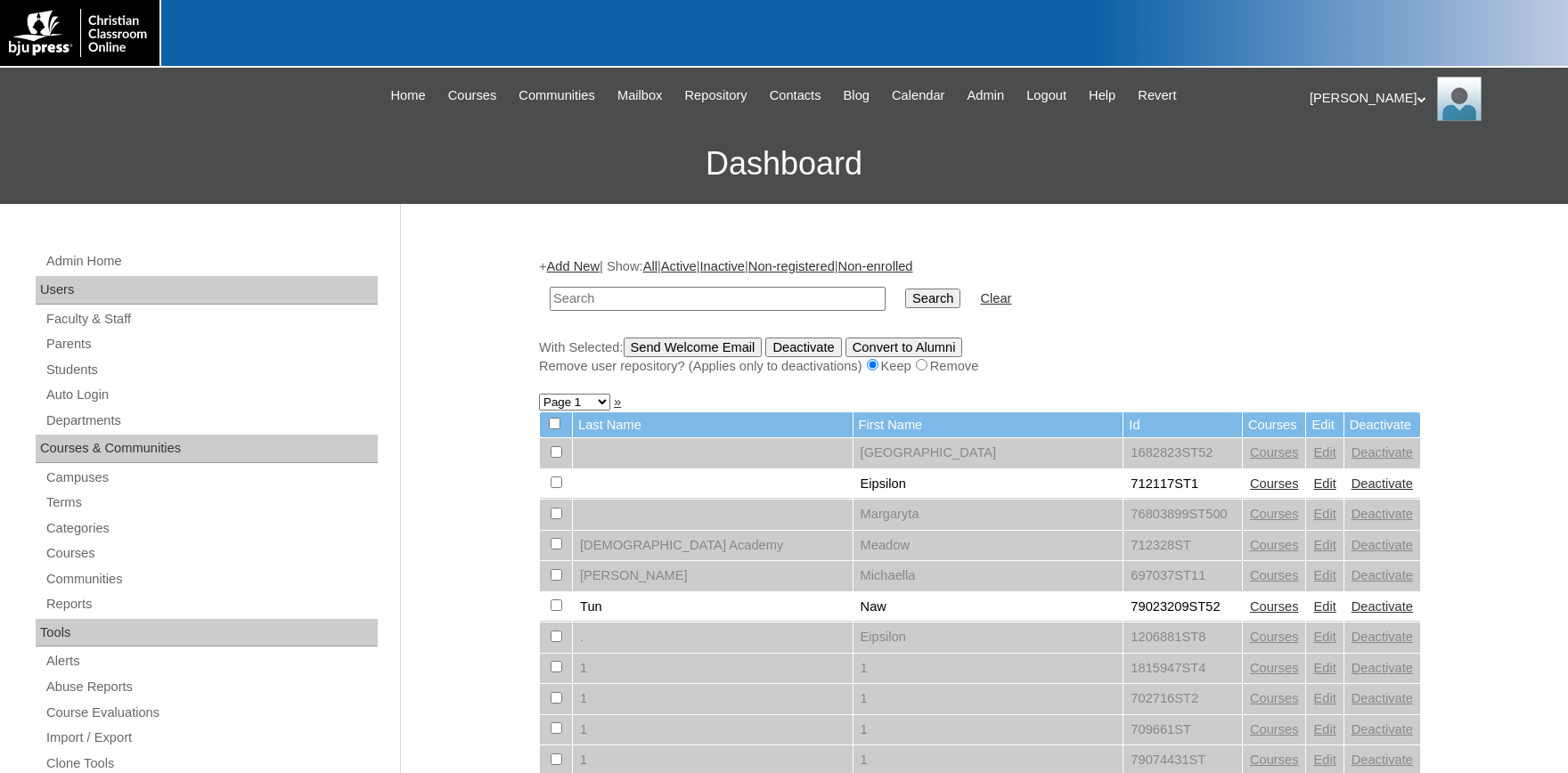
click at [671, 292] on input "text" at bounding box center [717, 299] width 336 height 24
type input "79046410"
click at [924, 298] on input "Search" at bounding box center [932, 298] width 55 height 19
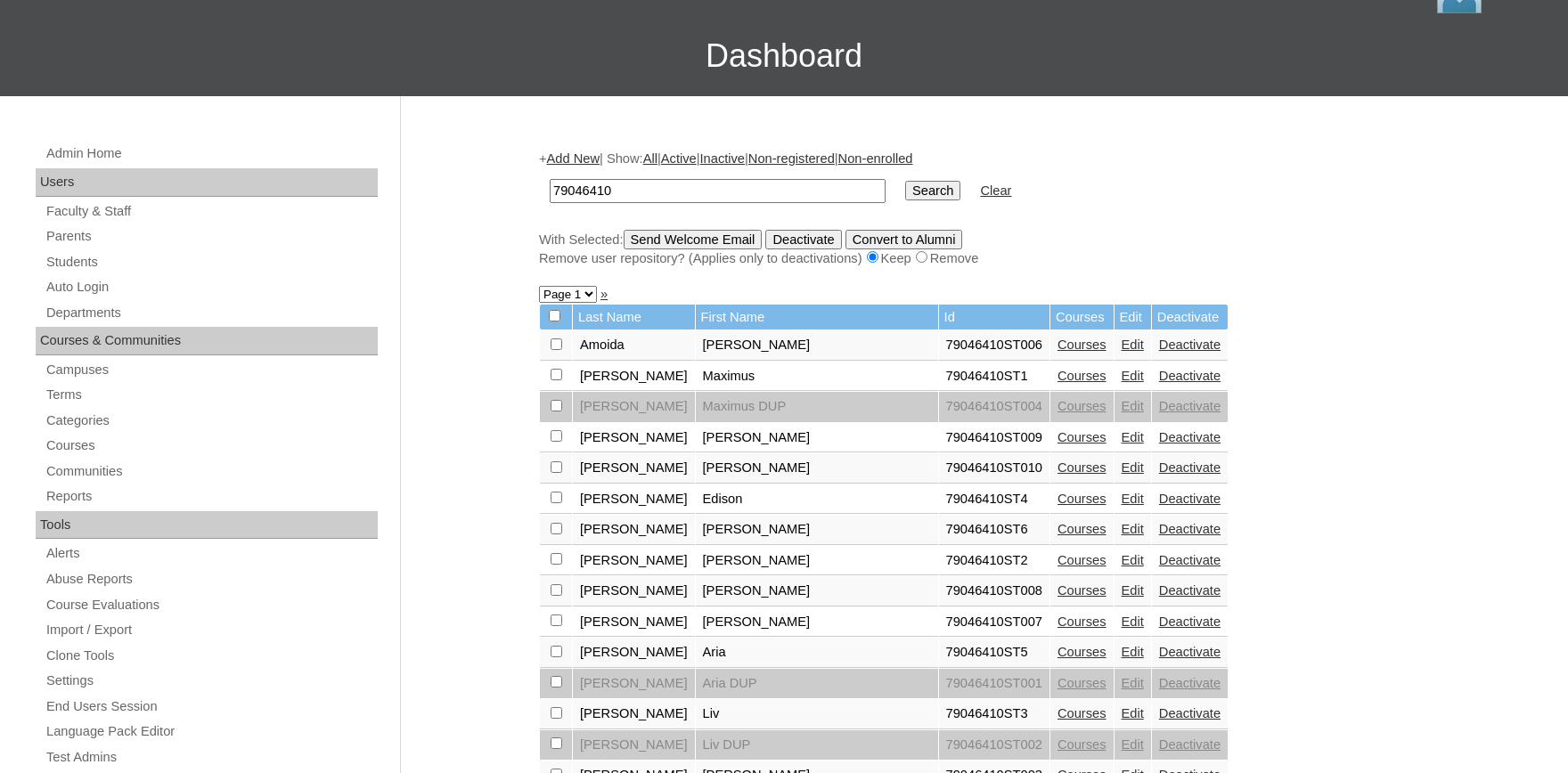
scroll to position [294, 0]
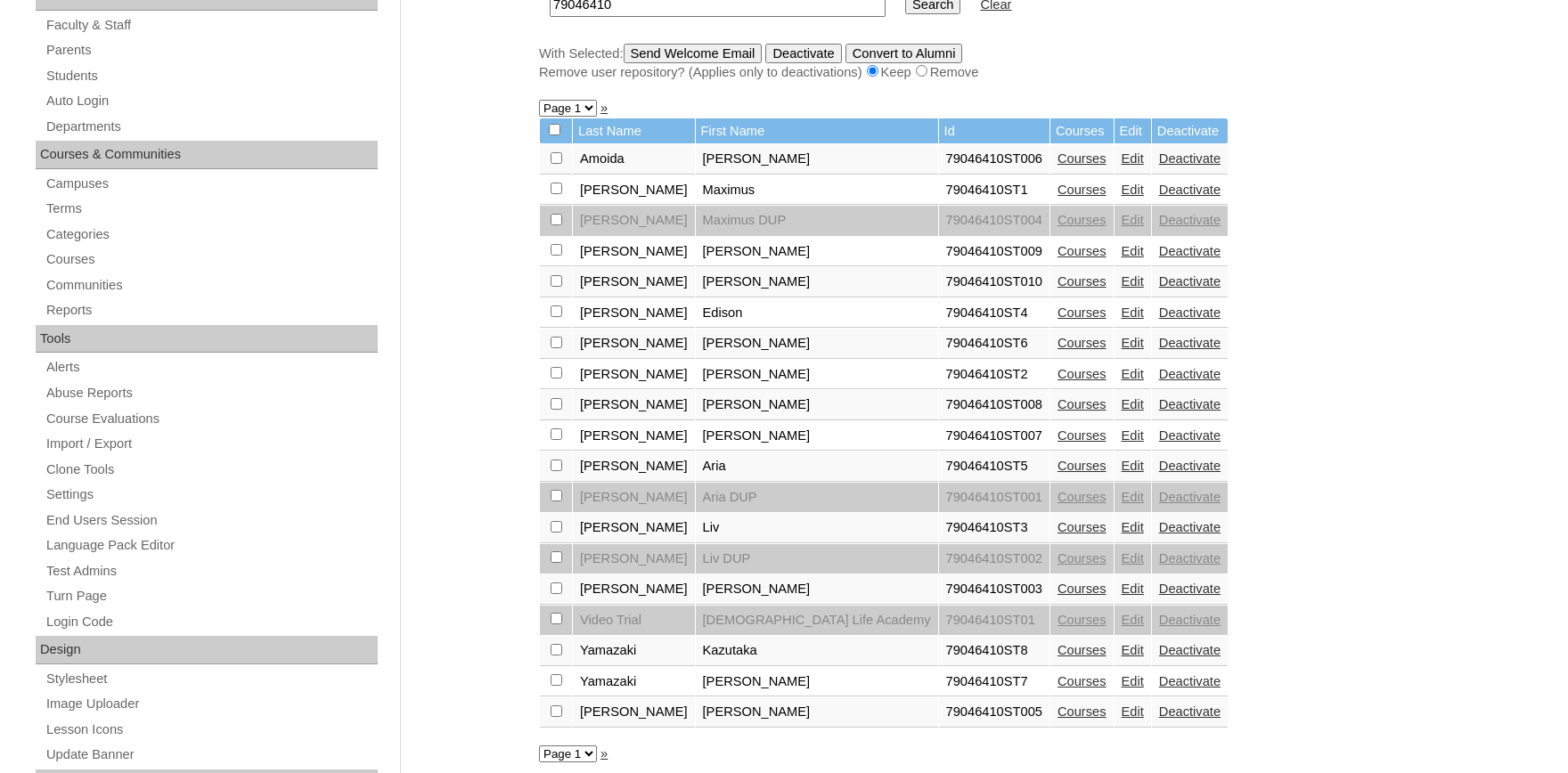
click at [1122, 534] on link "Edit" at bounding box center [1132, 527] width 22 height 15
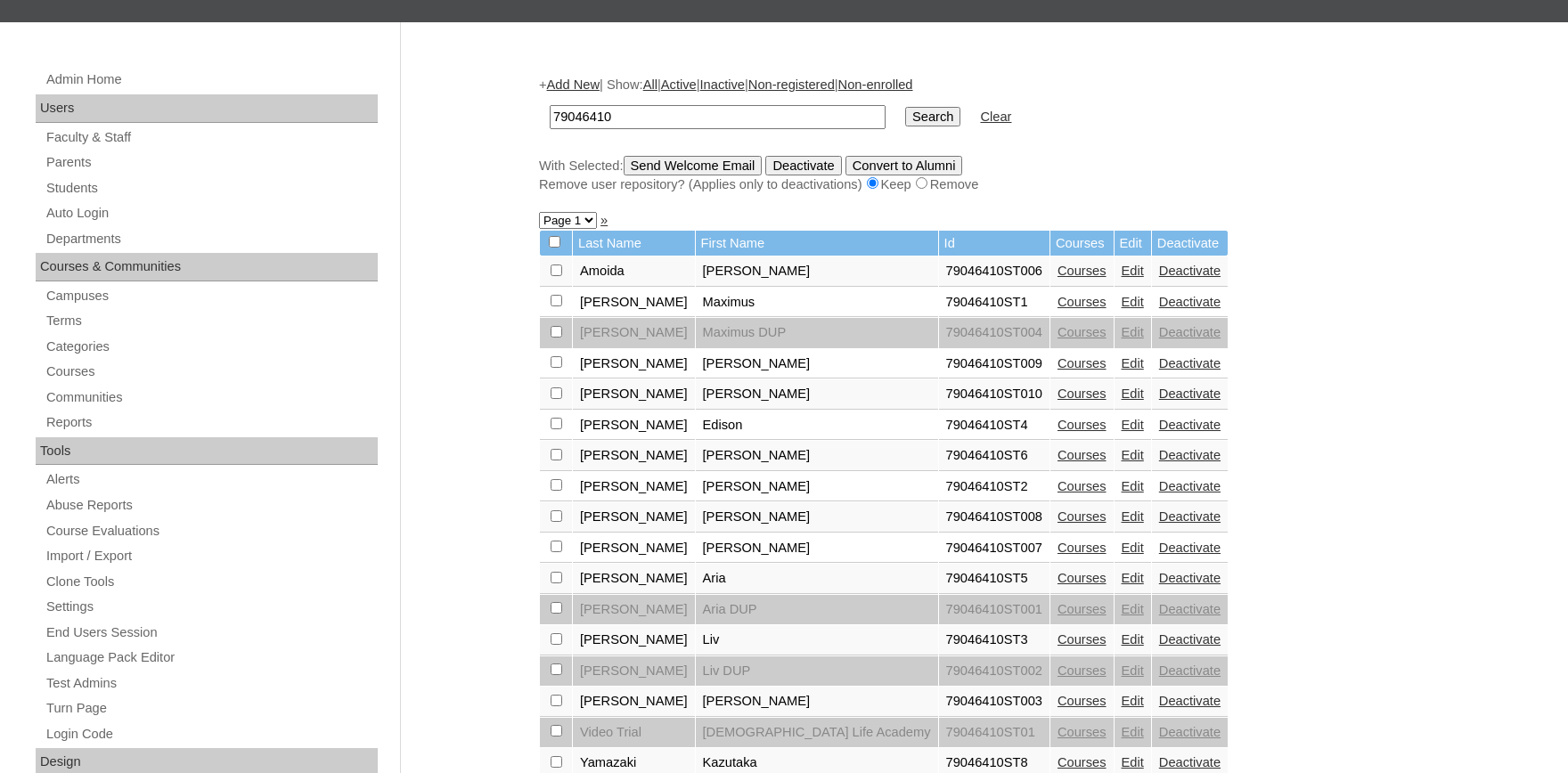
scroll to position [196, 0]
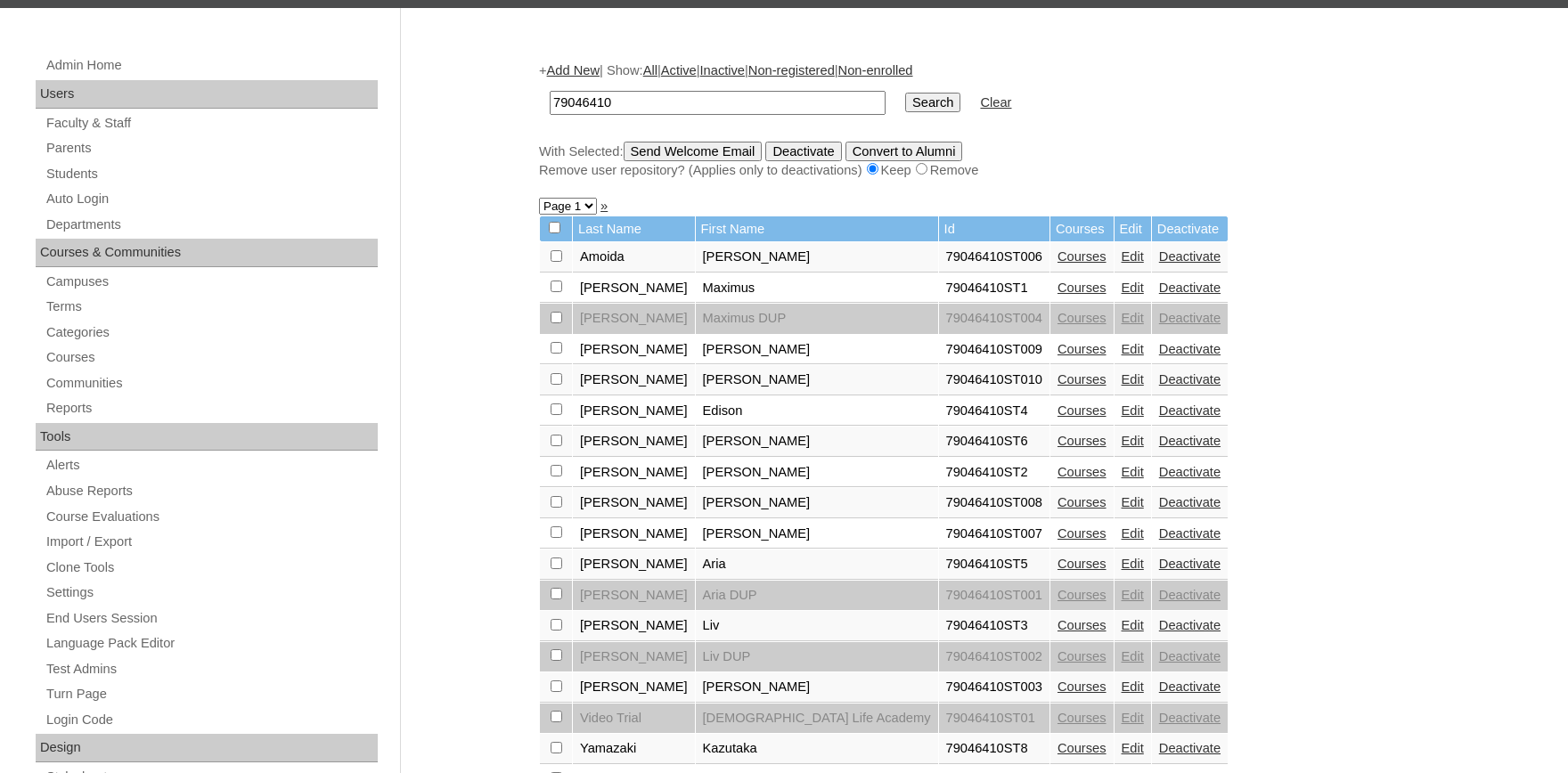
click at [1122, 570] on link "Edit" at bounding box center [1132, 564] width 22 height 15
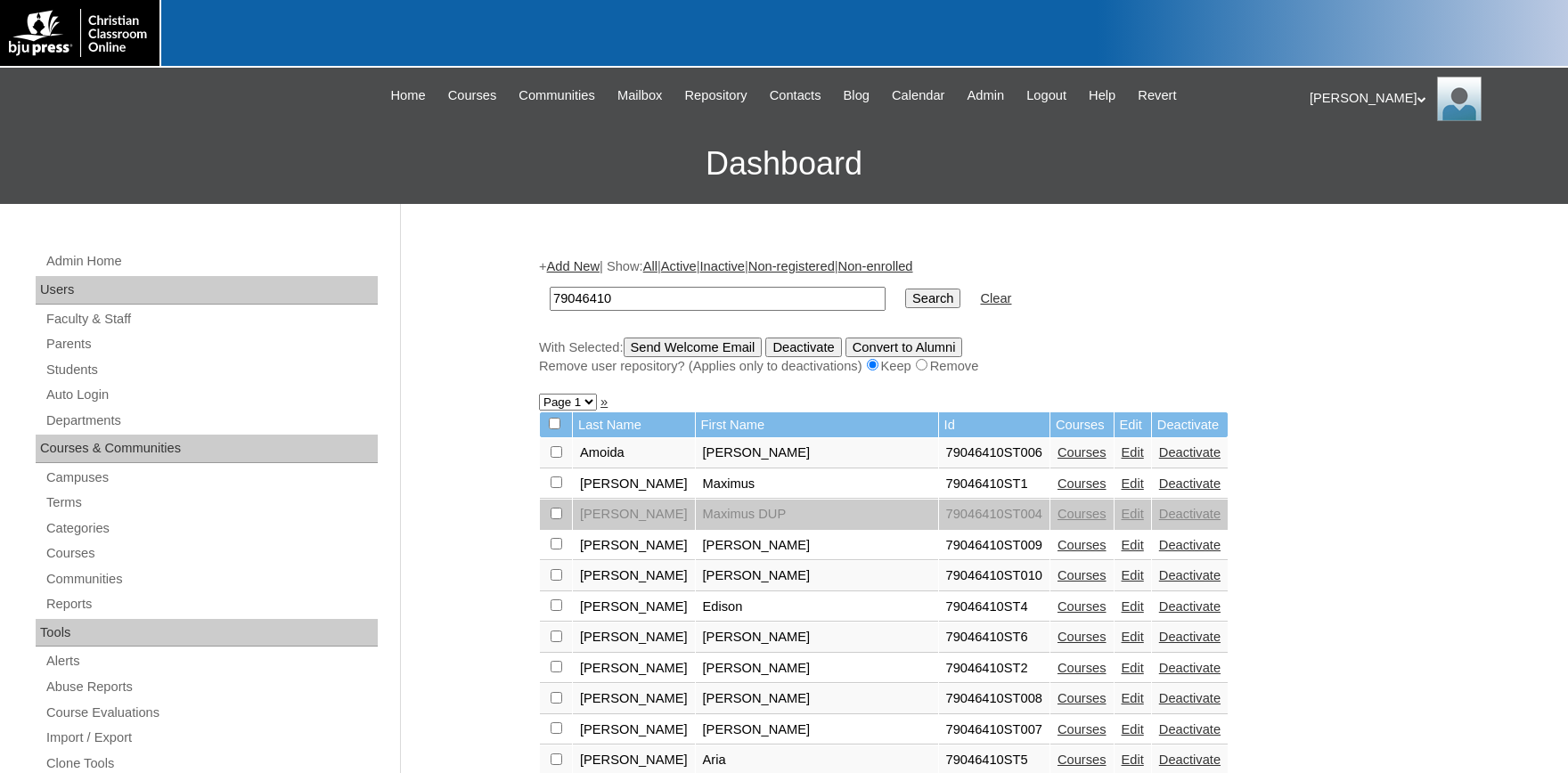
scroll to position [196, 0]
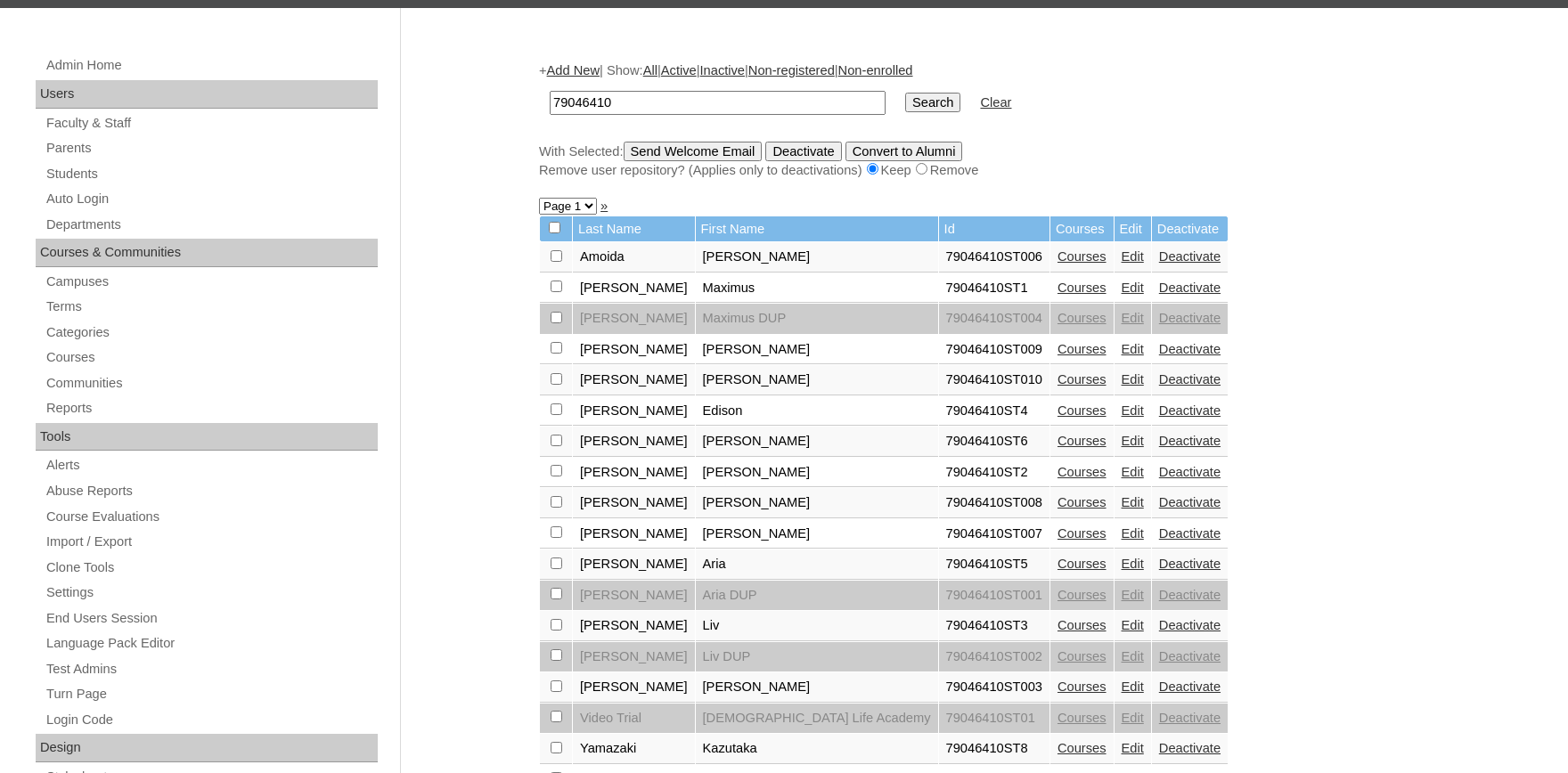
click at [554, 262] on input "checkbox" at bounding box center [556, 256] width 12 height 12
checkbox input "true"
click at [559, 262] on input "checkbox" at bounding box center [556, 256] width 12 height 12
checkbox input "true"
click at [555, 262] on input "checkbox" at bounding box center [556, 256] width 12 height 12
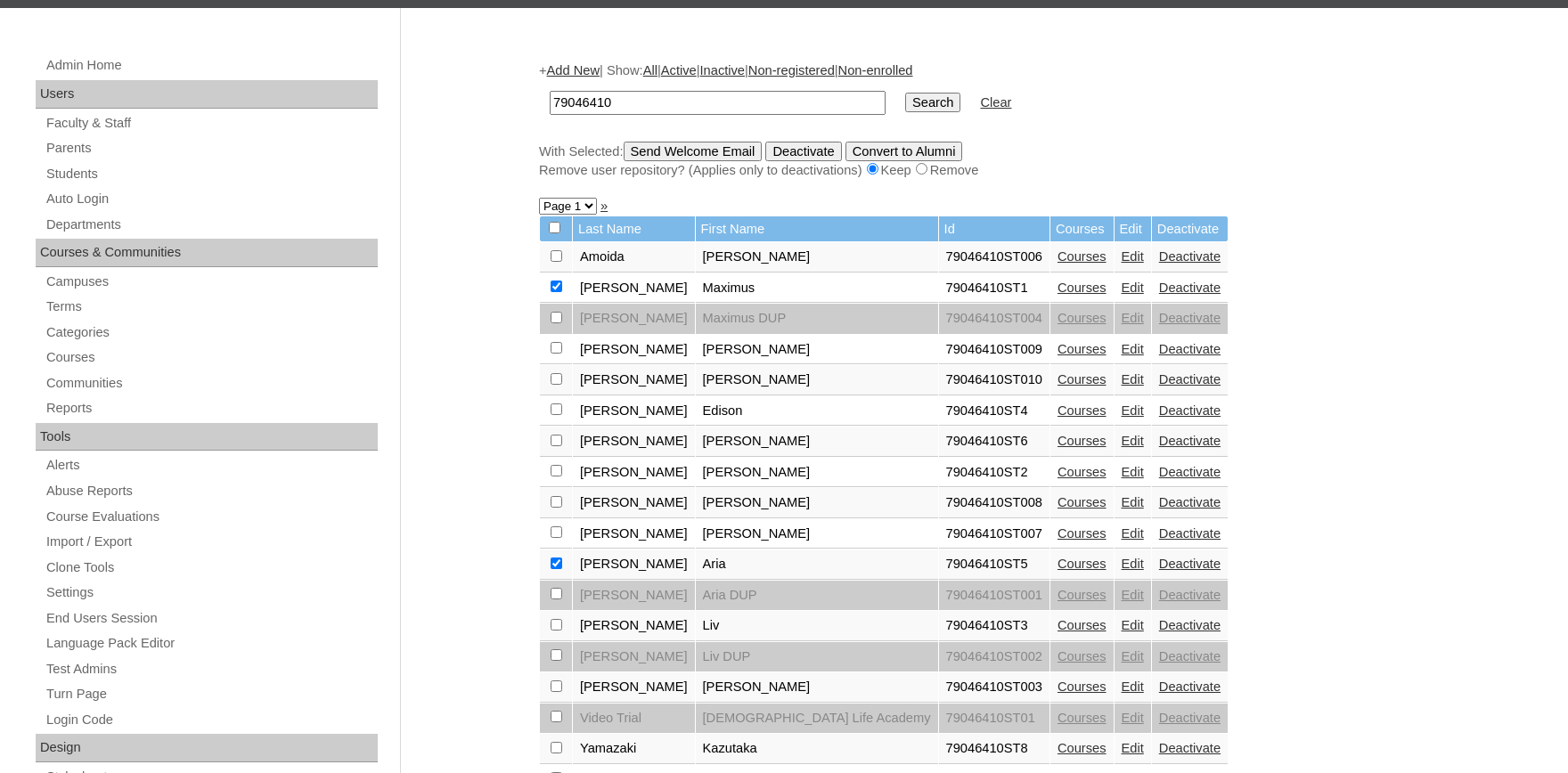
checkbox input "true"
click at [701, 157] on input "Send Welcome Email" at bounding box center [693, 151] width 139 height 19
